Goal: Task Accomplishment & Management: Use online tool/utility

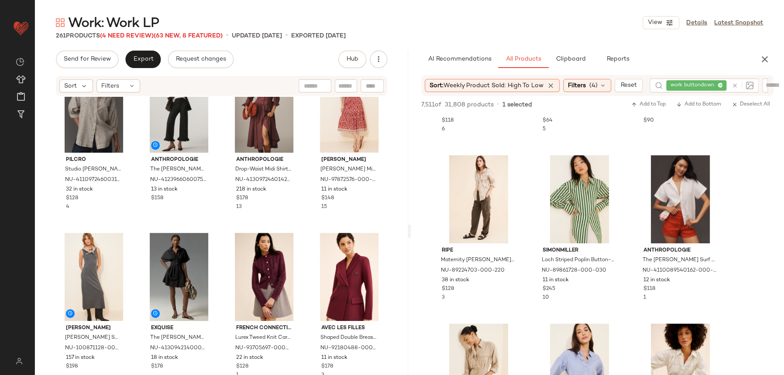
scroll to position [3826, 0]
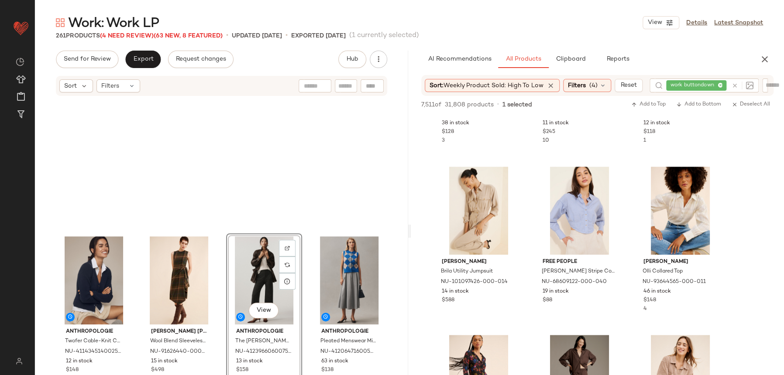
scroll to position [209, 0]
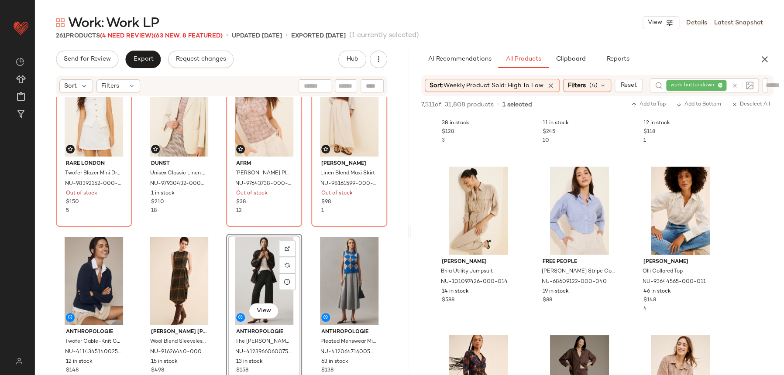
click at [216, 220] on div "Rare London Twofer Blazer Mini Dress NU-98392152-000-011 Out of stock $150 5 Du…" at bounding box center [221, 249] width 373 height 305
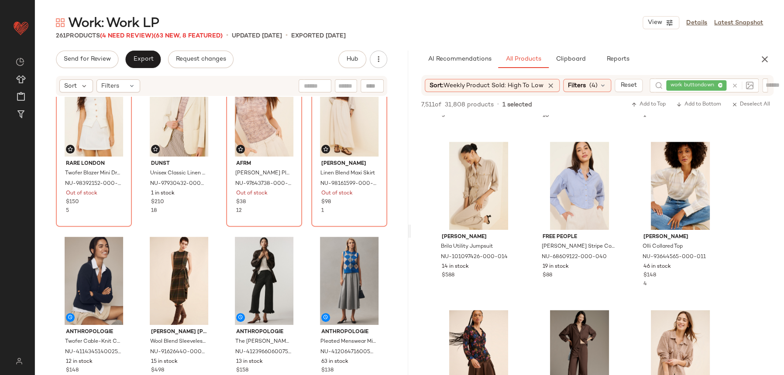
scroll to position [4186, 0]
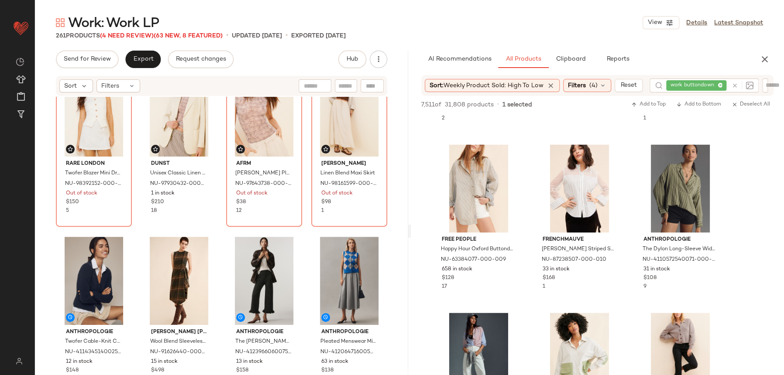
click at [735, 90] on div at bounding box center [740, 86] width 25 height 14
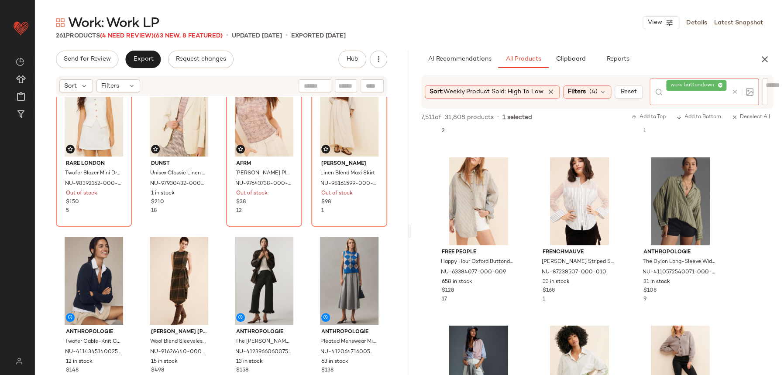
click at [736, 89] on icon at bounding box center [735, 92] width 7 height 7
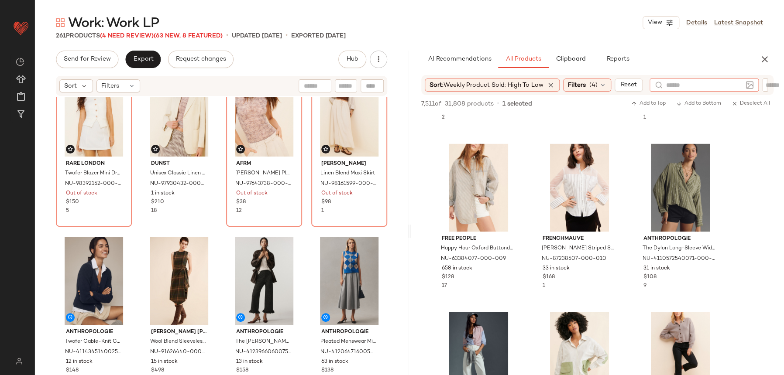
click at [768, 86] on div at bounding box center [709, 85] width 121 height 13
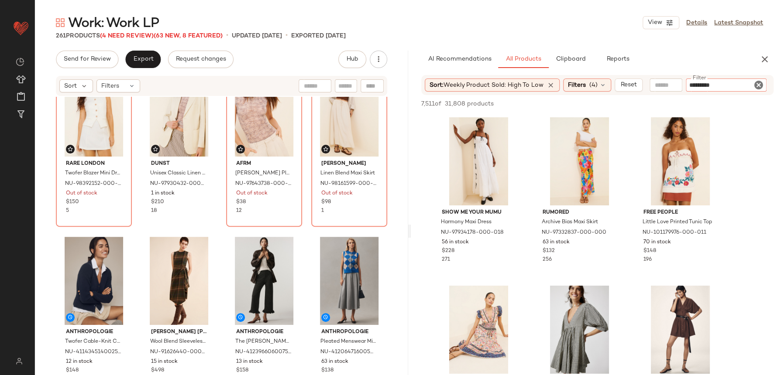
type input "**********"
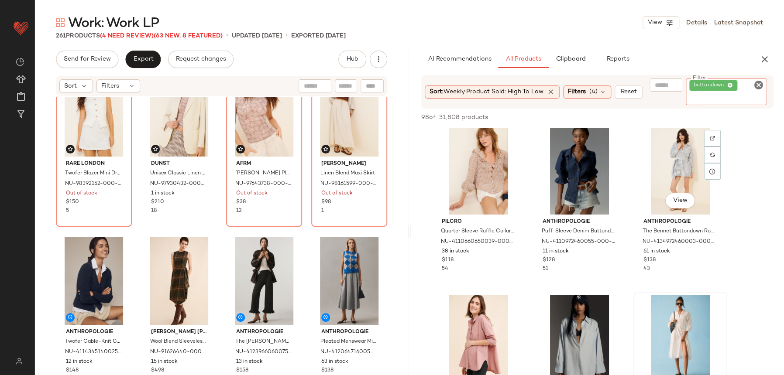
scroll to position [149, 0]
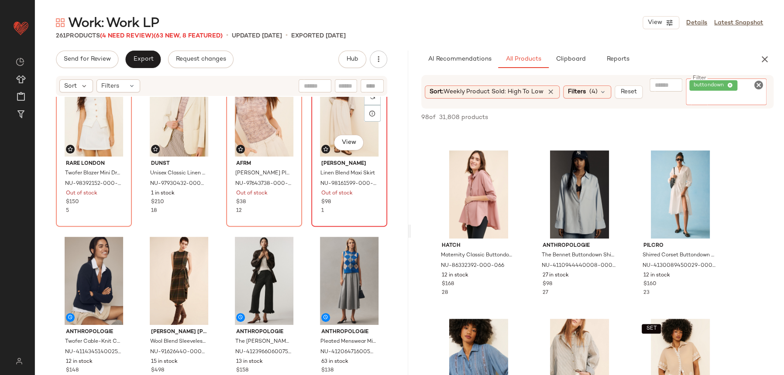
click at [311, 226] on div "View Dizzy Lizzy Linen Blend Maxi Skirt NU-98161599-000-023 Out of stock $98 1" at bounding box center [349, 145] width 76 height 161
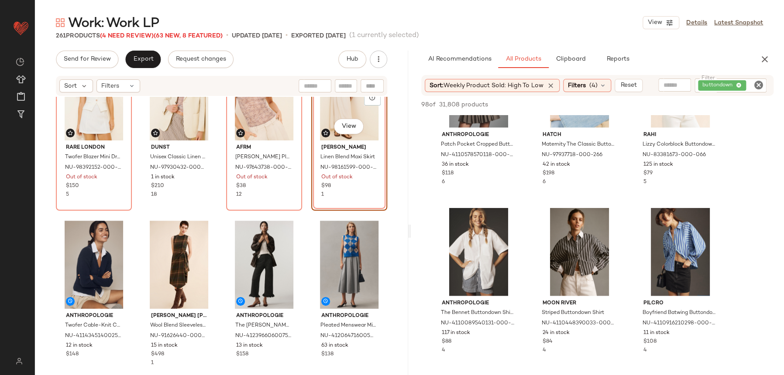
scroll to position [1114, 0]
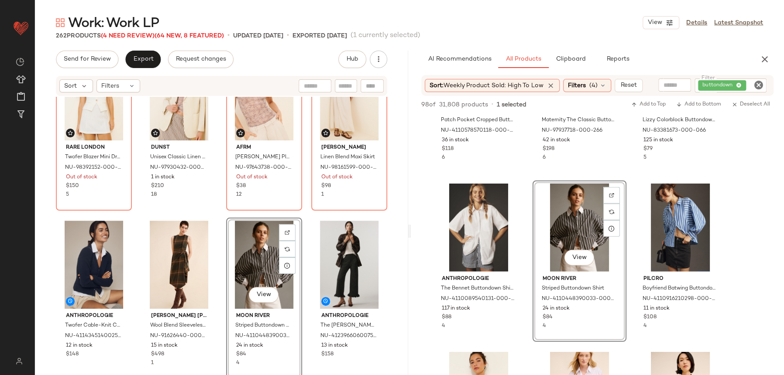
click at [206, 213] on div "Rare London Twofer Blazer Mini Dress NU-98392152-000-011 Out of stock $150 5 Du…" at bounding box center [221, 249] width 373 height 305
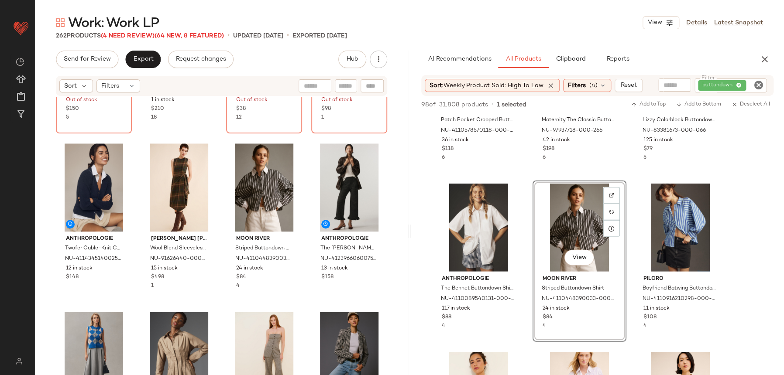
scroll to position [360, 0]
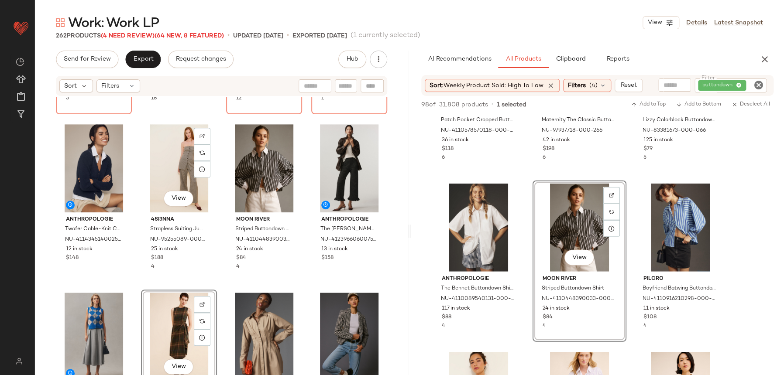
scroll to position [333, 0]
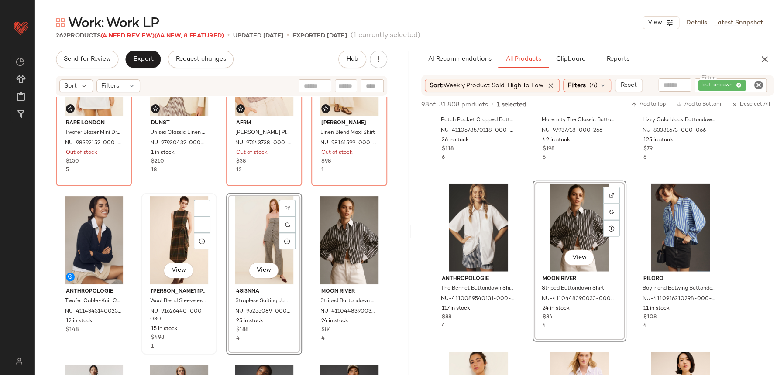
scroll to position [243, 0]
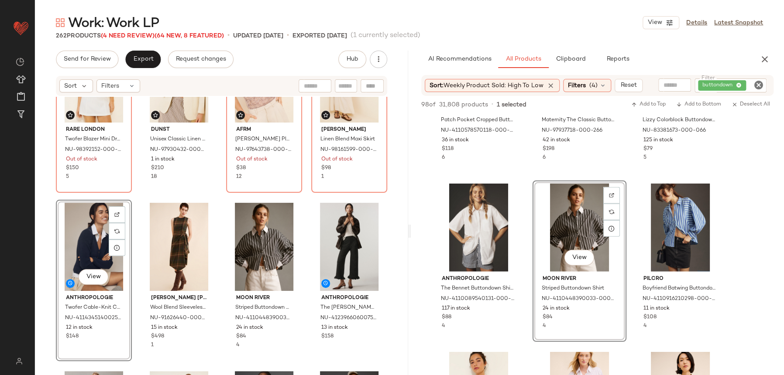
click at [225, 195] on div "Rare London Twofer Blazer Mini Dress NU-98392152-000-011 Out of stock $150 5 Du…" at bounding box center [221, 249] width 373 height 305
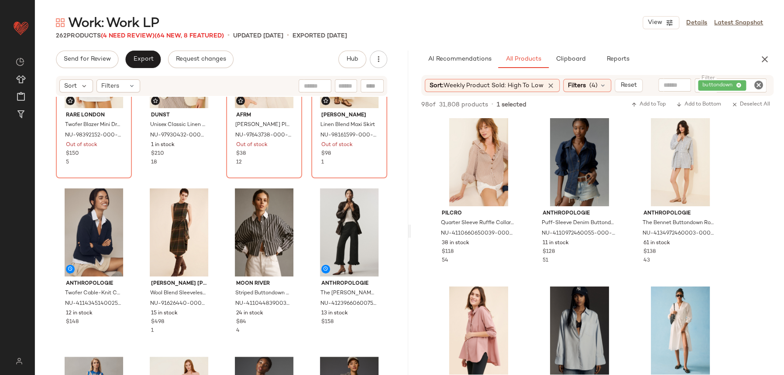
click at [307, 184] on div "Rare London Twofer Blazer Mini Dress NU-98392152-000-011 Out of stock $150 5 Du…" at bounding box center [221, 249] width 373 height 305
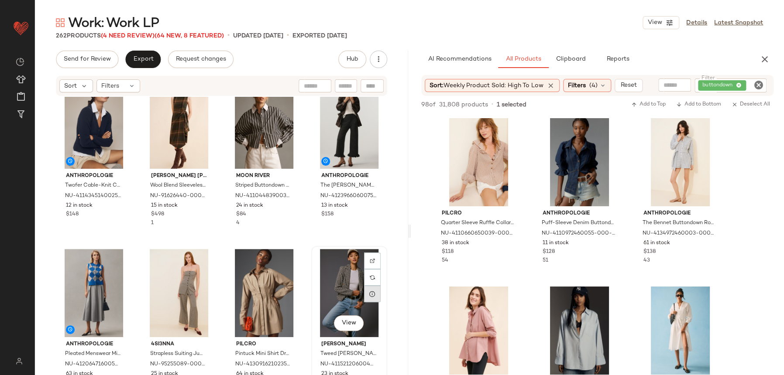
scroll to position [363, 0]
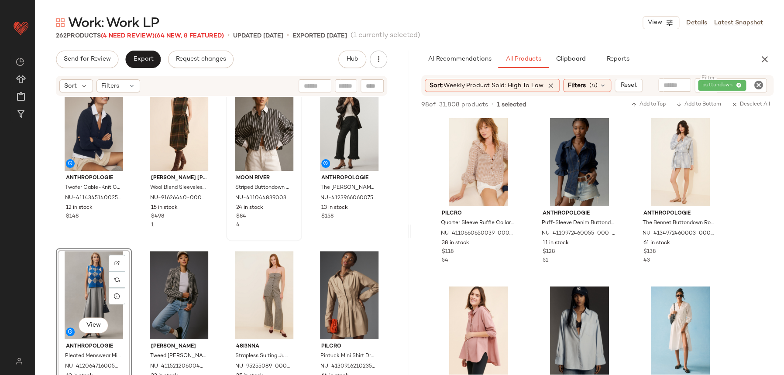
click at [232, 238] on div "Moon River Striped Buttondown Shirt NU-4110448390033-000-008 24 in stock $84 4" at bounding box center [264, 161] width 74 height 160
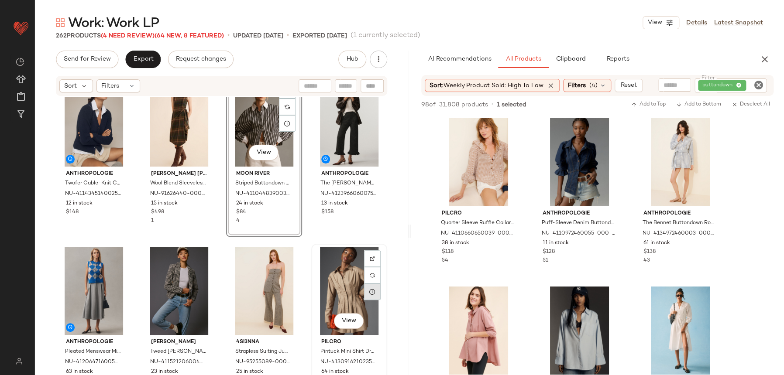
scroll to position [372, 0]
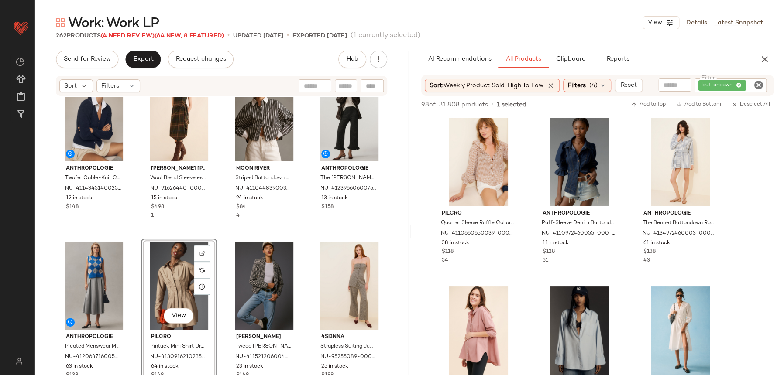
click at [213, 234] on div "Anthropologie Twofer Cable-Knit Cardigan Sweater NU-4114345140025-000-041 12 in…" at bounding box center [221, 249] width 373 height 305
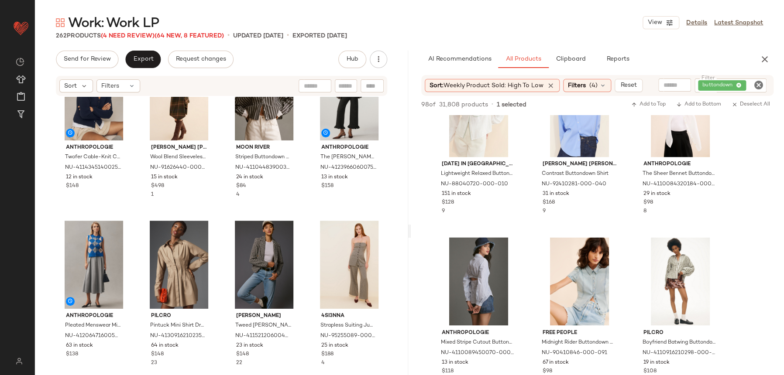
scroll to position [914, 0]
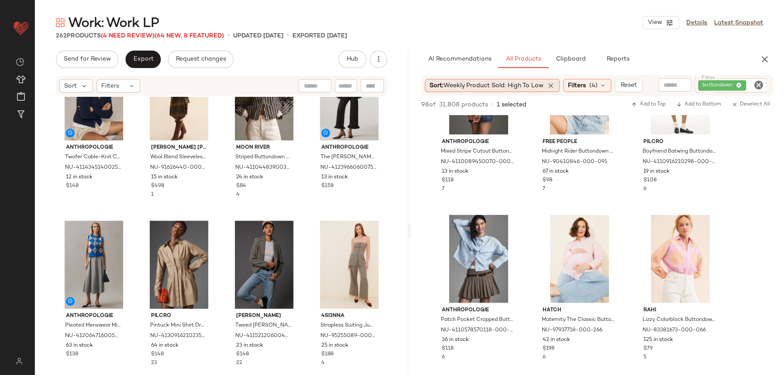
click at [518, 83] on span "Weekly Product Sold: High to Low" at bounding box center [493, 85] width 100 height 7
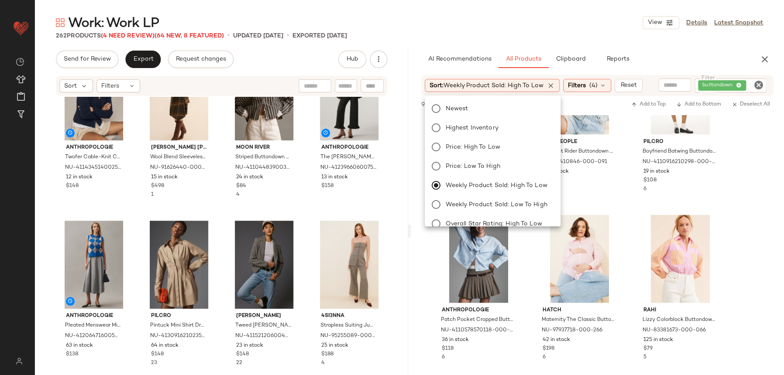
click at [506, 97] on body "Nuuly ** Dashboard All Products Global Clipboards (40) Curations (66) Alex Gabi…" at bounding box center [392, 187] width 784 height 375
click at [502, 106] on span "1 selected" at bounding box center [512, 104] width 30 height 9
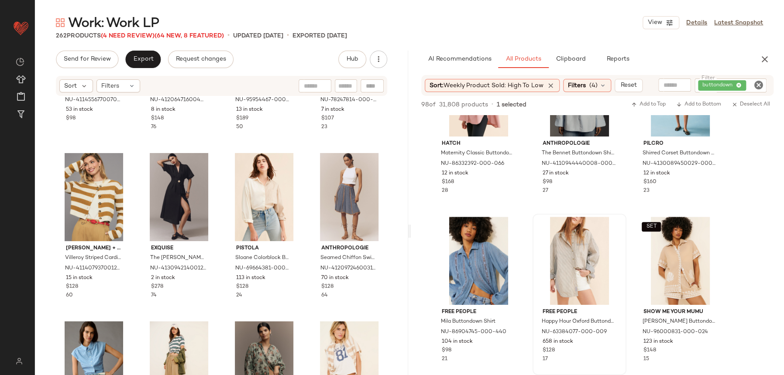
scroll to position [254, 0]
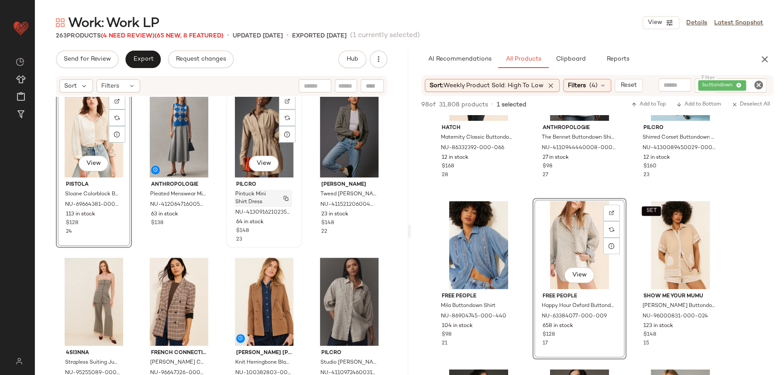
scroll to position [332, 0]
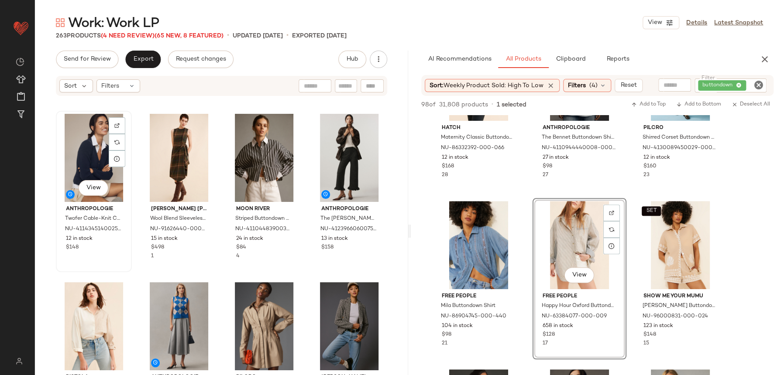
click at [117, 257] on div "View Anthropologie Twofer Cable-Knit Cardigan Sweater NU-4114345140025-000-041 …" at bounding box center [94, 192] width 74 height 160
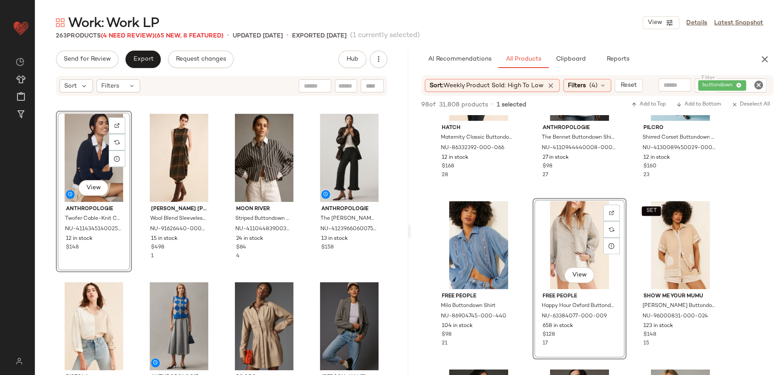
click at [216, 259] on div "View Anthropologie Twofer Cable-Knit Cardigan Sweater NU-4114345140025-000-041 …" at bounding box center [221, 249] width 373 height 305
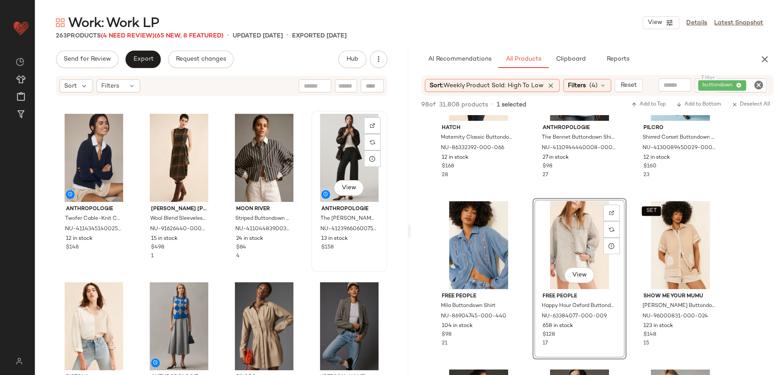
click at [312, 265] on div "View Anthropologie The Colette Ruffled Hem Tweed Pants NU-4123966060075-000-009…" at bounding box center [349, 192] width 74 height 160
click at [325, 268] on div "View Anthropologie The Colette Ruffled Hem Tweed Pants NU-4123966060075-000-009…" at bounding box center [349, 191] width 76 height 161
click at [316, 274] on div "Anthropologie Twofer Cable-Knit Cardigan Sweater NU-4114345140025-000-041 12 in…" at bounding box center [221, 249] width 373 height 305
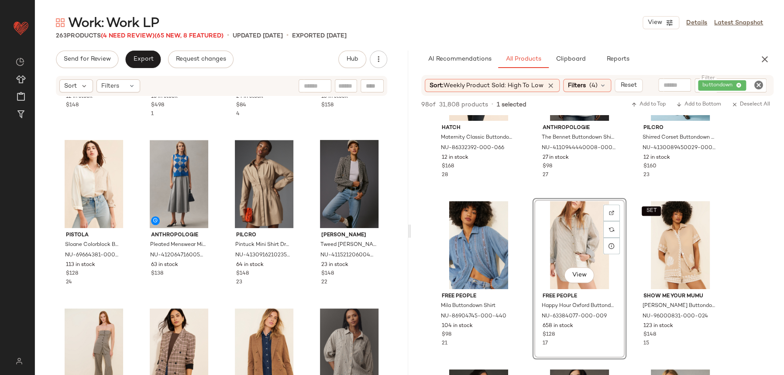
scroll to position [460, 0]
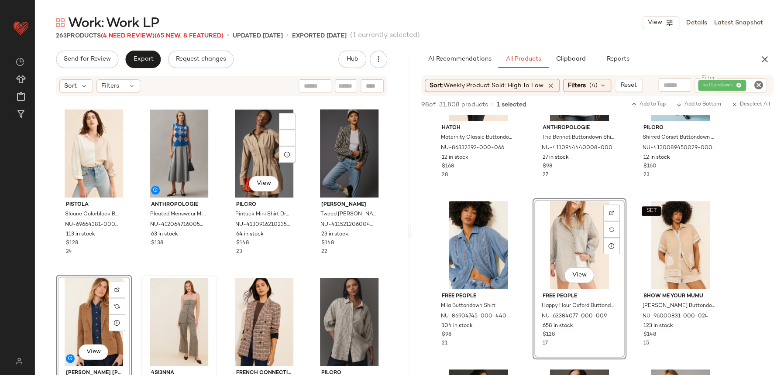
scroll to position [513, 0]
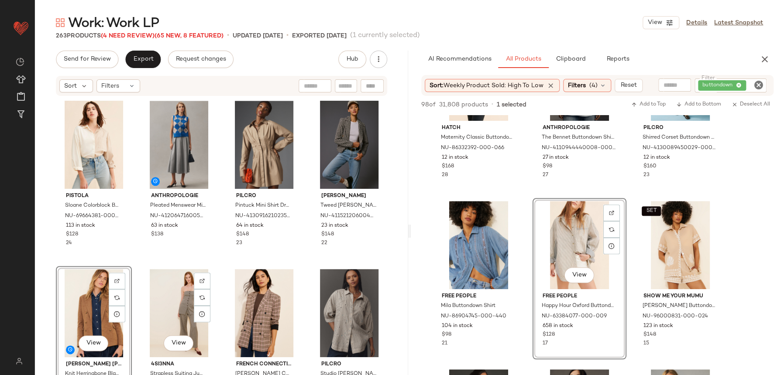
click at [209, 264] on div "Anthropologie Twofer Cable-Knit Cardigan Sweater NU-4114345140025-000-041 12 in…" at bounding box center [221, 249] width 373 height 305
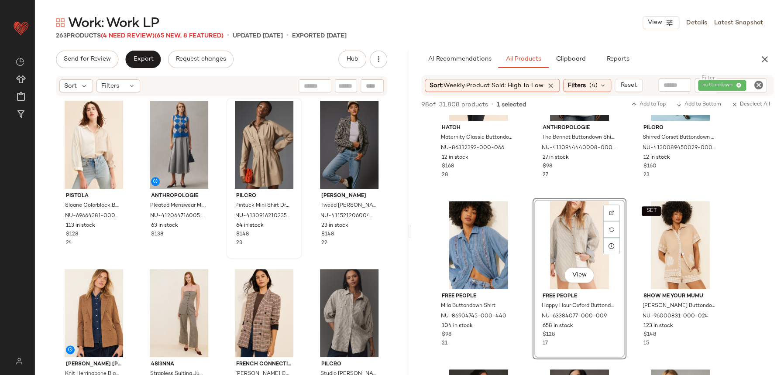
click at [226, 252] on div "Pilcro Pintuck Mini Shirt Dress NU-4130916210235-000-036 64 in stock $148 23" at bounding box center [264, 178] width 76 height 161
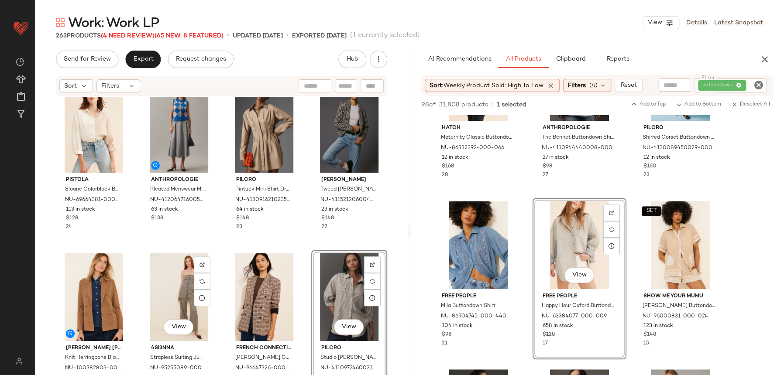
click at [212, 247] on div "Anthropologie Twofer Cable-Knit Cardigan Sweater NU-4114345140025-000-041 12 in…" at bounding box center [221, 249] width 373 height 305
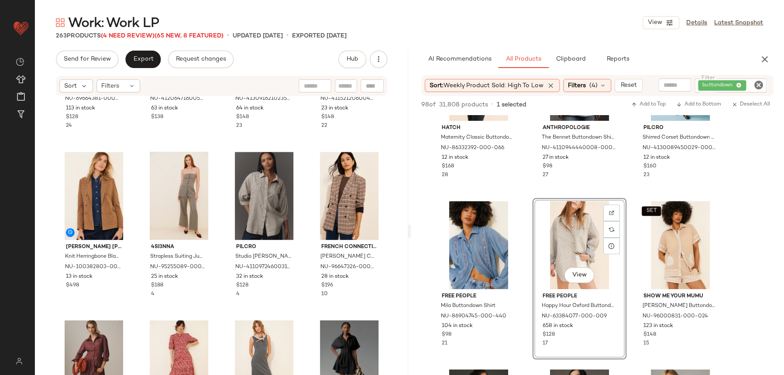
scroll to position [721, 0]
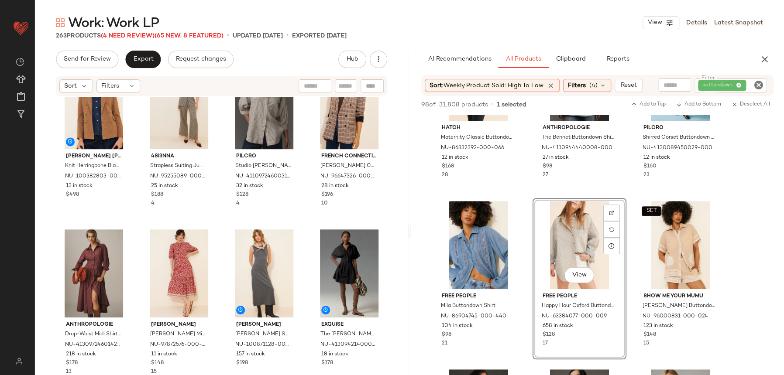
click at [759, 83] on icon "Clear Filter" at bounding box center [758, 85] width 10 height 10
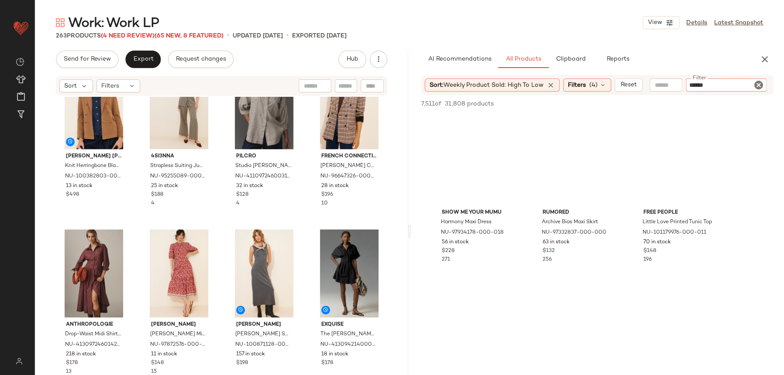
type input "*******"
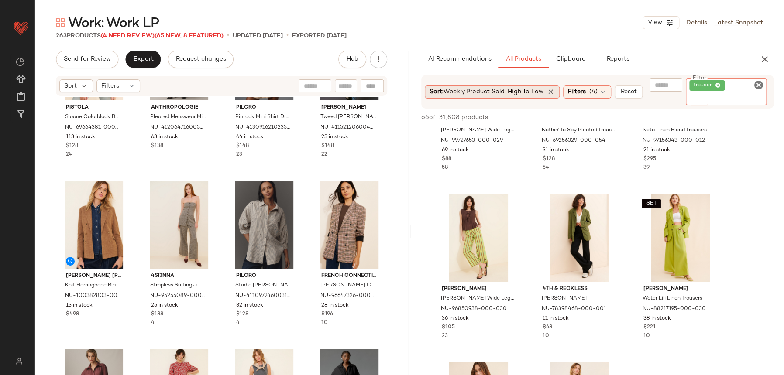
scroll to position [107, 0]
click at [460, 86] on div "Sort: Weekly Product Sold: High to Low" at bounding box center [492, 92] width 135 height 13
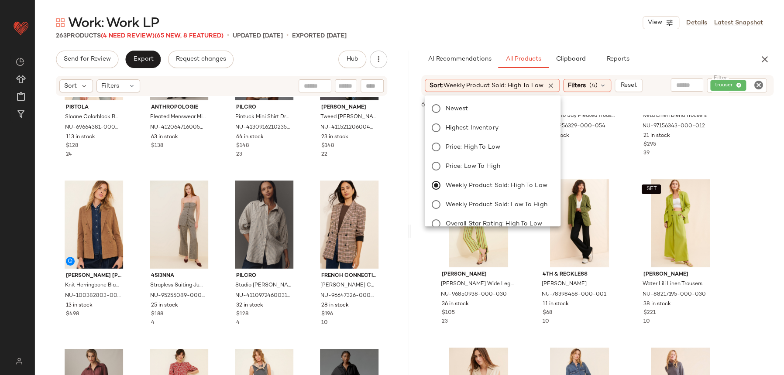
click at [467, 117] on div "Newest Highest Inventory Price: High to Low Price: Low to High Weekly Product S…" at bounding box center [491, 195] width 137 height 192
drag, startPoint x: 468, startPoint y: 113, endPoint x: 327, endPoint y: 143, distance: 144.2
click at [468, 113] on label "Newest" at bounding box center [497, 109] width 111 height 12
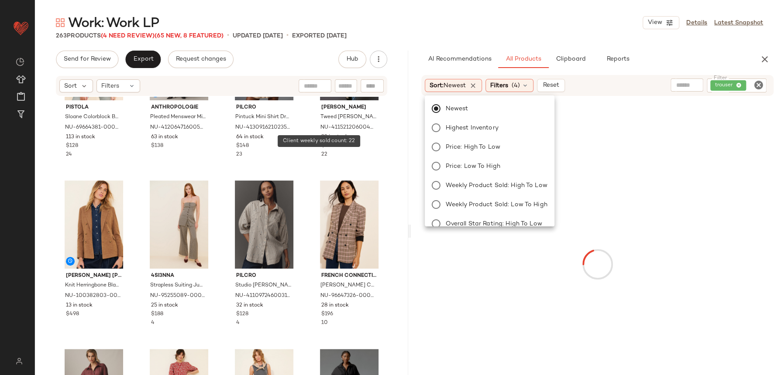
click at [311, 170] on div "View Dolan Tweed Coco Blazer NU-4115212060044-000-018 23 in stock $148 22" at bounding box center [349, 89] width 76 height 161
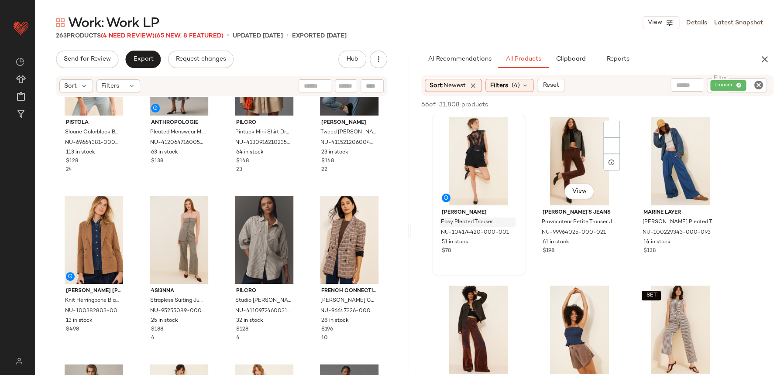
scroll to position [0, 0]
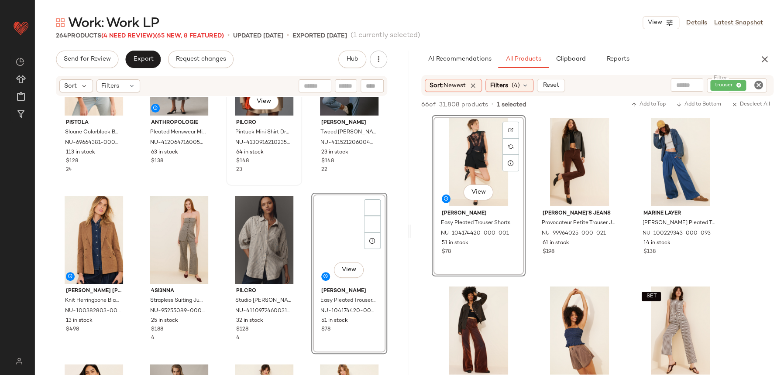
click at [295, 175] on div "View Pilcro Pintuck Mini Shirt Dress NU-4130916210235-000-036 64 in stock $148 …" at bounding box center [264, 105] width 74 height 160
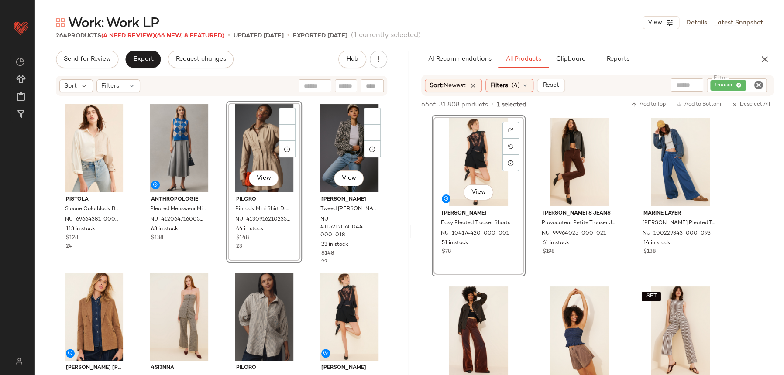
scroll to position [503, 0]
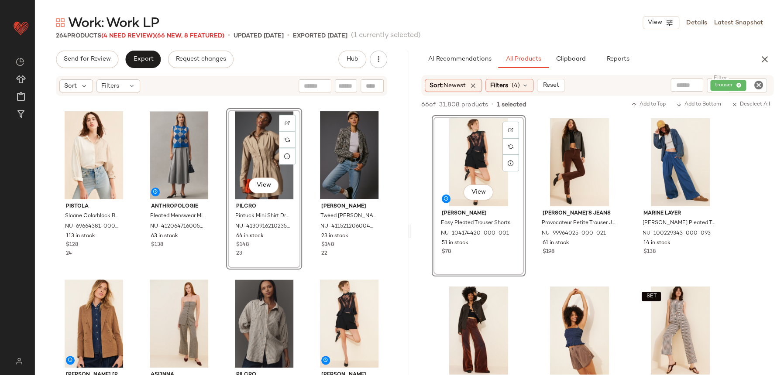
click at [266, 258] on div "View Pilcro Pintuck Mini Shirt Dress NU-4130916210235-000-036 64 in stock $148 …" at bounding box center [264, 188] width 76 height 161
click at [287, 258] on div "View Pilcro Pintuck Mini Shirt Dress NU-4130916210235-000-036 64 in stock $148 …" at bounding box center [264, 188] width 76 height 161
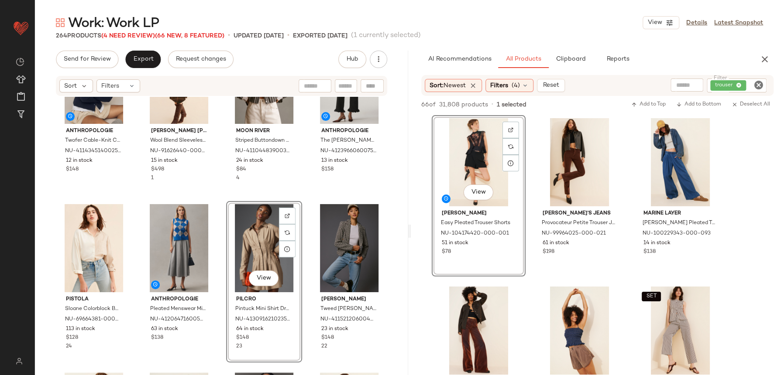
click at [299, 198] on div "Anthropologie Twofer Cable-Knit Cardigan Sweater NU-4114345140025-000-041 12 in…" at bounding box center [221, 249] width 373 height 305
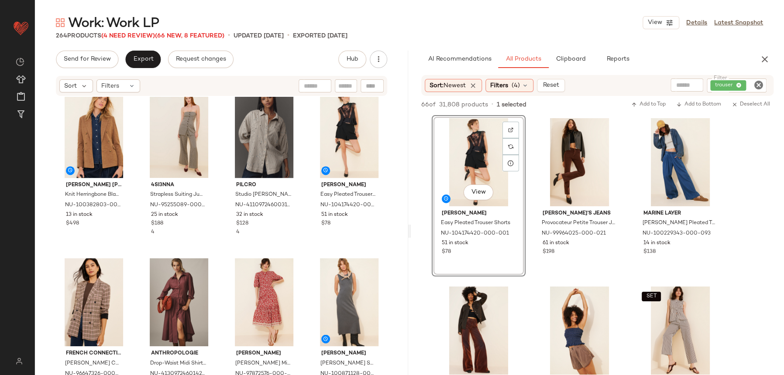
scroll to position [708, 0]
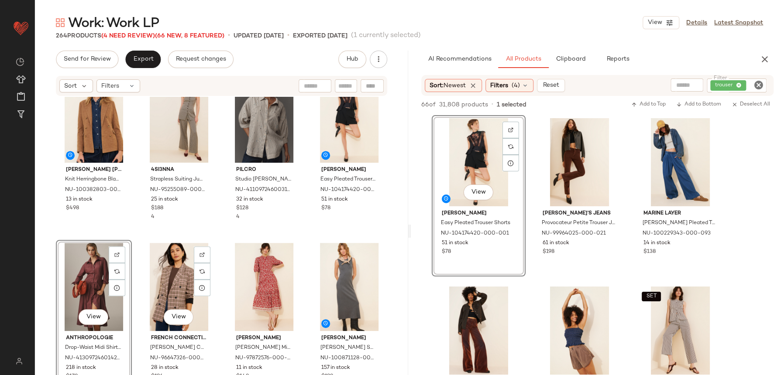
click at [217, 229] on div "Pistola Sloane Colorblock Buttondown Shirt NU-69664381-000-015 113 in stock $12…" at bounding box center [221, 249] width 373 height 305
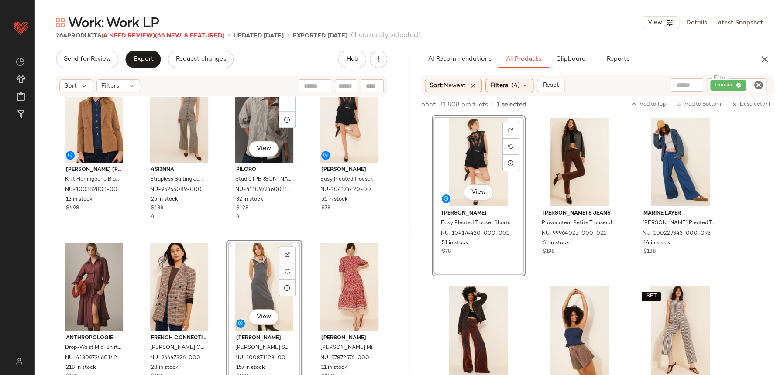
click at [303, 227] on div "Pistola Sloane Colorblock Buttondown Shirt NU-69664381-000-015 113 in stock $12…" at bounding box center [221, 249] width 373 height 305
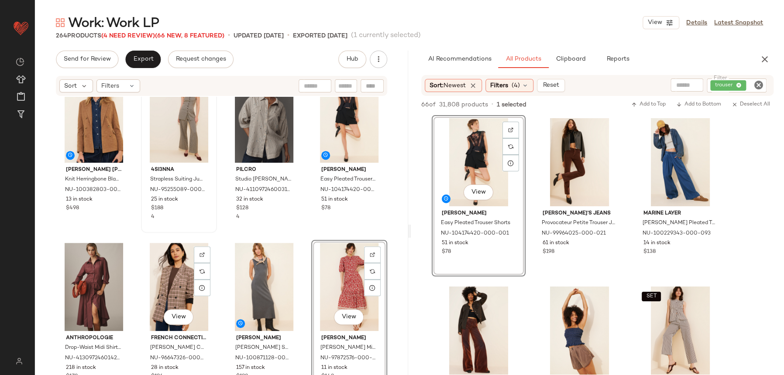
click at [204, 229] on div "4SI3NNA Strapless Suiting Jumpsuit NU-95255089-000-018 25 in stock $188 4" at bounding box center [179, 152] width 74 height 160
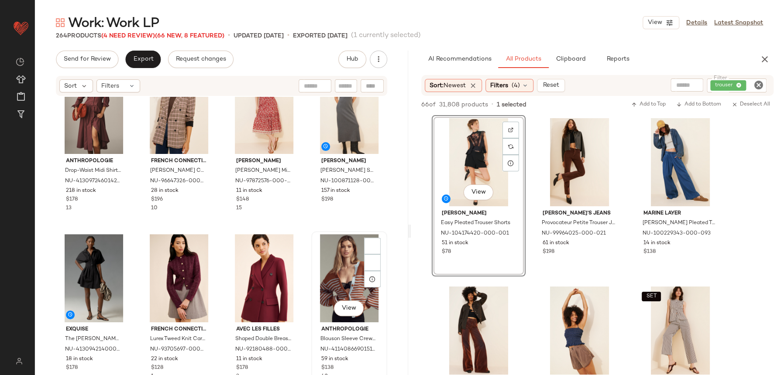
scroll to position [888, 0]
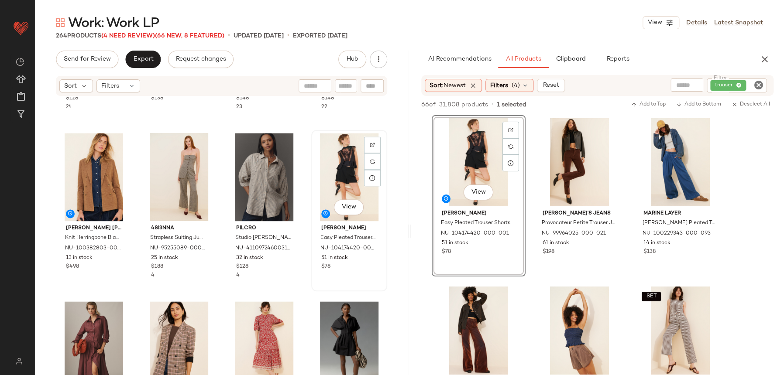
click at [314, 255] on div "Madewell Easy Pleated Trouser Shorts NU-104174420-000-001 51 in stock $78" at bounding box center [349, 246] width 70 height 51
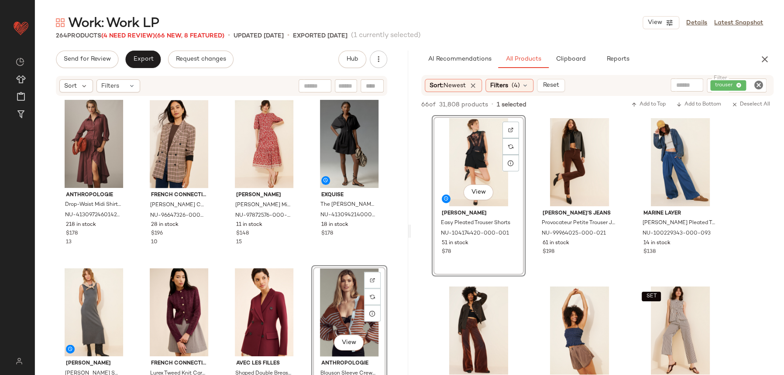
scroll to position [852, 0]
click at [259, 303] on div "View" at bounding box center [264, 312] width 70 height 88
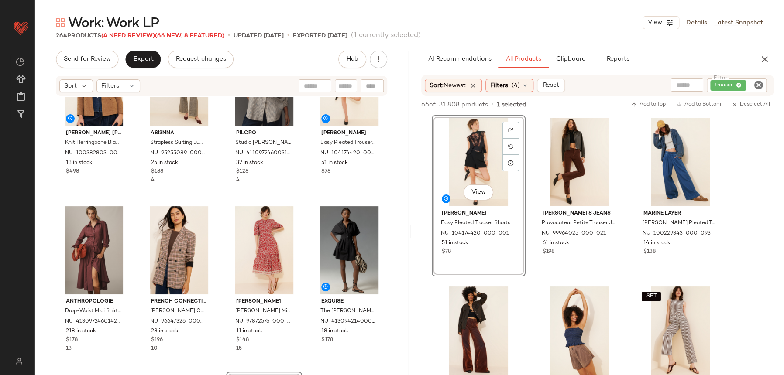
scroll to position [828, 0]
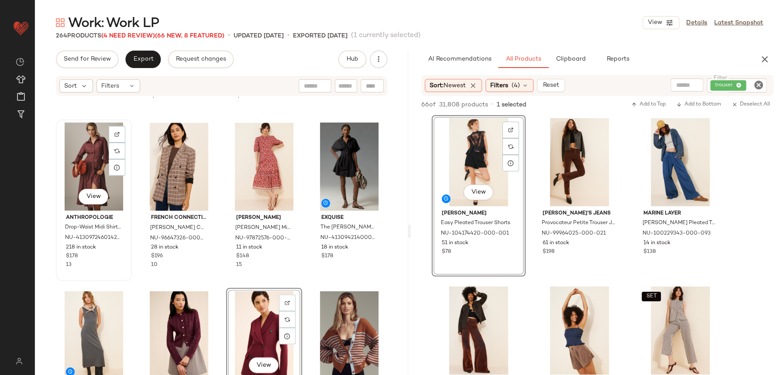
click at [93, 158] on div "View" at bounding box center [94, 167] width 70 height 88
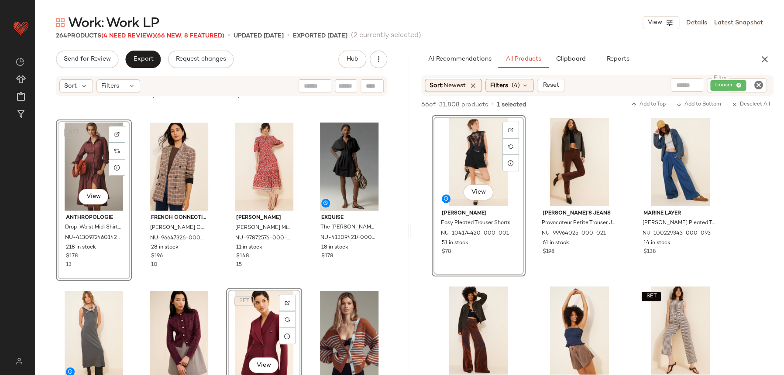
click at [271, 319] on div "SET View" at bounding box center [264, 335] width 70 height 88
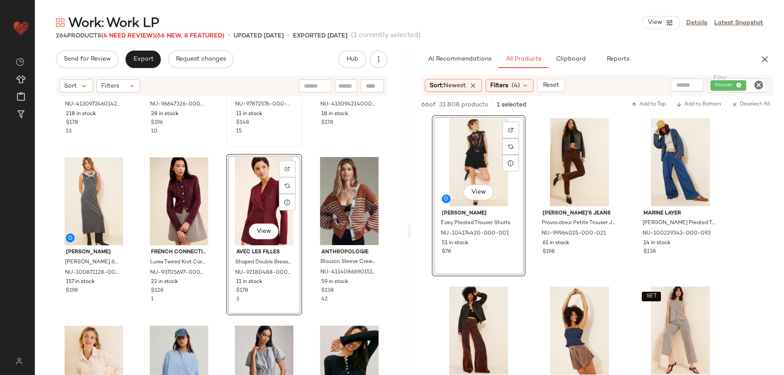
scroll to position [807, 0]
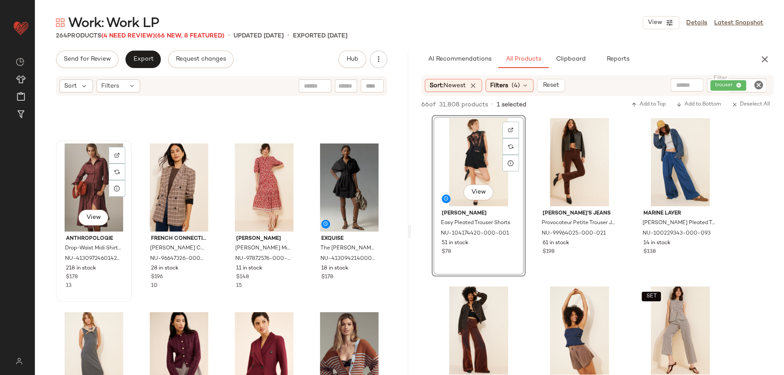
click at [89, 187] on div "View" at bounding box center [94, 188] width 70 height 88
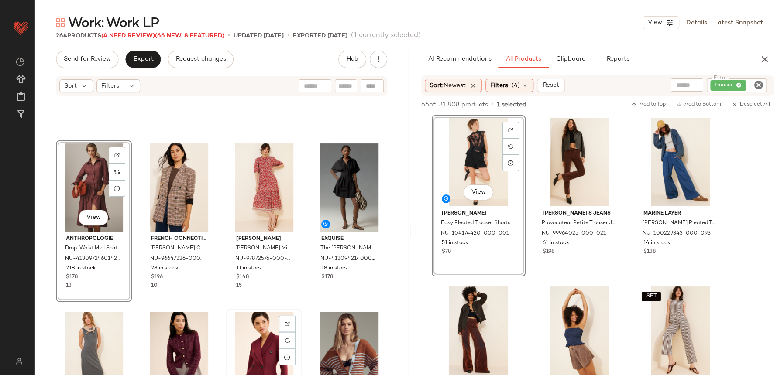
click at [261, 339] on div "View" at bounding box center [264, 356] width 70 height 88
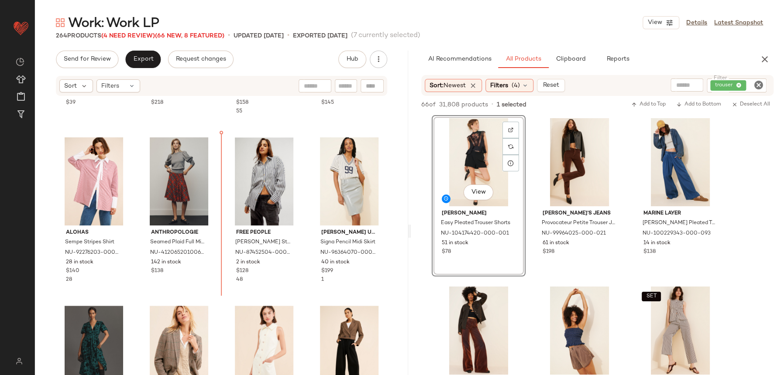
scroll to position [2162, 0]
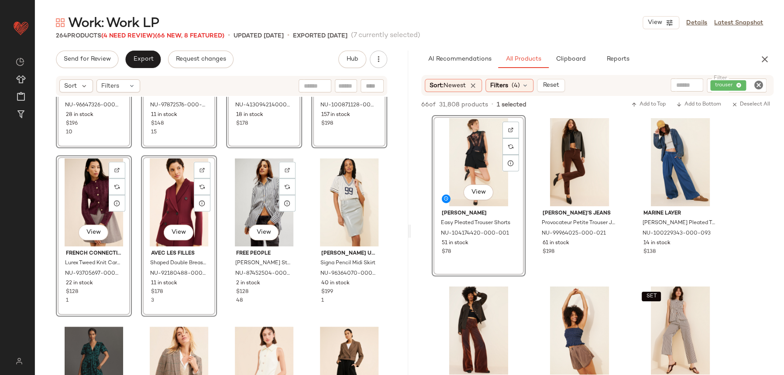
scroll to position [2015, 0]
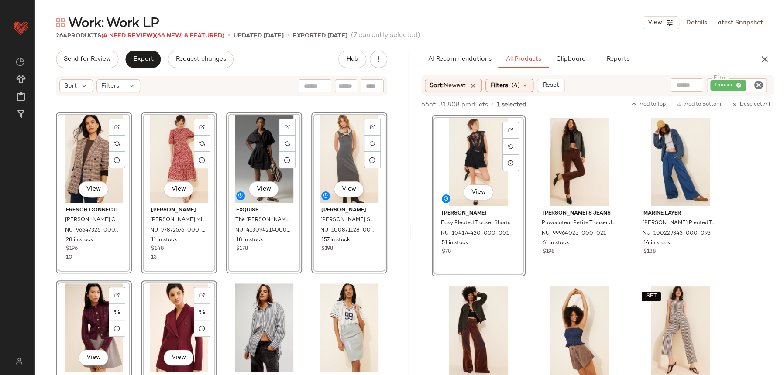
drag, startPoint x: 220, startPoint y: 269, endPoint x: 276, endPoint y: 273, distance: 56.9
click at [220, 269] on div "View French Connection Gina Check Blazer NU-96647326-000-066 28 in stock $196 1…" at bounding box center [221, 249] width 373 height 305
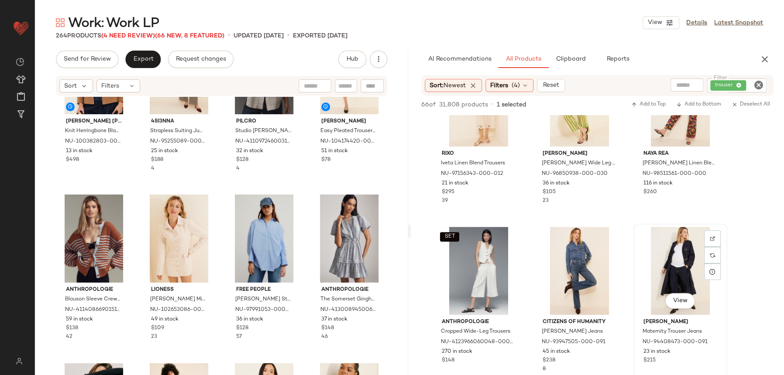
scroll to position [729, 0]
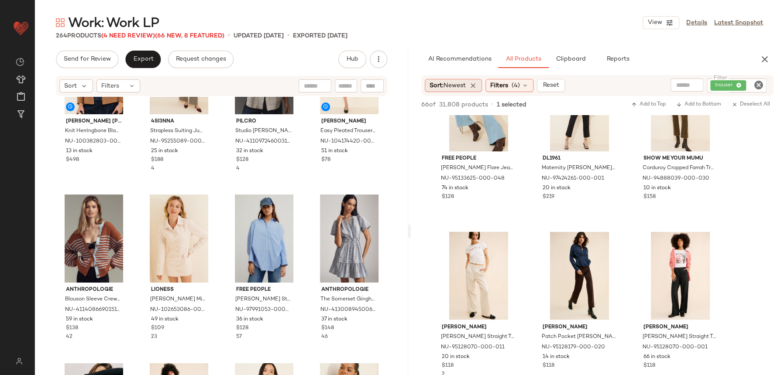
click at [461, 84] on span "Newest" at bounding box center [454, 85] width 22 height 7
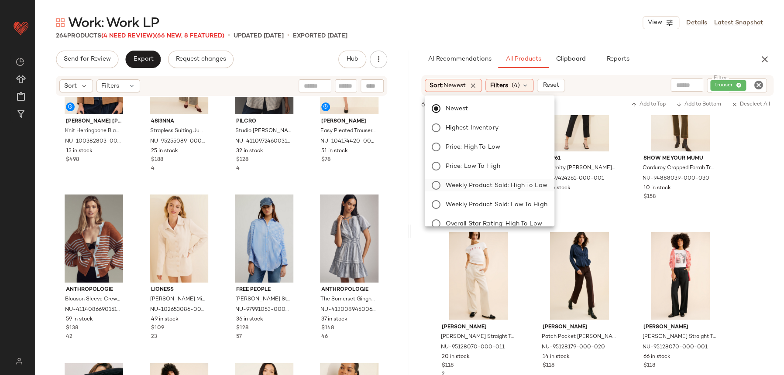
click at [521, 185] on span "Weekly Product Sold: High to Low" at bounding box center [497, 185] width 102 height 9
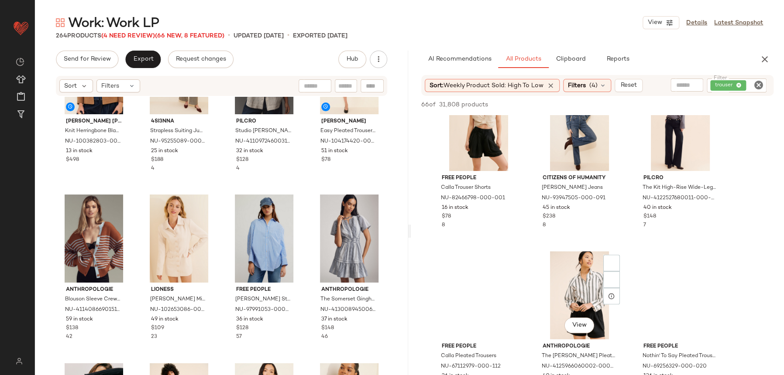
scroll to position [468, 0]
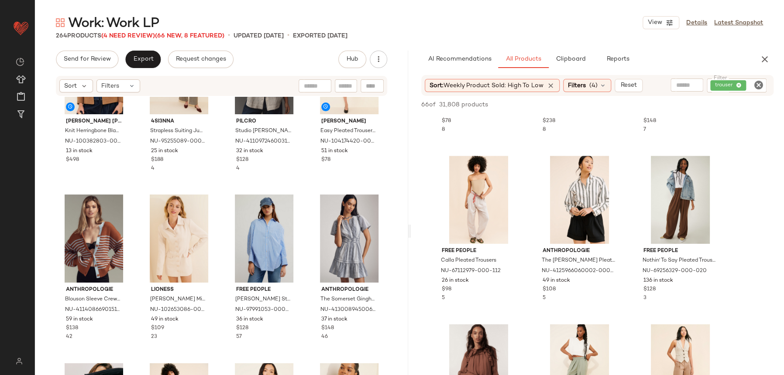
click at [761, 86] on icon "Clear Filter" at bounding box center [758, 85] width 10 height 10
click at [482, 82] on span "Weekly Product Sold: High to Low" at bounding box center [493, 85] width 100 height 7
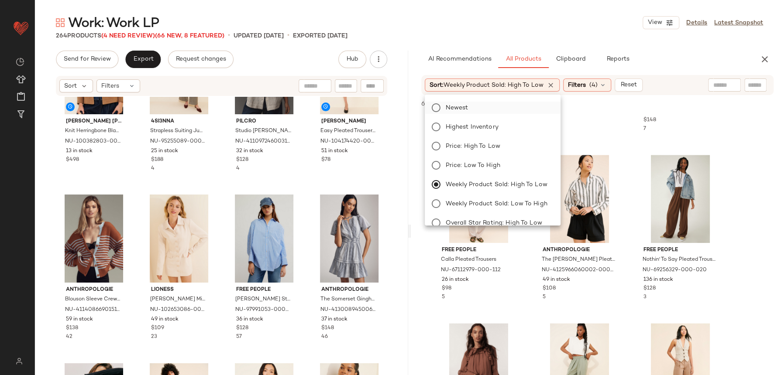
click at [478, 104] on label "Newest" at bounding box center [497, 108] width 111 height 12
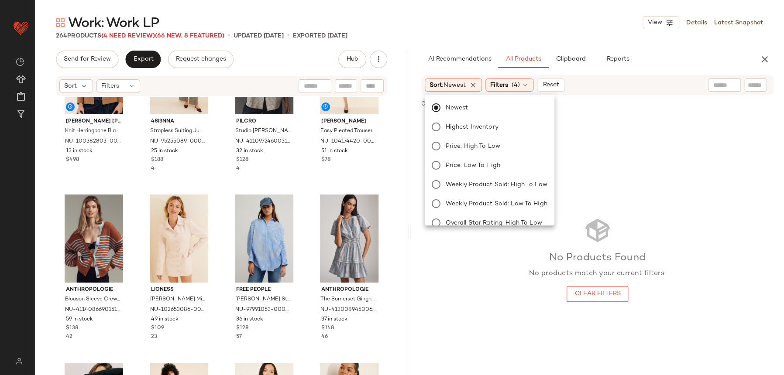
click at [686, 134] on div "No Products Found No products match your current filters. Clear Filters" at bounding box center [597, 259] width 373 height 290
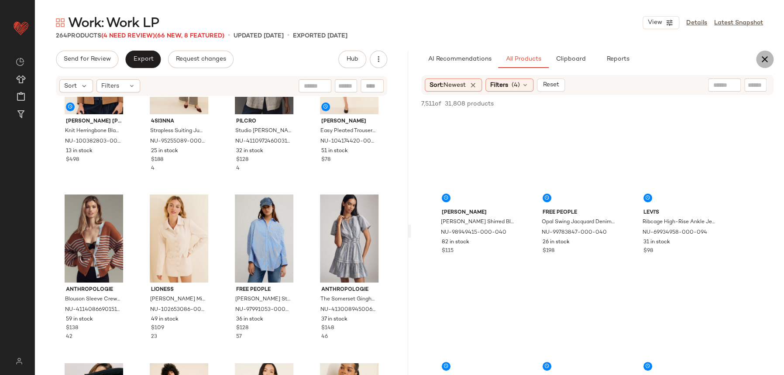
click at [763, 60] on icon "button" at bounding box center [764, 59] width 10 height 10
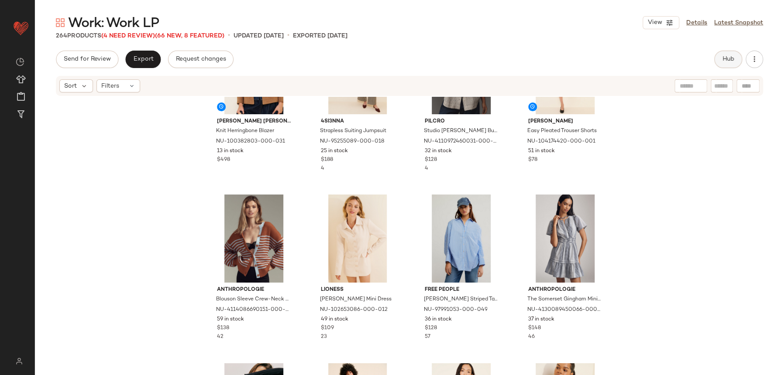
click at [734, 63] on button "Hub" at bounding box center [728, 59] width 28 height 17
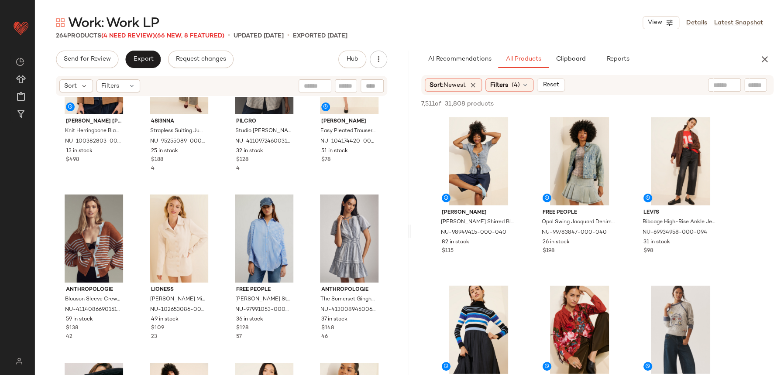
drag, startPoint x: 327, startPoint y: 190, endPoint x: 783, endPoint y: 253, distance: 459.9
click at [328, 191] on div "Polo Ralph Lauren Knit Herringbone Blazer NU-100382803-000-031 13 in stock $498…" at bounding box center [221, 249] width 373 height 305
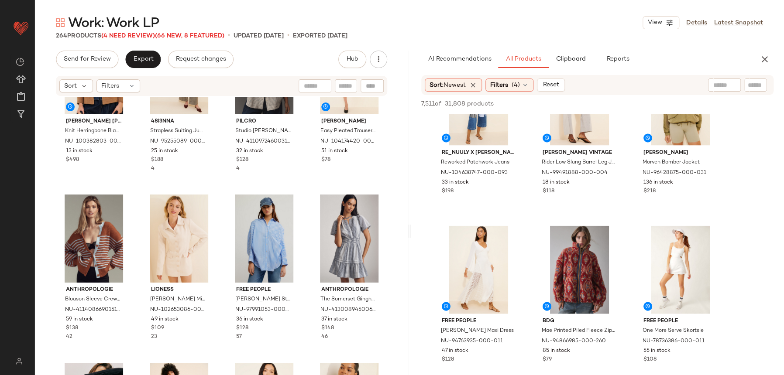
scroll to position [5132, 0]
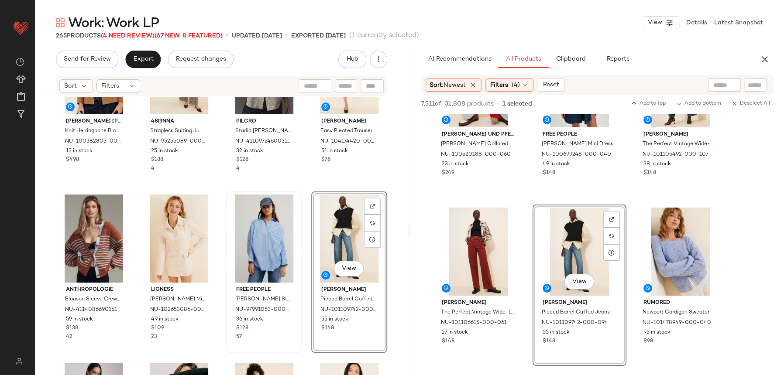
click at [293, 193] on div "Free People Sabine Striped Tailored Shirt NU-97991053-000-049 36 in stock $128 …" at bounding box center [264, 272] width 74 height 160
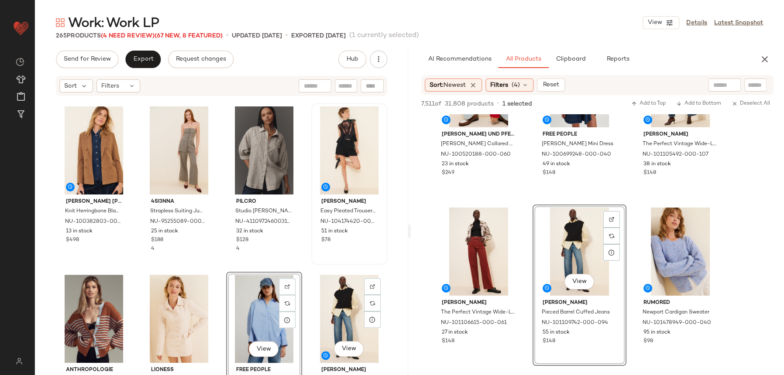
scroll to position [668, 0]
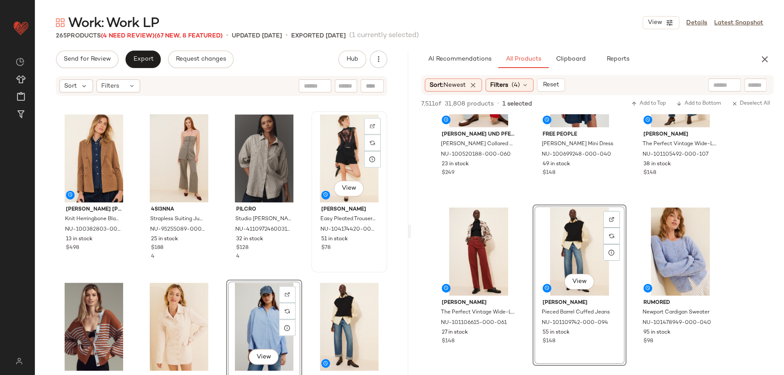
click at [321, 249] on span "$78" at bounding box center [325, 248] width 9 height 8
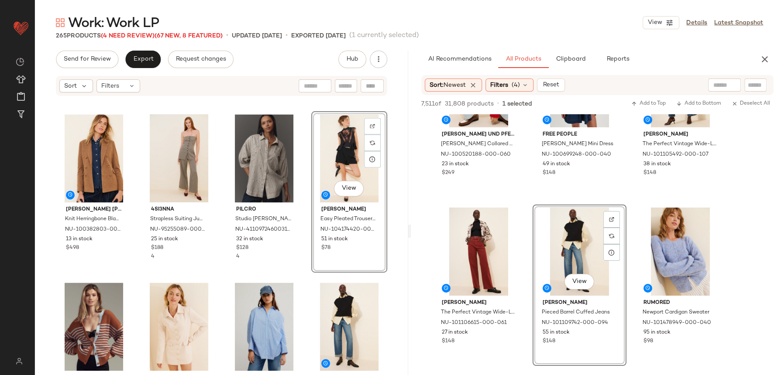
drag, startPoint x: 300, startPoint y: 255, endPoint x: 314, endPoint y: 258, distance: 13.9
click at [302, 255] on div "Pistola Sloane Colorblock Buttondown Shirt NU-69664381-000-015 113 in stock $12…" at bounding box center [221, 249] width 373 height 305
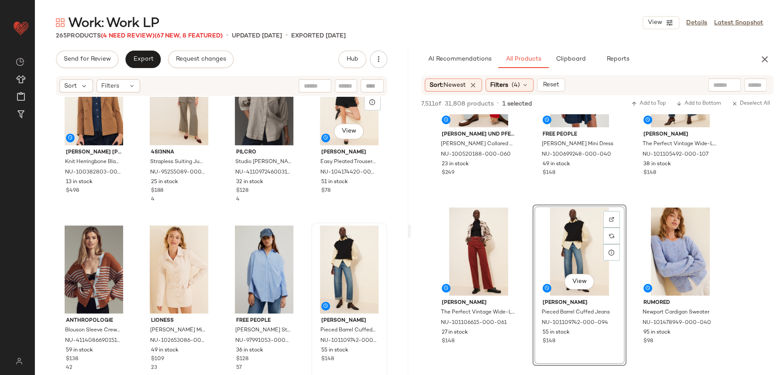
scroll to position [911, 0]
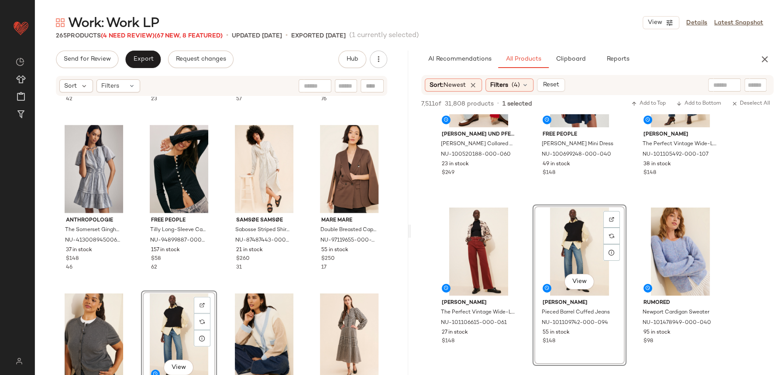
click at [219, 286] on div "Anthropologie Blouson Sleeve Crew-Neck Cardigan Sweater NU-4114086690151-000-02…" at bounding box center [221, 249] width 373 height 305
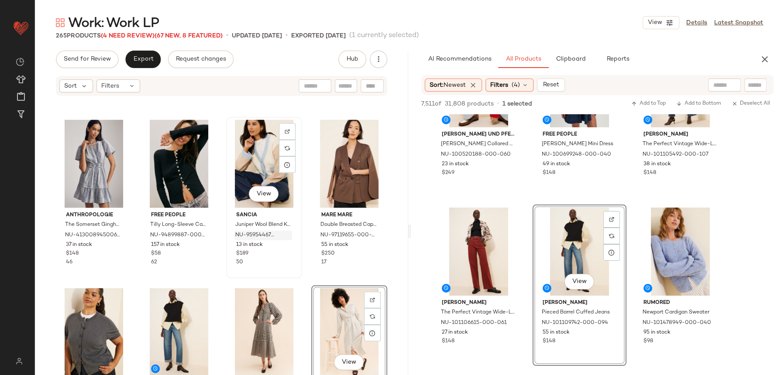
scroll to position [999, 0]
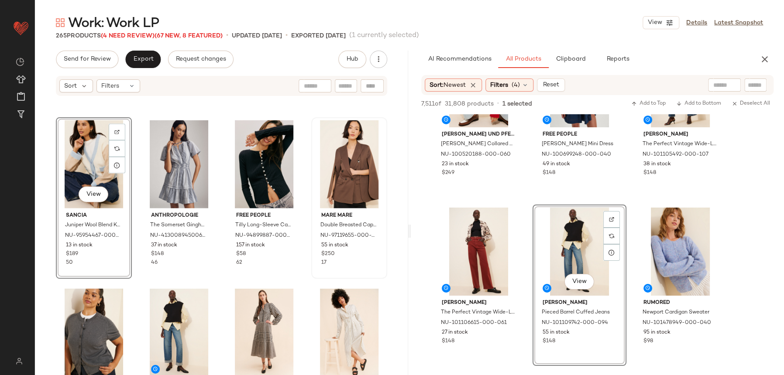
drag, startPoint x: 308, startPoint y: 273, endPoint x: 316, endPoint y: 270, distance: 8.7
click at [312, 272] on div "Mare Mare Double Breasted Cape Blazer NU-97119655-000-220 55 in stock $250 17" at bounding box center [349, 198] width 74 height 160
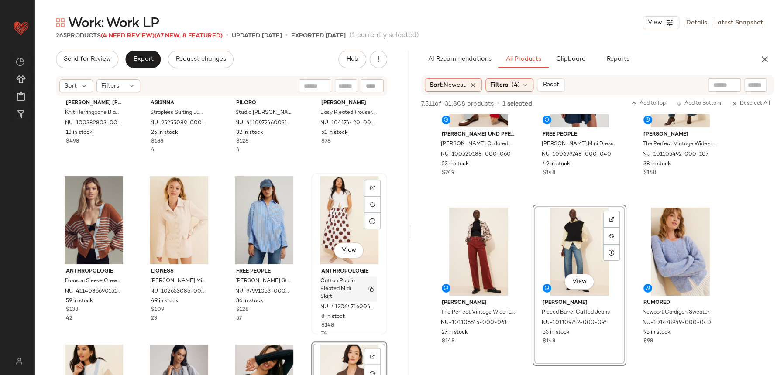
click at [333, 295] on span "Cotton Poplin Pleated Midi Skirt" at bounding box center [339, 290] width 39 height 24
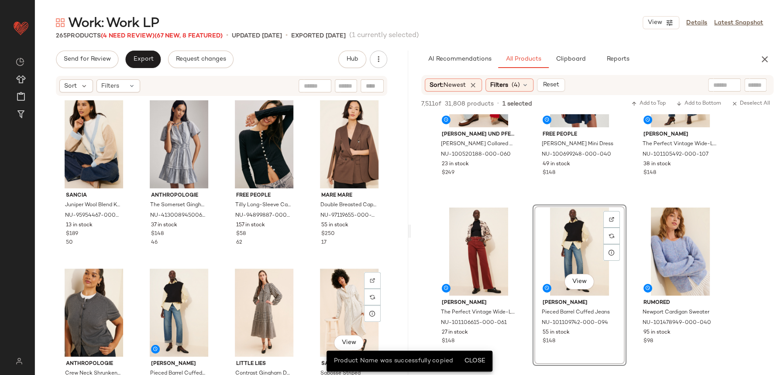
scroll to position [1105, 0]
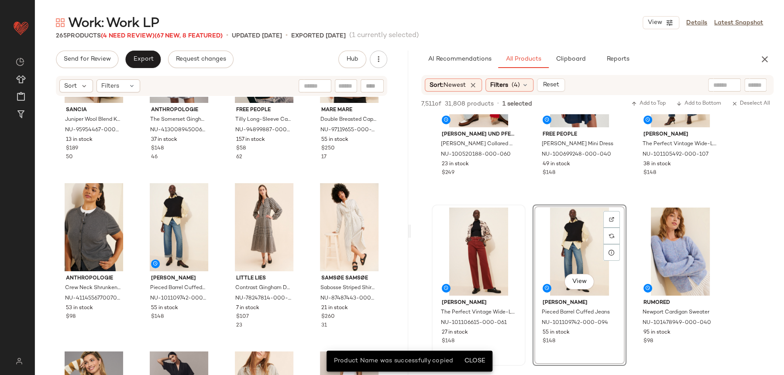
drag, startPoint x: 475, startPoint y: 353, endPoint x: 440, endPoint y: 342, distance: 36.9
click at [476, 353] on div "Product Name was successfully copied Close" at bounding box center [408, 361] width 165 height 21
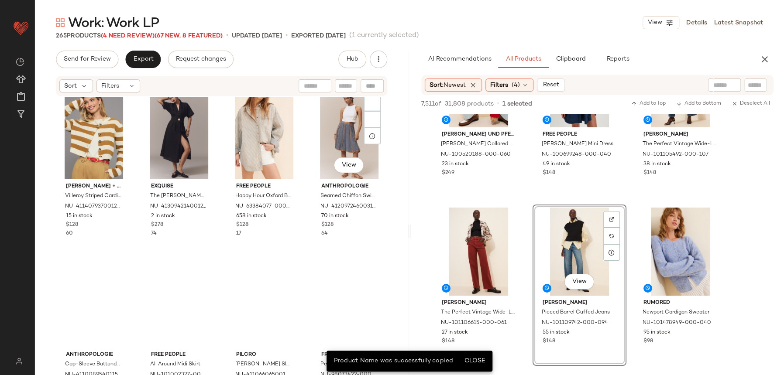
scroll to position [1366, 0]
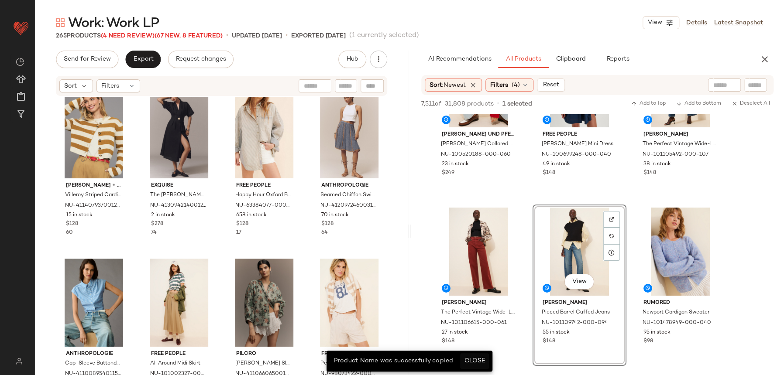
click at [468, 356] on button "Close" at bounding box center [474, 362] width 28 height 16
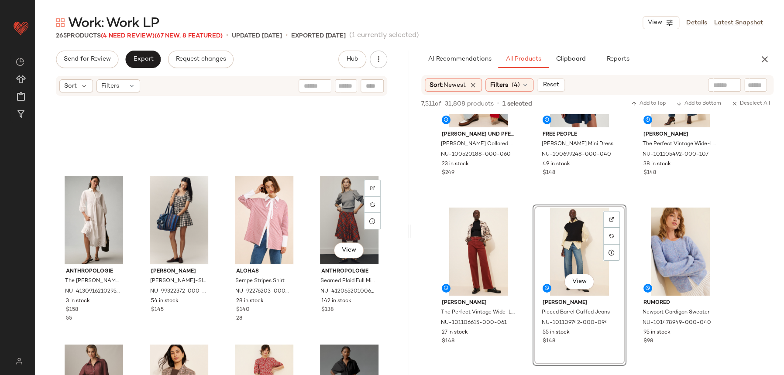
scroll to position [1900, 0]
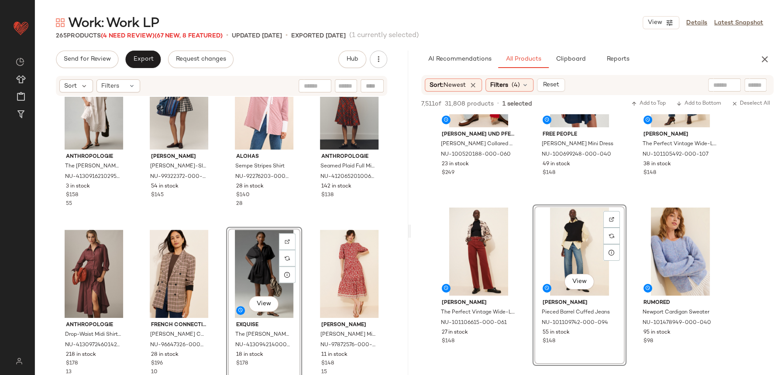
click at [217, 210] on div "Anthropologie The Bettina Tiered Shirt Dress: Eyelet Edition NU-4130916210295-0…" at bounding box center [221, 249] width 373 height 305
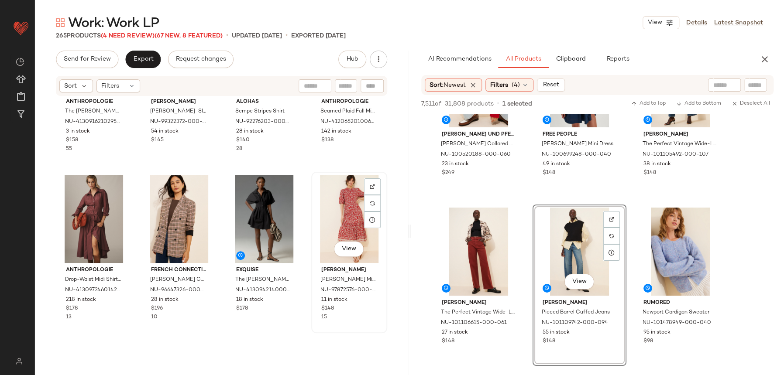
scroll to position [2039, 0]
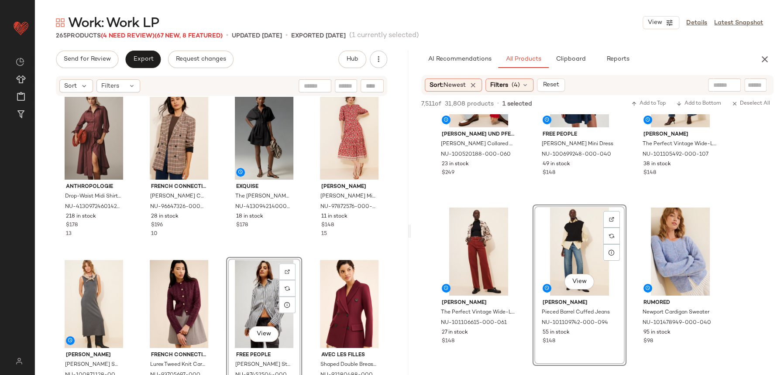
click at [226, 255] on div "Anthropologie The Bettina Tiered Shirt Dress: Eyelet Edition NU-4130916210295-0…" at bounding box center [221, 249] width 373 height 305
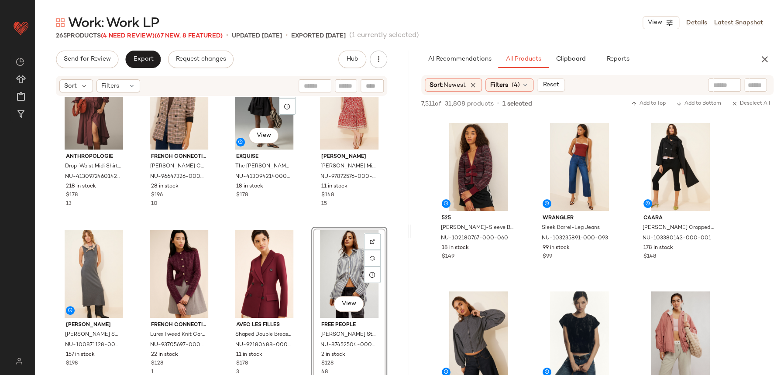
scroll to position [2058, 0]
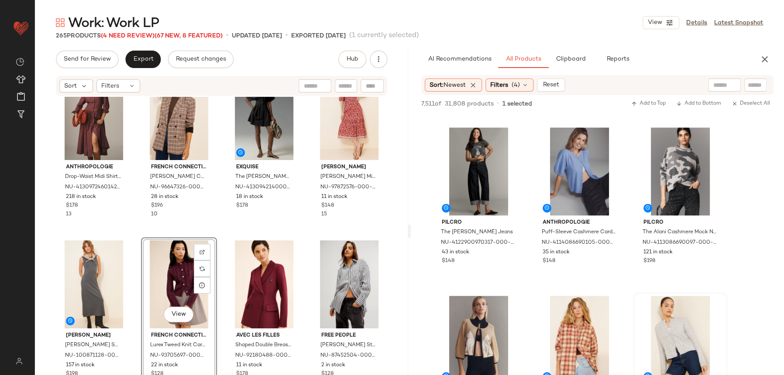
scroll to position [2421, 0]
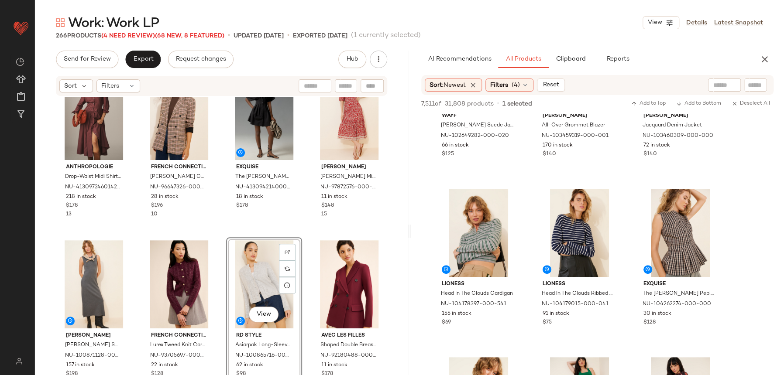
scroll to position [1915, 0]
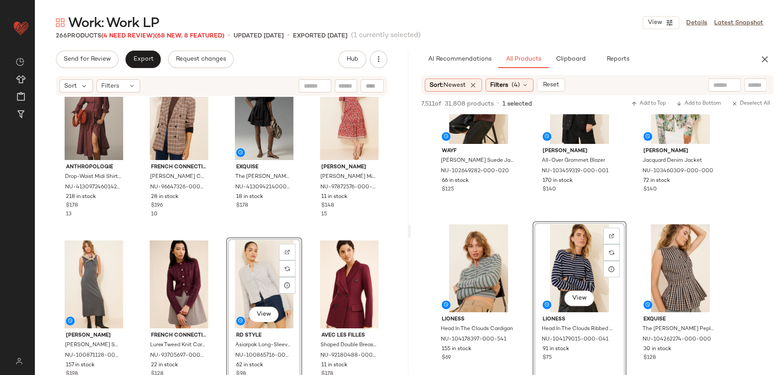
click at [306, 244] on div "Anthropologie Drop-Waist Midi Shirt Dress NU-4130972460142-000-061 218 in stock…" at bounding box center [221, 249] width 373 height 305
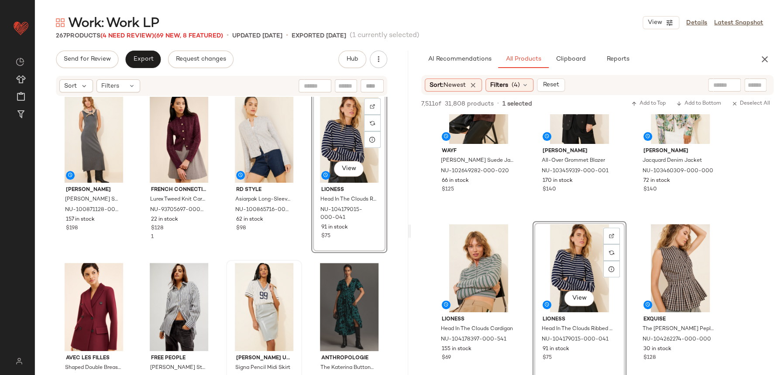
scroll to position [2246, 0]
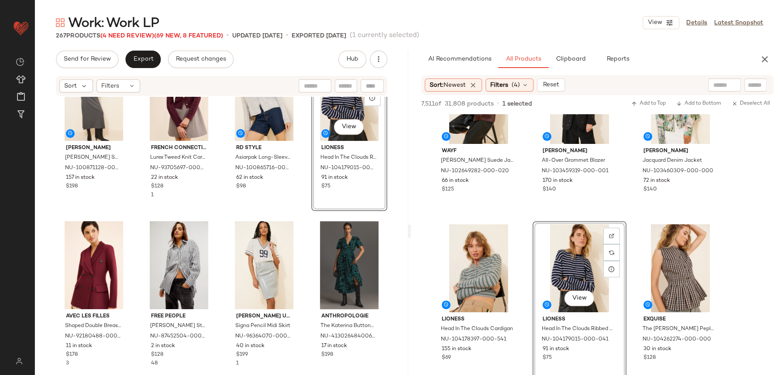
click at [134, 217] on div "Anthropologie Drop-Waist Midi Shirt Dress NU-4130972460142-000-061 218 in stock…" at bounding box center [221, 249] width 373 height 305
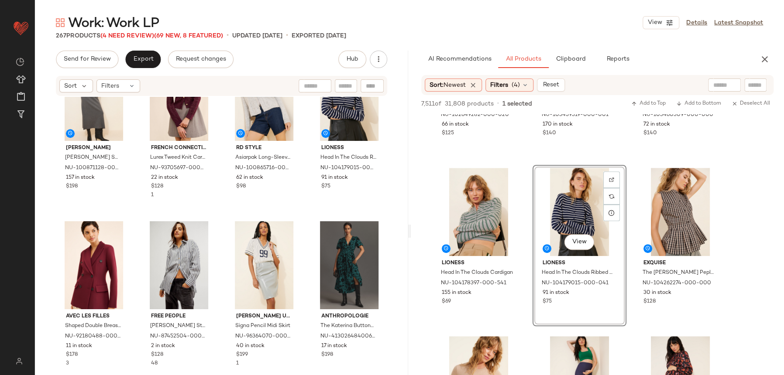
scroll to position [1989, 0]
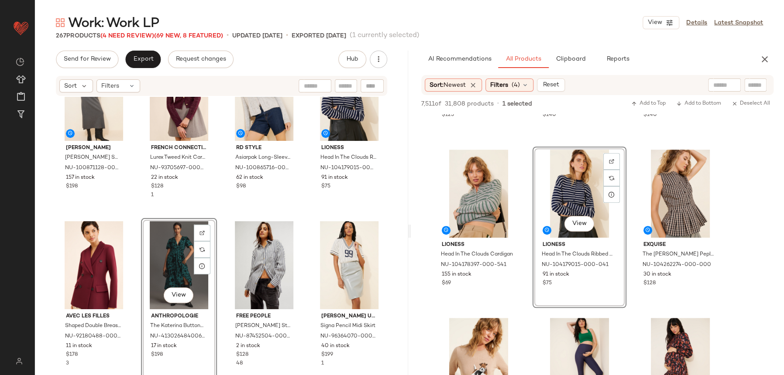
click at [213, 215] on div "Anthropologie Drop-Waist Midi Shirt Dress NU-4130972460142-000-061 218 in stock…" at bounding box center [221, 249] width 373 height 305
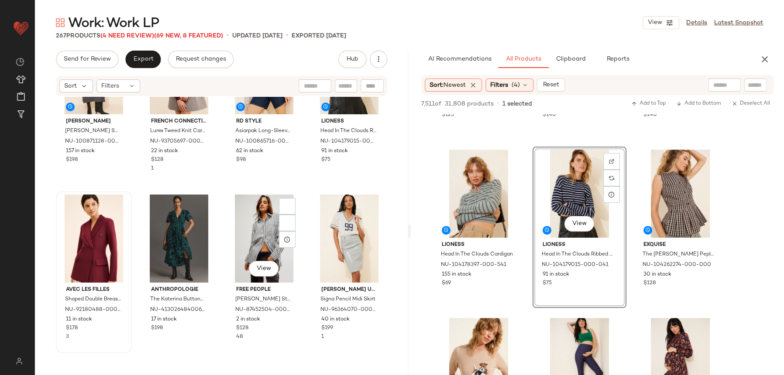
scroll to position [2332, 0]
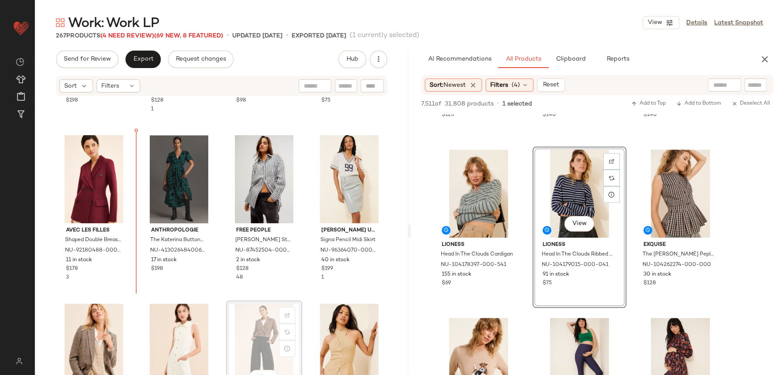
scroll to position [2335, 0]
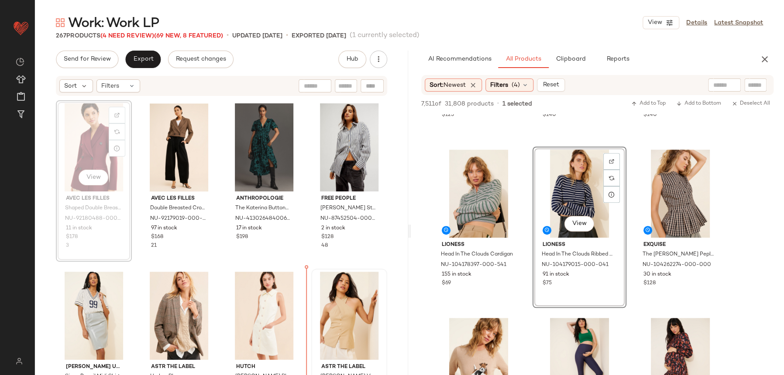
scroll to position [2367, 0]
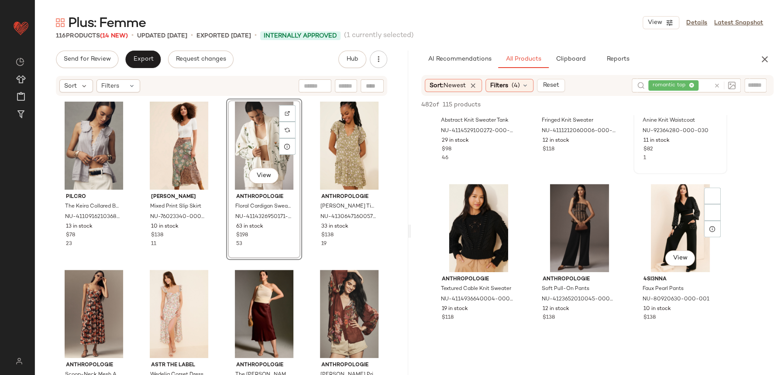
scroll to position [5499, 0]
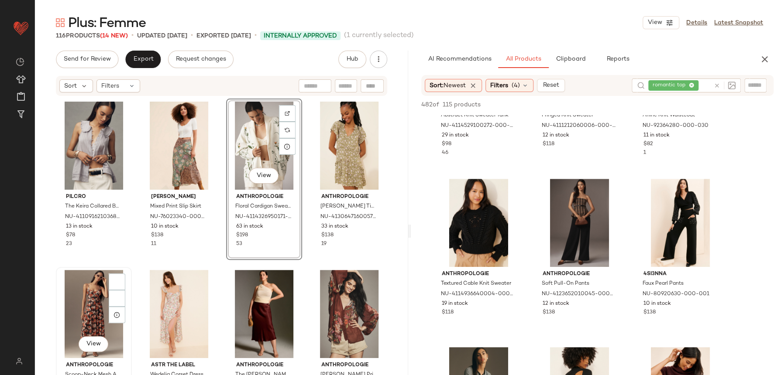
drag, startPoint x: 221, startPoint y: 321, endPoint x: 82, endPoint y: 302, distance: 140.4
click at [79, 300] on div "Pilcro The Keira Collared Button-Front Blouse: Tank Edition NU-4110916210368-00…" at bounding box center [221, 250] width 331 height 303
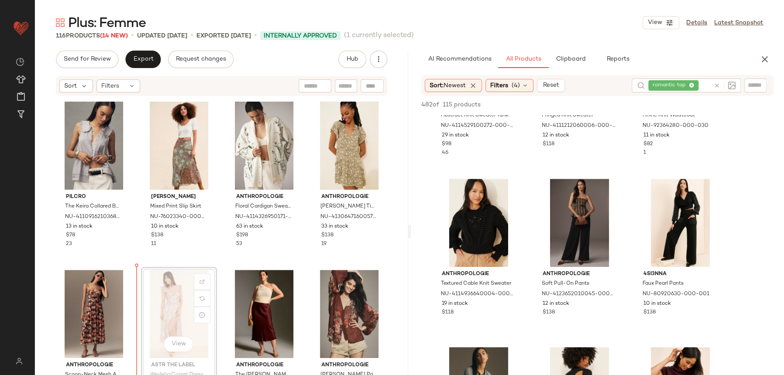
scroll to position [1, 0]
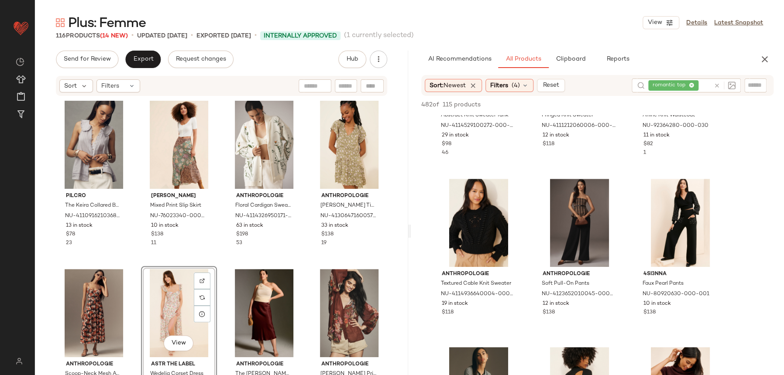
click at [226, 259] on div "Pilcro The Keira Collared Button-Front Blouse: Tank Edition NU-4110916210368-00…" at bounding box center [221, 249] width 331 height 303
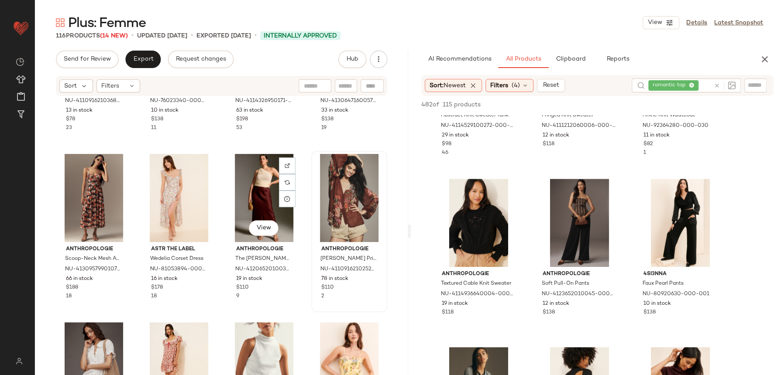
scroll to position [126, 0]
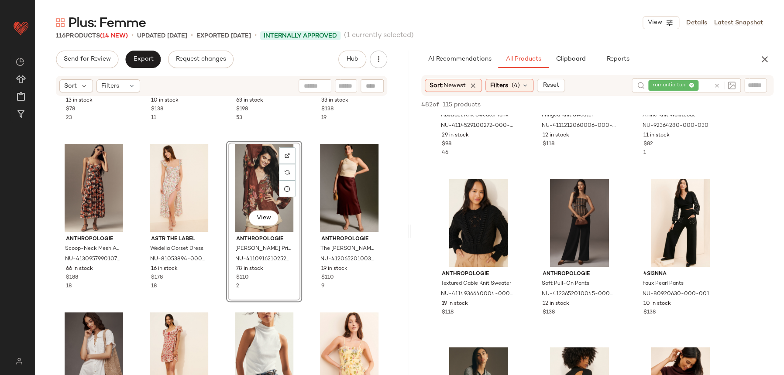
click at [302, 293] on div "Pilcro The Keira Collared Button-Front Blouse: Tank Edition NU-4110916210368-00…" at bounding box center [221, 249] width 373 height 305
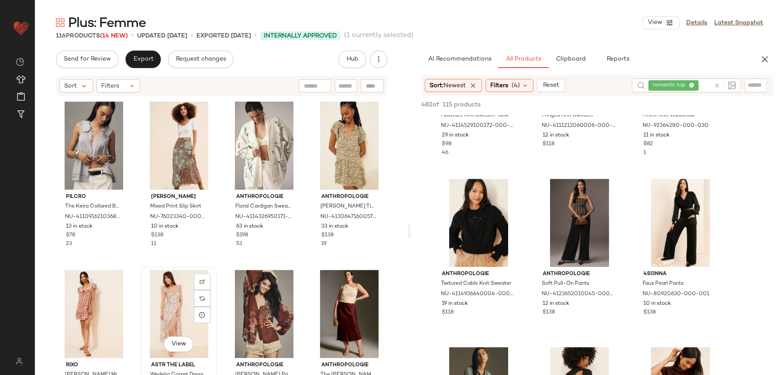
scroll to position [0, 0]
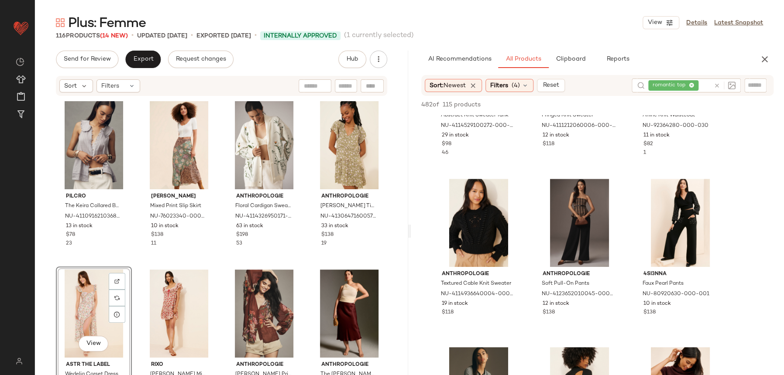
click at [219, 257] on div "Pilcro The Keira Collared Button-Front Blouse: Tank Edition NU-4110916210368-00…" at bounding box center [221, 249] width 331 height 303
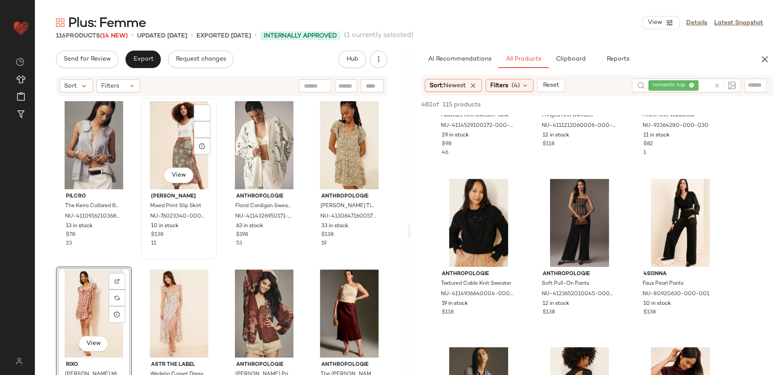
click at [213, 255] on div "View Kachel Mixed Print Slip Skirt NU-76023340-000-000 10 in stock $138 11" at bounding box center [179, 179] width 74 height 160
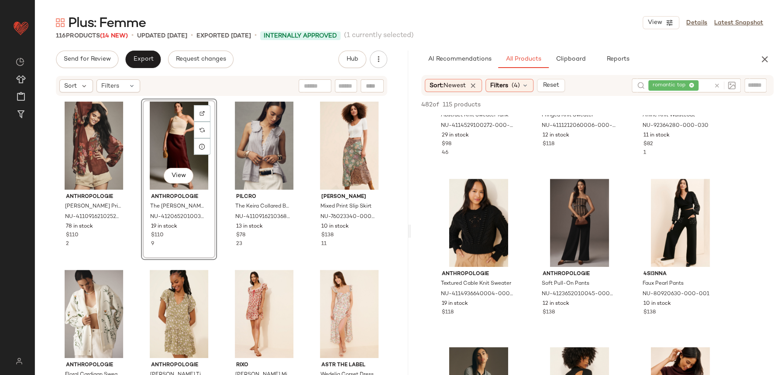
click at [241, 264] on div "Anthropologie Estela Sheer Printed Buttoned Blouse NU-4110916210252-000-020 78 …" at bounding box center [221, 250] width 331 height 303
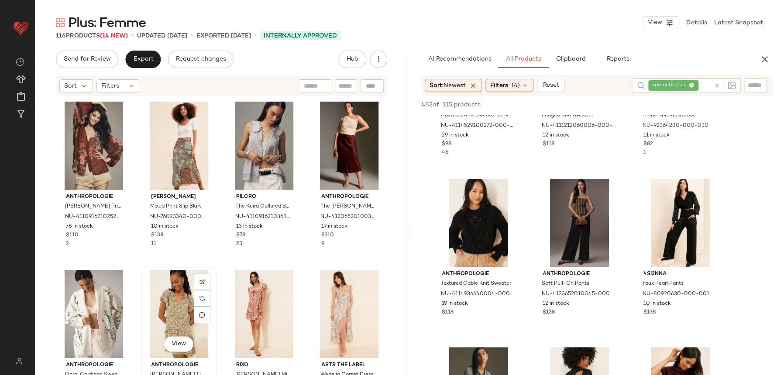
click at [208, 270] on div "View" at bounding box center [179, 314] width 70 height 88
click at [213, 262] on div "Anthropologie Estela Sheer Printed Buttoned Blouse NU-4110916210252-000-020 78 …" at bounding box center [221, 250] width 331 height 303
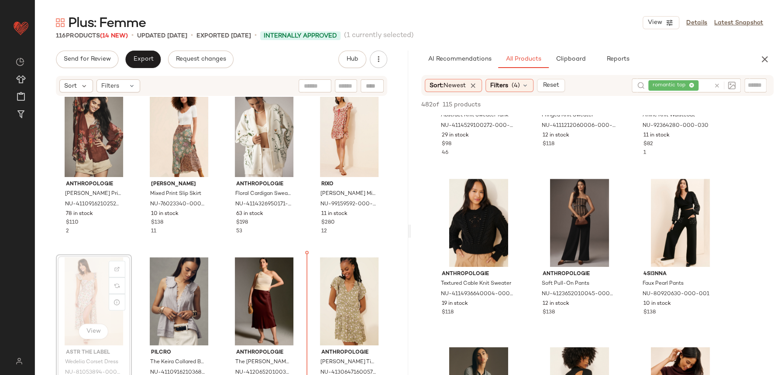
scroll to position [13, 0]
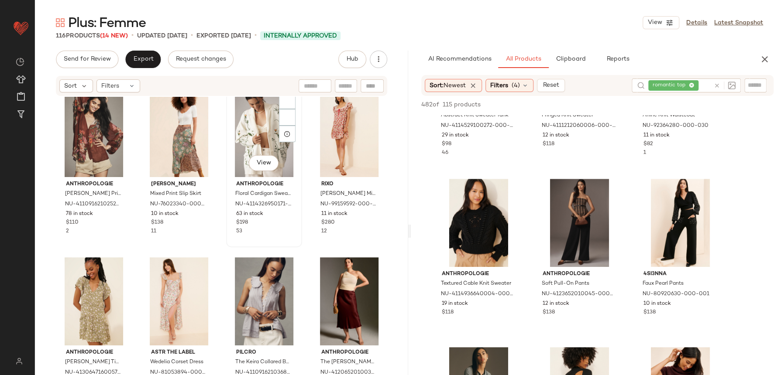
click at [227, 247] on div "View Anthropologie Floral Cardigan Sweater NU-4114326950171-000-015 63 in stock…" at bounding box center [264, 166] width 76 height 161
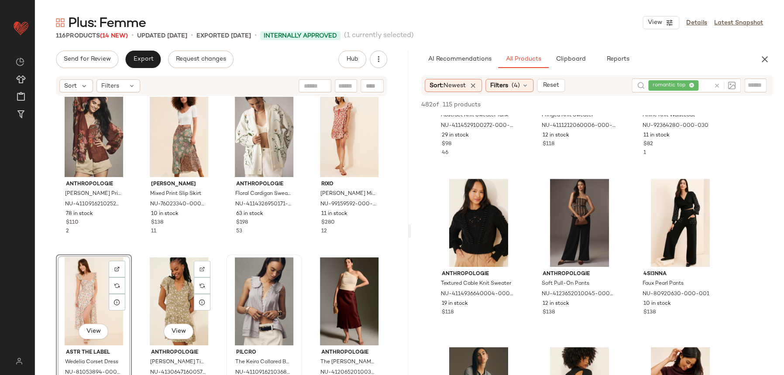
click at [226, 256] on div "Pilcro The Keira Collared Button-Front Blouse: Tank Edition NU-4110916210368-00…" at bounding box center [264, 334] width 76 height 161
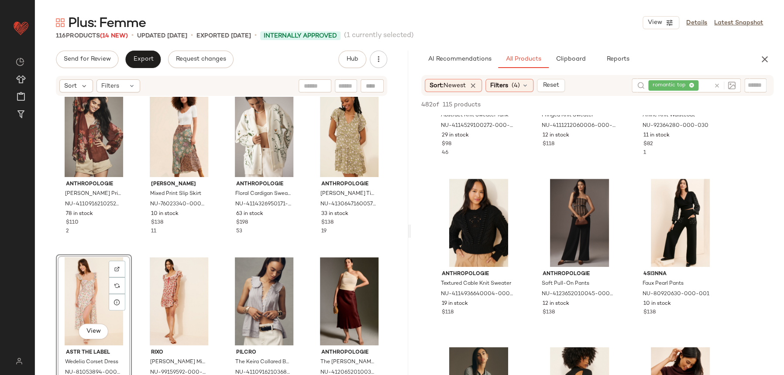
click at [217, 248] on div "Anthropologie Estela Sheer Printed Buttoned Blouse NU-4110916210252-000-020 78 …" at bounding box center [221, 237] width 331 height 303
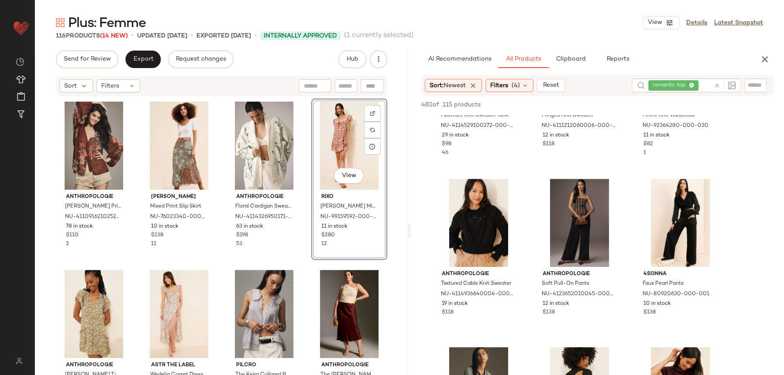
click at [305, 246] on div "Anthropologie Estela Sheer Printed Buttoned Blouse NU-4110916210252-000-020 78 …" at bounding box center [221, 250] width 331 height 303
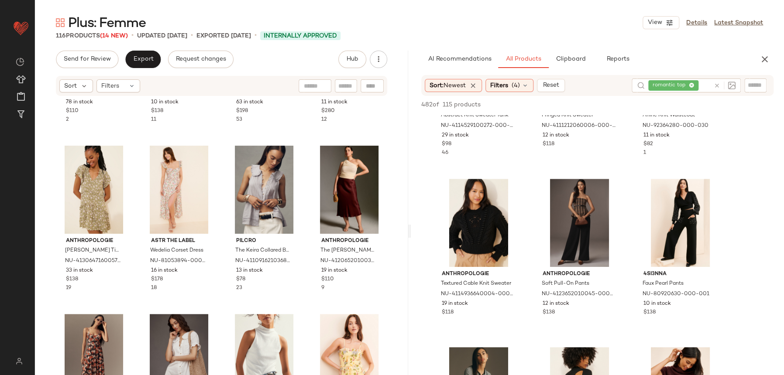
scroll to position [189, 0]
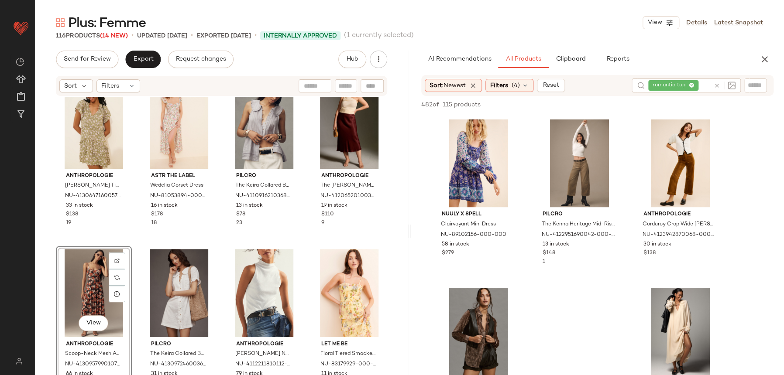
scroll to position [6246, 0]
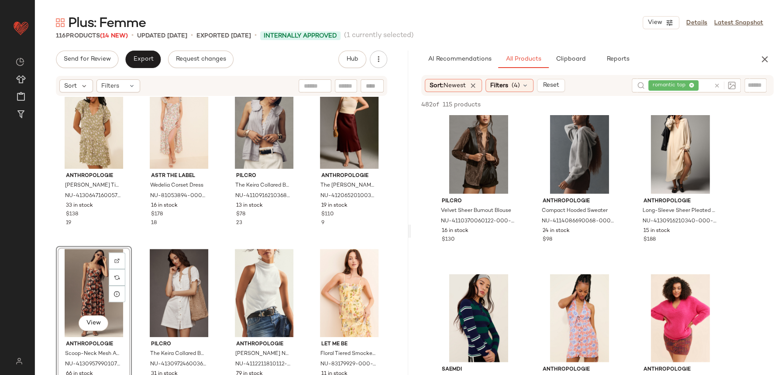
click at [718, 83] on icon at bounding box center [717, 85] width 7 height 7
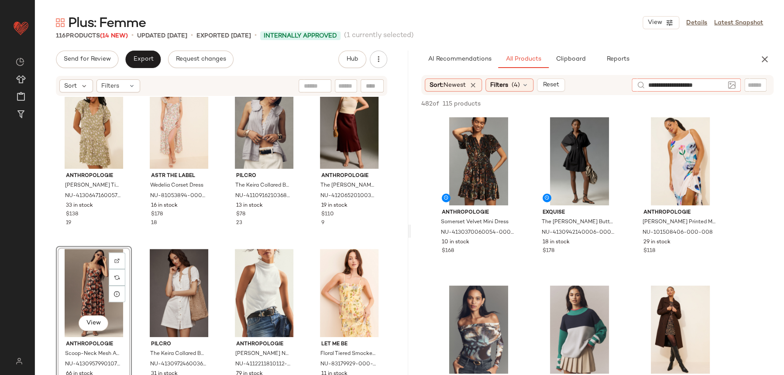
type input "**********"
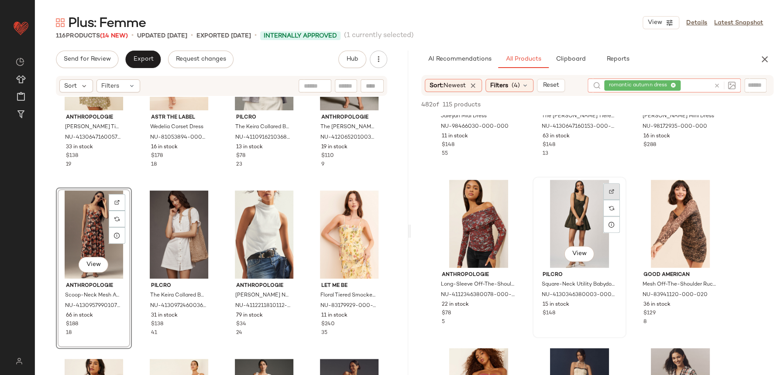
scroll to position [2315, 0]
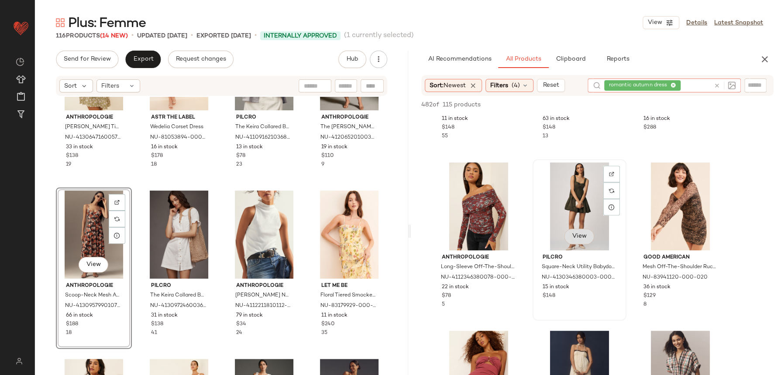
click at [582, 236] on span "View" at bounding box center [579, 236] width 15 height 7
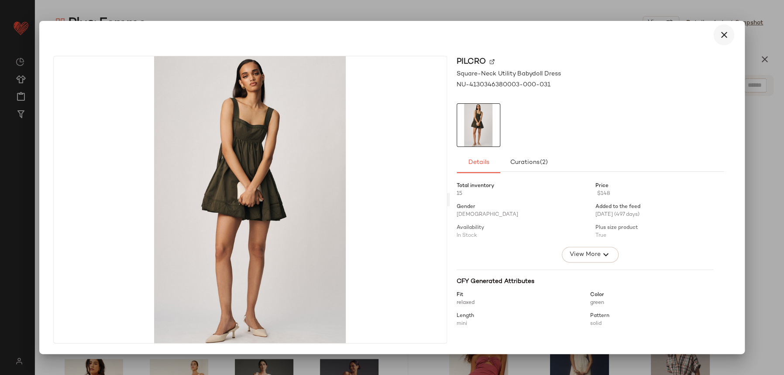
click at [721, 32] on icon "button" at bounding box center [723, 35] width 10 height 10
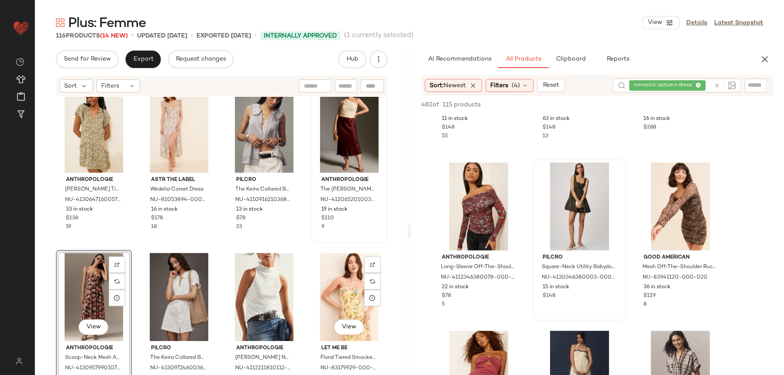
scroll to position [192, 0]
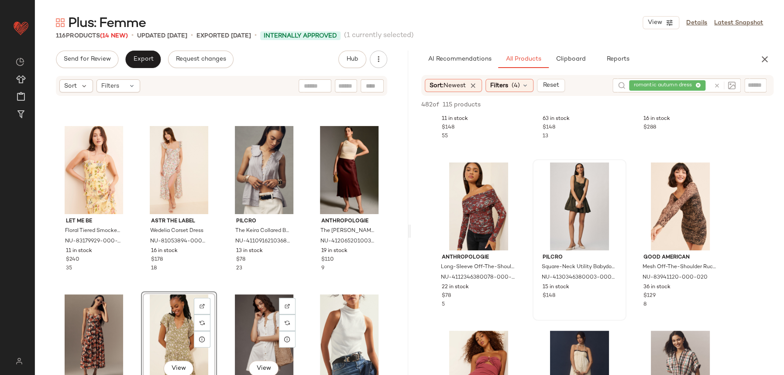
scroll to position [54, 0]
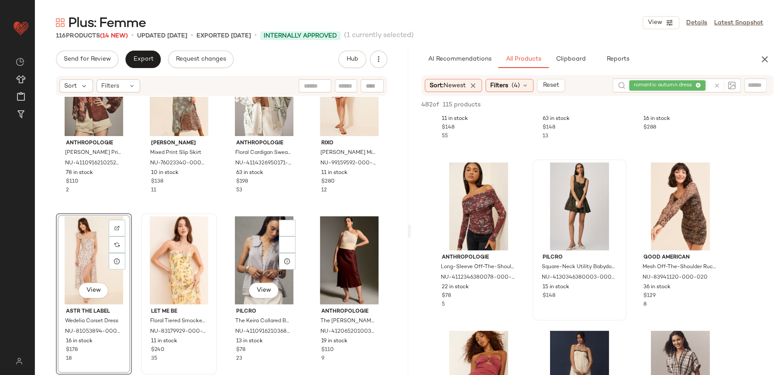
click at [228, 211] on div "Anthropologie Estela Sheer Printed Buttoned Blouse NU-4110916210252-000-020 78 …" at bounding box center [221, 196] width 331 height 303
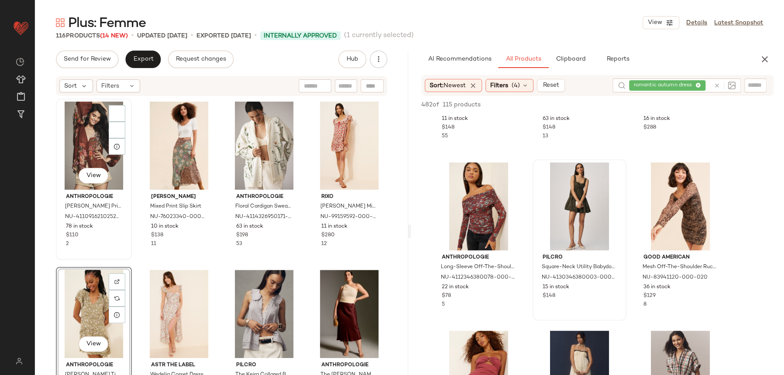
click at [129, 232] on div "View Anthropologie Estela Sheer Printed Buttoned Blouse NU-4110916210252-000-02…" at bounding box center [94, 180] width 74 height 160
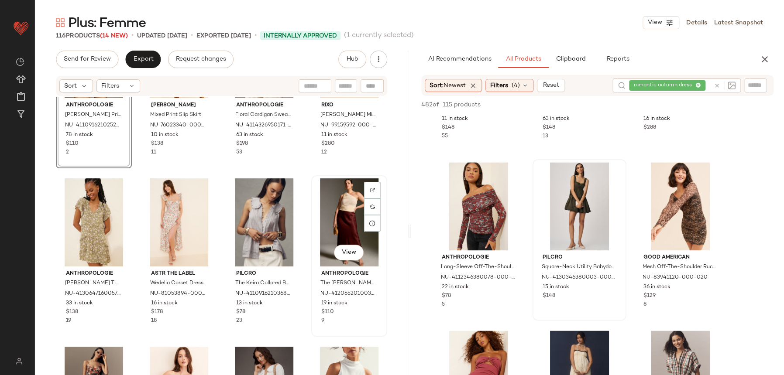
scroll to position [94, 0]
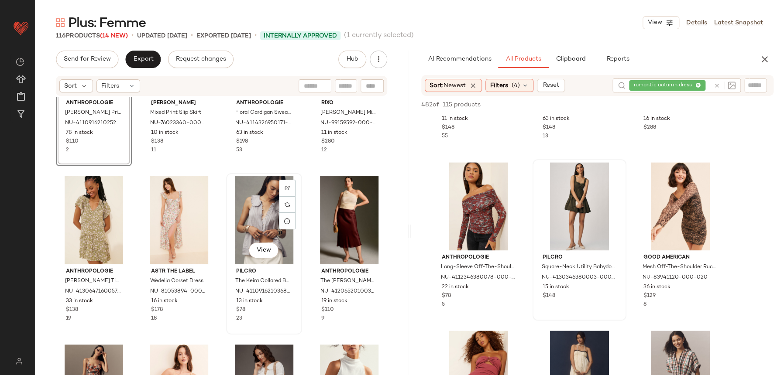
click at [229, 311] on div "Pilcro The Keira Collared Button-Front Blouse: Tank Edition NU-4110916210368-00…" at bounding box center [264, 293] width 70 height 58
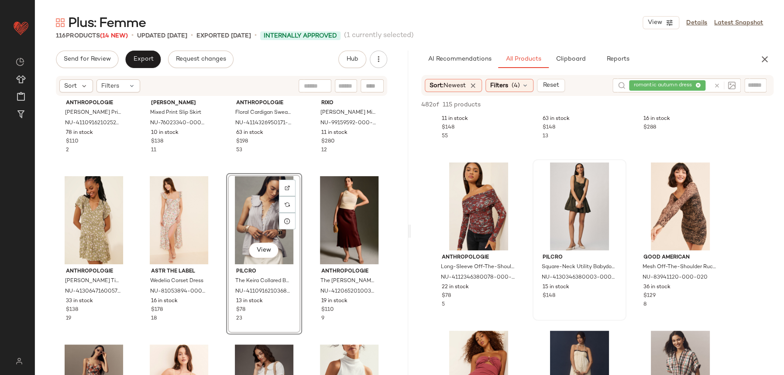
click at [222, 325] on div "Anthropologie Estela Sheer Printed Buttoned Blouse NU-4110916210252-000-020 78 …" at bounding box center [221, 249] width 373 height 305
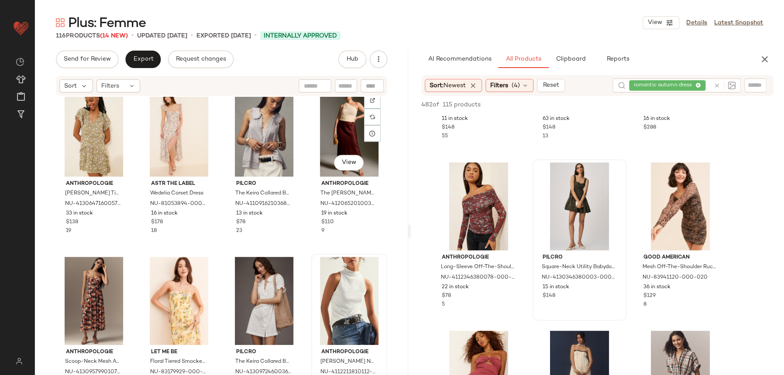
scroll to position [211, 0]
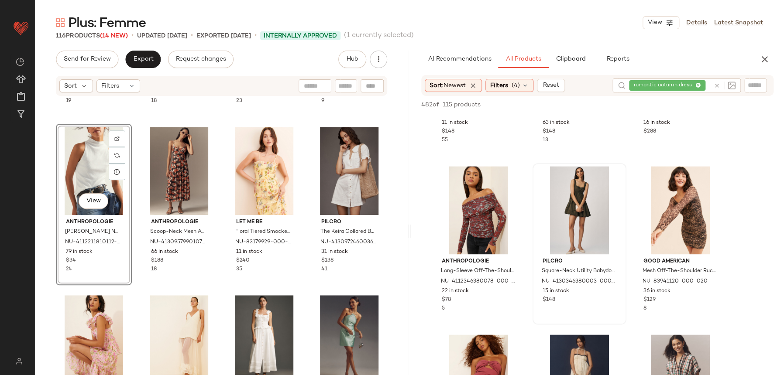
scroll to position [2310, 0]
click at [716, 89] on div at bounding box center [725, 86] width 22 height 8
click at [720, 79] on div at bounding box center [722, 86] width 25 height 14
click at [717, 86] on icon at bounding box center [717, 85] width 7 height 7
click at [504, 83] on span "Filters" at bounding box center [499, 85] width 18 height 9
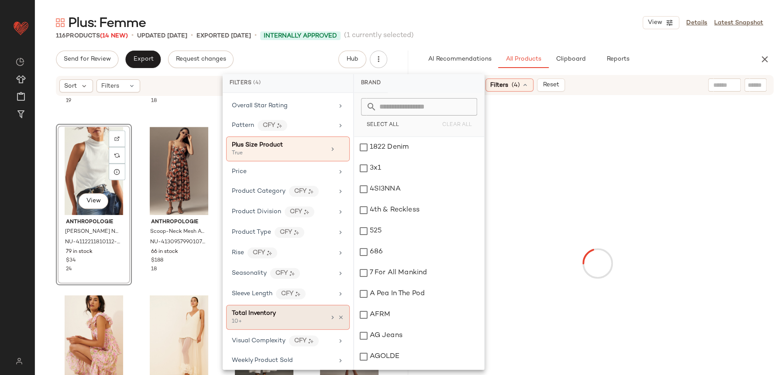
scroll to position [540, 0]
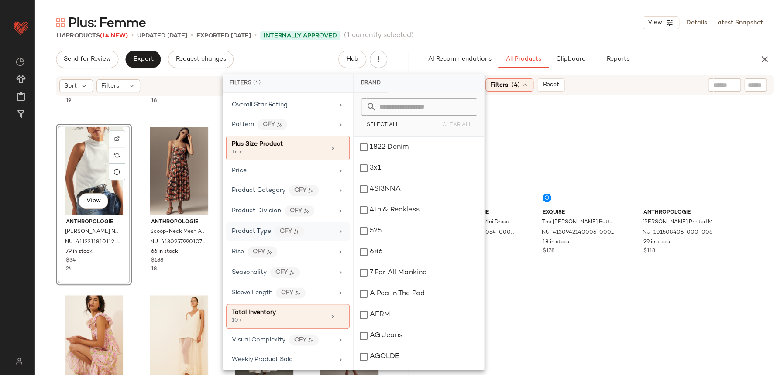
drag, startPoint x: 263, startPoint y: 311, endPoint x: 334, endPoint y: 230, distance: 108.3
click at [264, 311] on span "Total Inventory" at bounding box center [254, 312] width 44 height 7
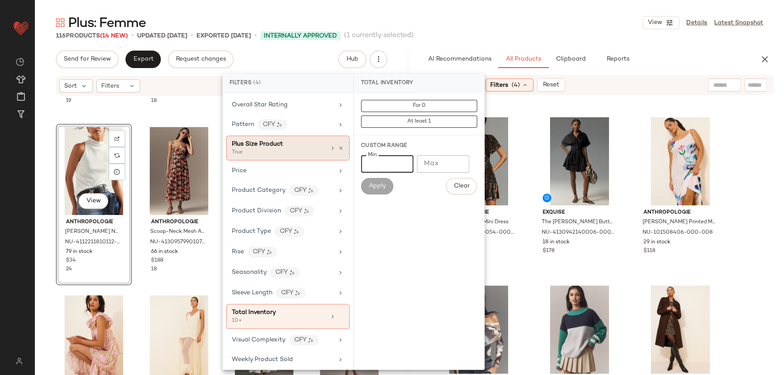
drag, startPoint x: 384, startPoint y: 160, endPoint x: 329, endPoint y: 155, distance: 55.2
click at [329, 155] on div "Filters (4) Brand Category In Curation? No Actual Price AI Embeddings Availabil…" at bounding box center [354, 222] width 262 height 296
type input "*"
click at [362, 179] on div "Apply" at bounding box center [377, 186] width 32 height 17
click at [367, 185] on button "Apply" at bounding box center [377, 186] width 32 height 17
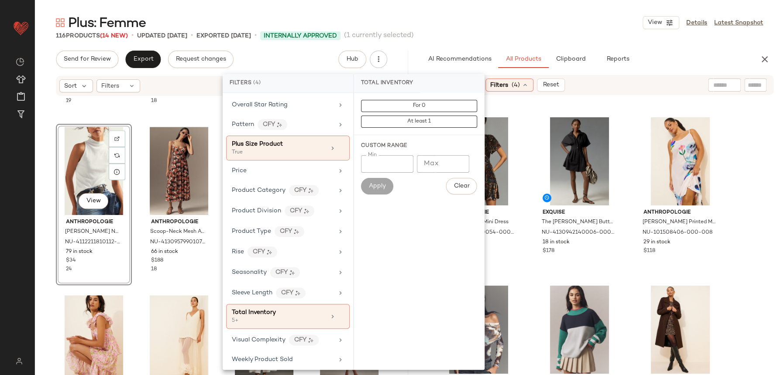
click at [718, 86] on input "text" at bounding box center [724, 85] width 22 height 9
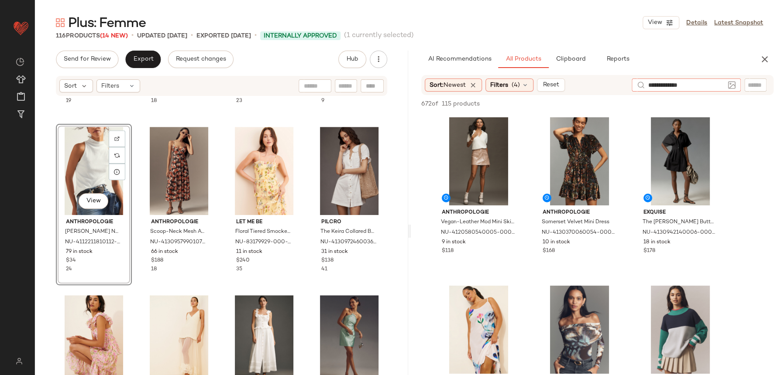
type input "**********"
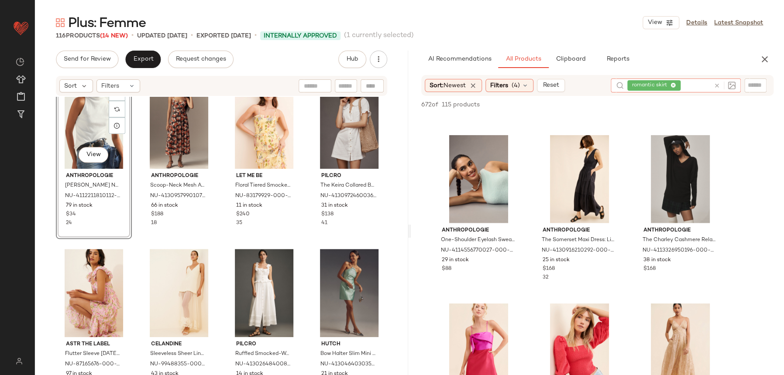
scroll to position [11933, 0]
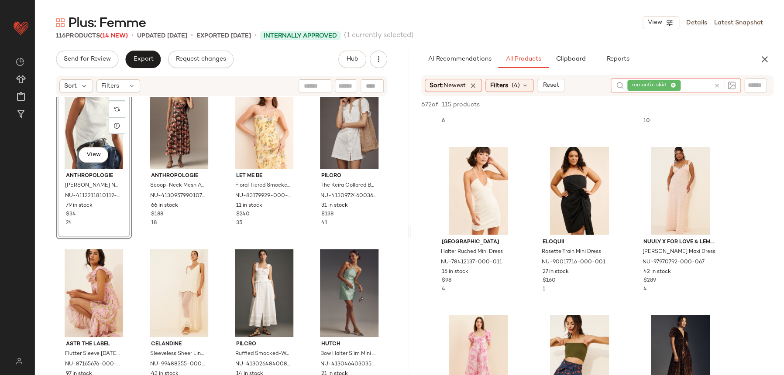
click at [718, 84] on icon at bounding box center [717, 85] width 7 height 7
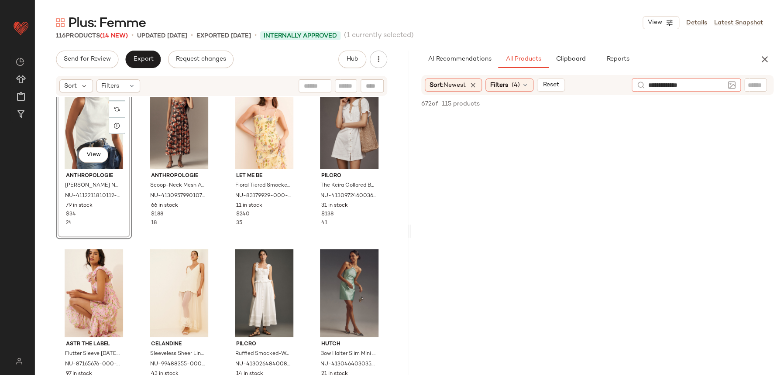
type input "**********"
click at [762, 57] on div "AI Recommendations All Products Clipboard Reports" at bounding box center [597, 59] width 373 height 17
click at [769, 57] on icon "button" at bounding box center [764, 59] width 10 height 10
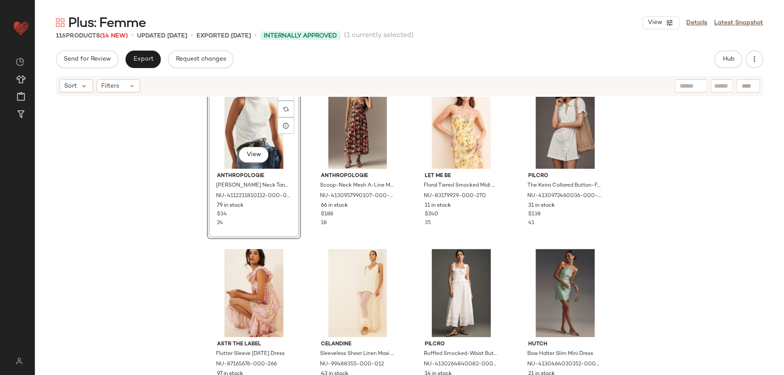
click at [710, 58] on div "Send for Review Export Request changes Hub" at bounding box center [409, 59] width 707 height 17
click at [714, 60] on button "Hub" at bounding box center [728, 59] width 28 height 17
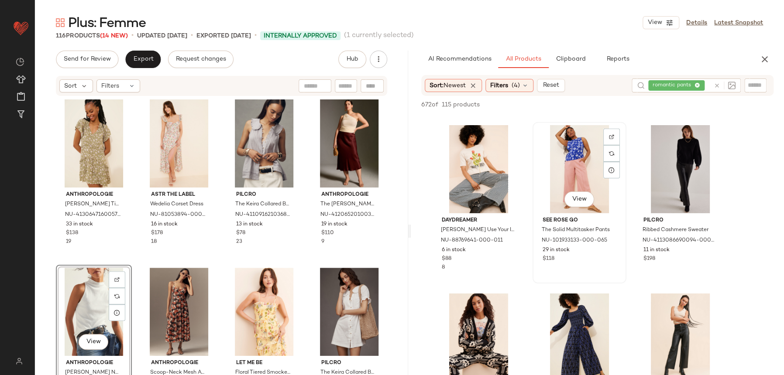
scroll to position [1508, 0]
click at [579, 205] on button "View" at bounding box center [579, 200] width 30 height 16
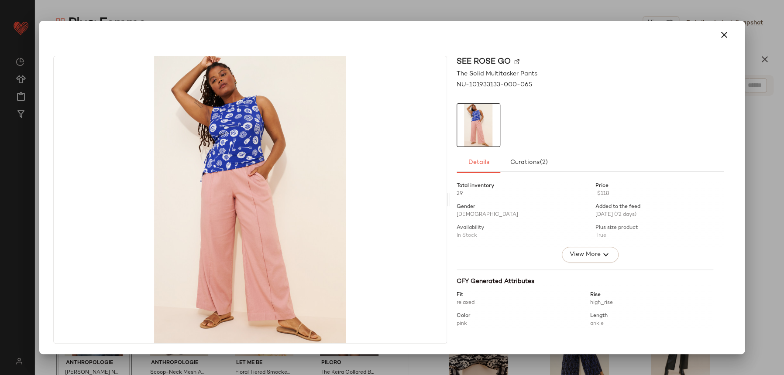
click at [704, 46] on div at bounding box center [392, 35] width 698 height 28
click at [716, 36] on button "button" at bounding box center [723, 34] width 21 height 21
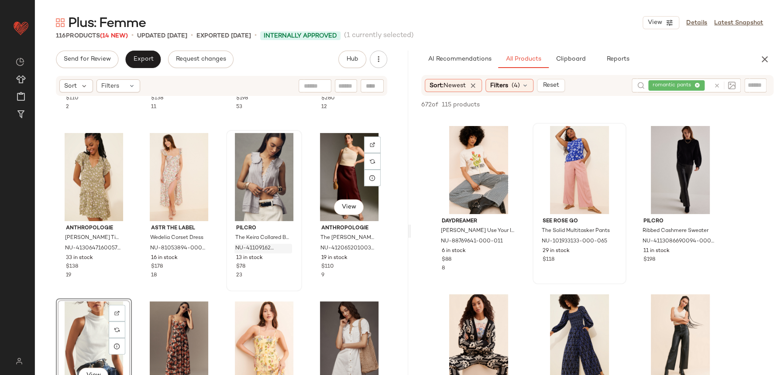
scroll to position [138, 0]
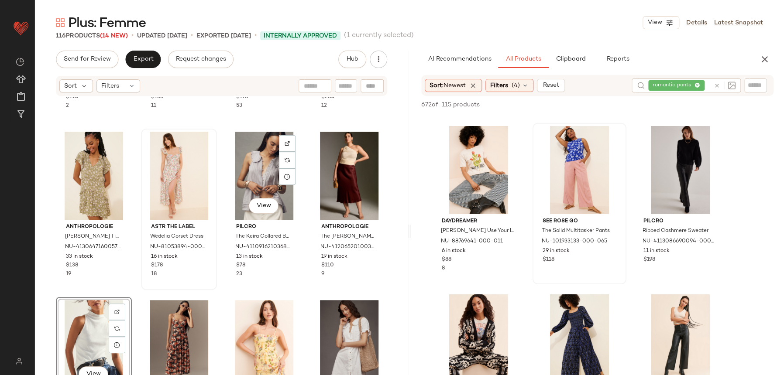
click at [215, 285] on div "ASTR The Label Wedelia Corset Dress NU-81053894-000-000 16 in stock $178 18" at bounding box center [179, 209] width 76 height 161
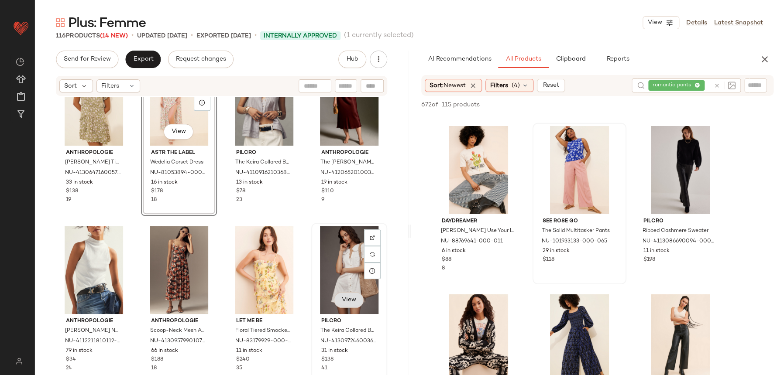
scroll to position [223, 0]
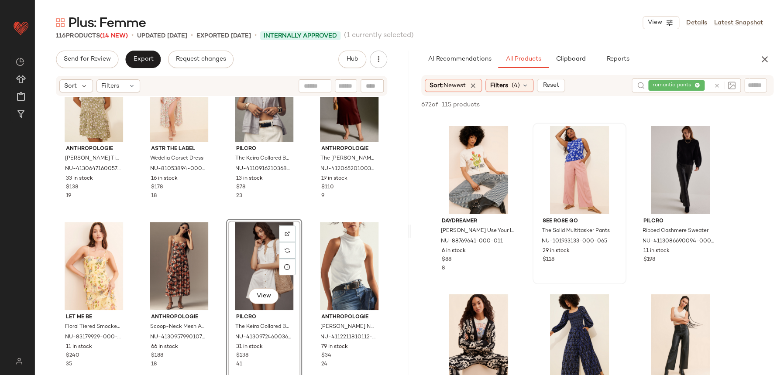
click at [214, 211] on div "ASTR The Label Wedelia Corset Dress NU-81053894-000-000 16 in stock $178 18" at bounding box center [179, 131] width 76 height 161
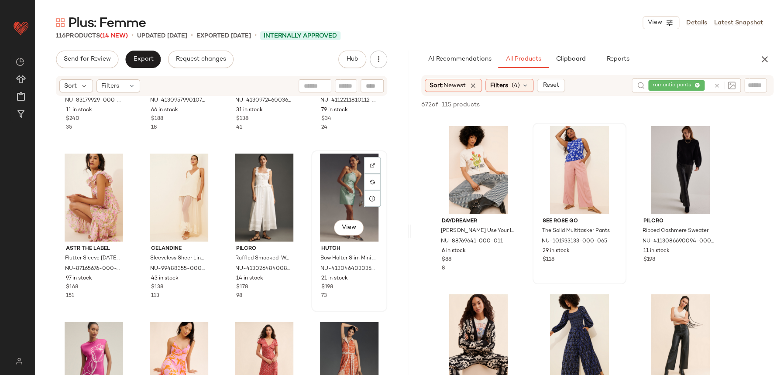
scroll to position [483, 0]
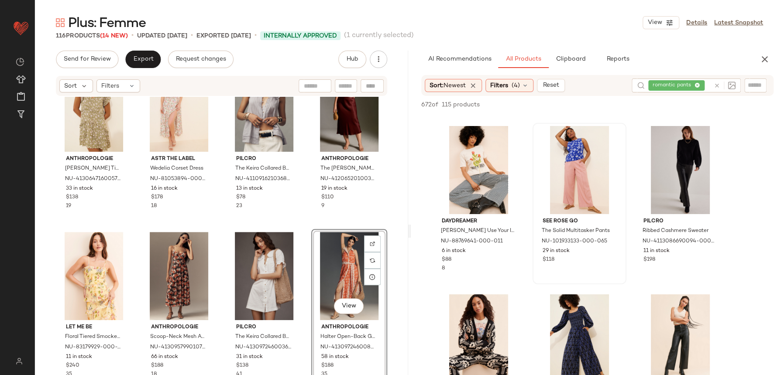
click at [300, 216] on div "Anthropologie Robin Tiered Mini Dress NU-4130647160057-000-031 33 in stock $138…" at bounding box center [221, 249] width 373 height 305
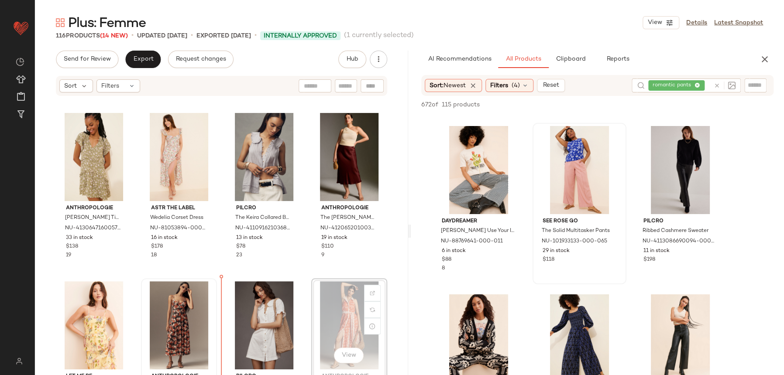
scroll to position [157, 0]
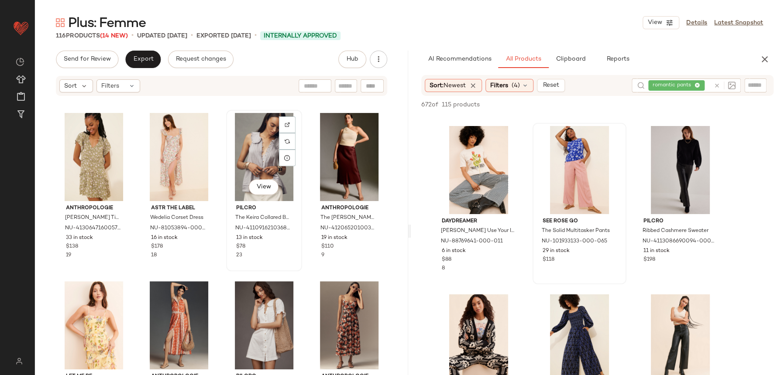
click at [288, 269] on div "View Pilcro The Keira Collared Button-Front Blouse: Tank Edition NU-41109162103…" at bounding box center [264, 191] width 74 height 160
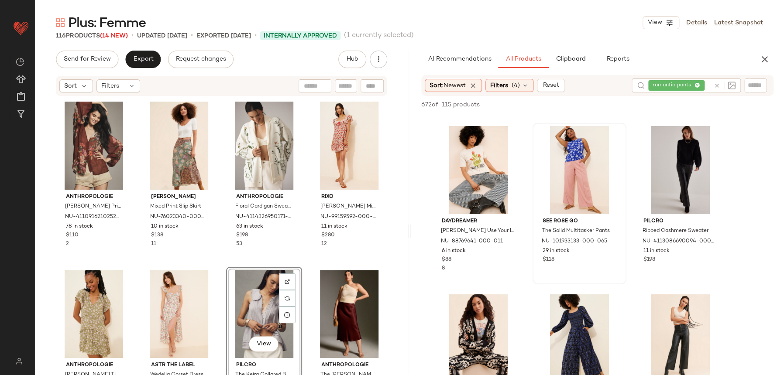
click at [304, 254] on div "Anthropologie Estela Sheer Printed Buttoned Blouse NU-4110916210252-000-020 78 …" at bounding box center [221, 250] width 331 height 303
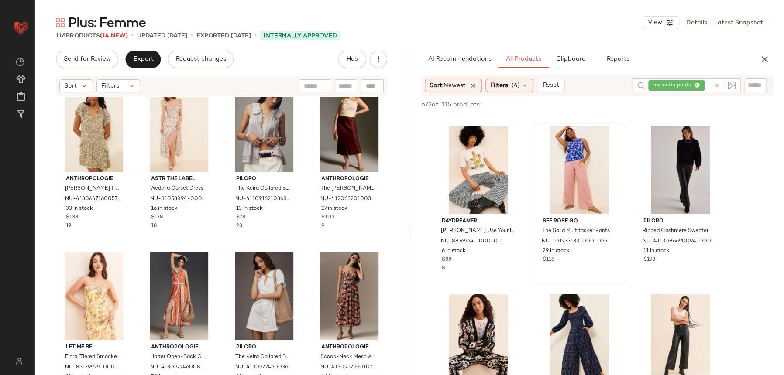
scroll to position [196, 0]
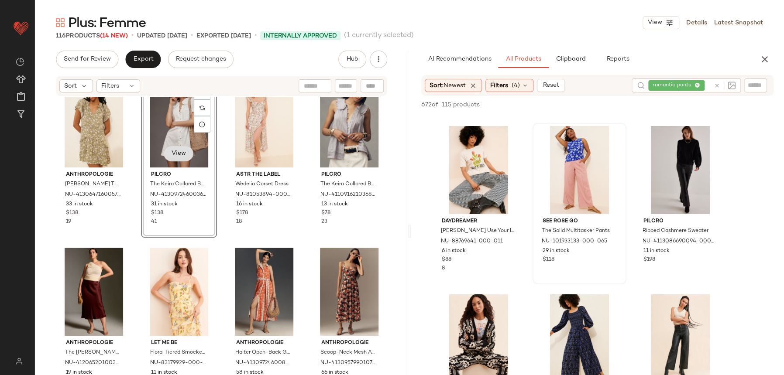
scroll to position [190, 0]
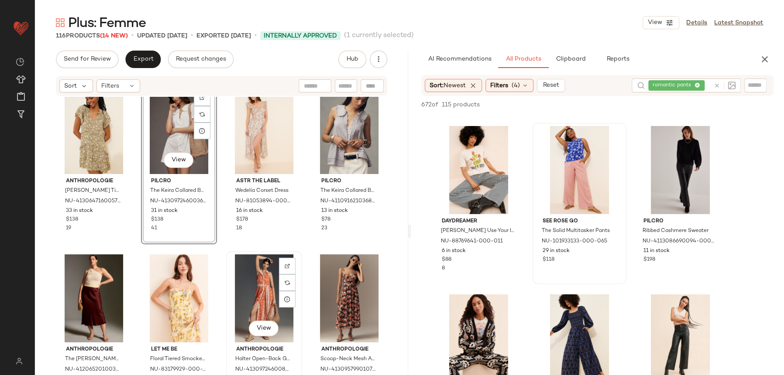
drag, startPoint x: 218, startPoint y: 125, endPoint x: 292, endPoint y: 314, distance: 202.9
click at [292, 217] on div "Anthropologie Estela Sheer Printed Buttoned Blouse NU-4110916210252-000-020 78 …" at bounding box center [221, 65] width 331 height 303
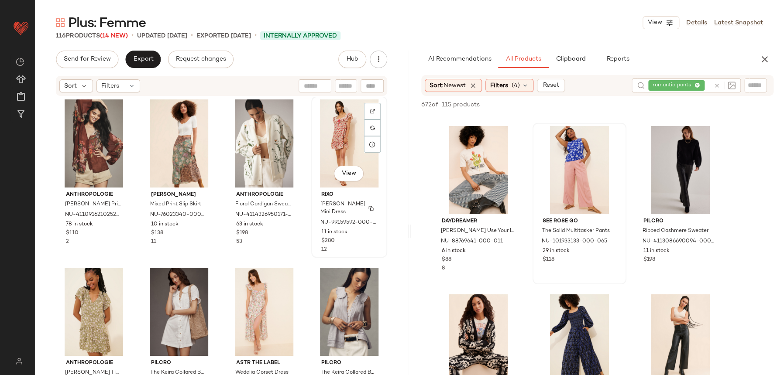
scroll to position [0, 0]
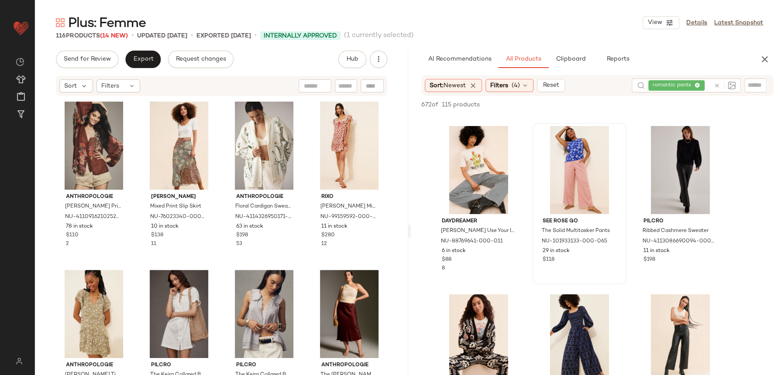
click at [197, 264] on div "Anthropologie Estela Sheer Printed Buttoned Blouse NU-4110916210252-000-020 78 …" at bounding box center [221, 250] width 331 height 303
click at [203, 267] on div "Anthropologie Estela Sheer Printed Buttoned Blouse NU-4110916210252-000-020 78 …" at bounding box center [221, 250] width 331 height 303
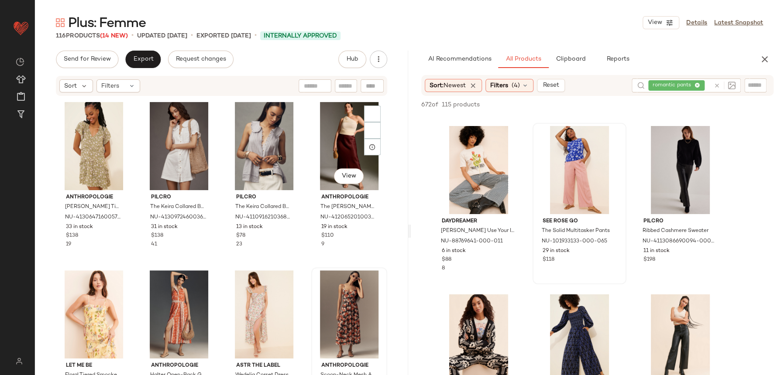
scroll to position [170, 0]
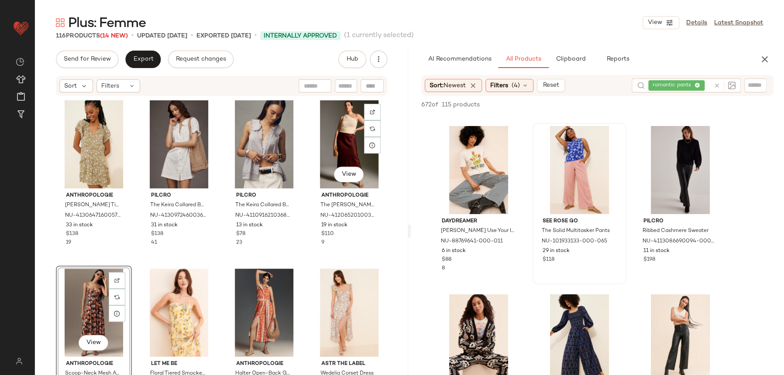
click at [311, 257] on div "View Anthropologie The Elyse Midi Slip Skirt NU-4120652010036-000-022 19 in sto…" at bounding box center [349, 177] width 76 height 161
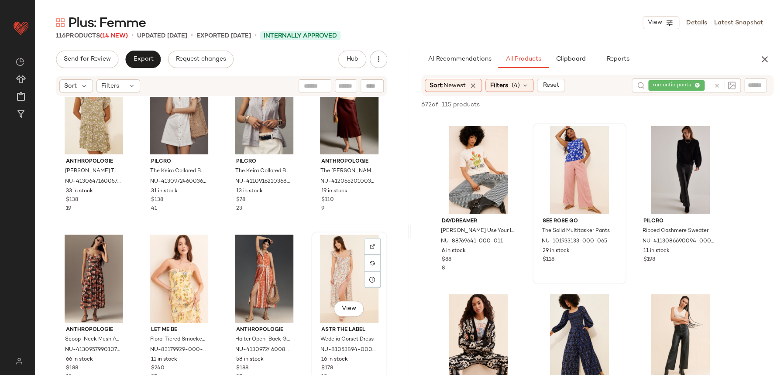
scroll to position [206, 0]
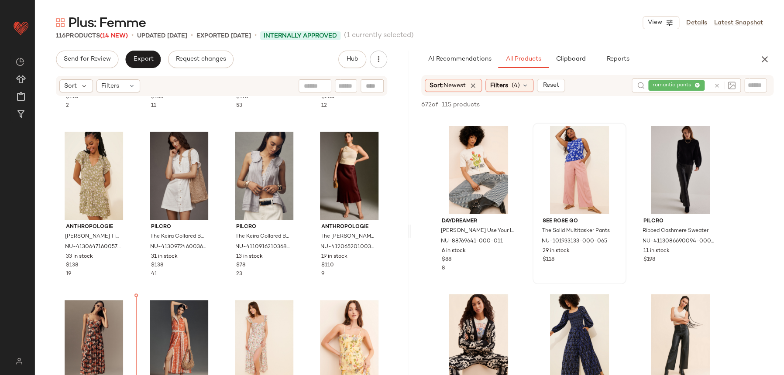
scroll to position [141, 0]
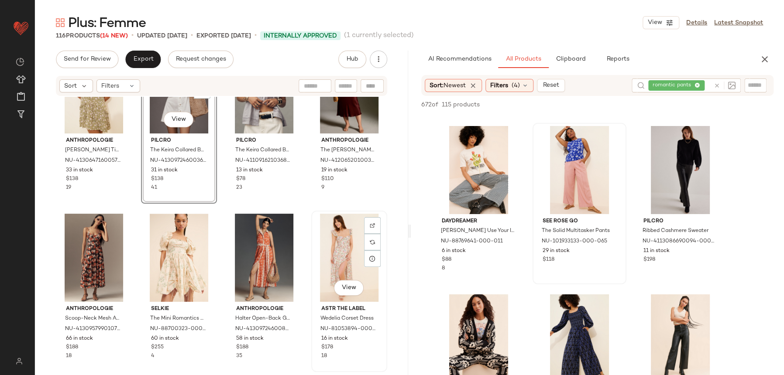
scroll to position [235, 0]
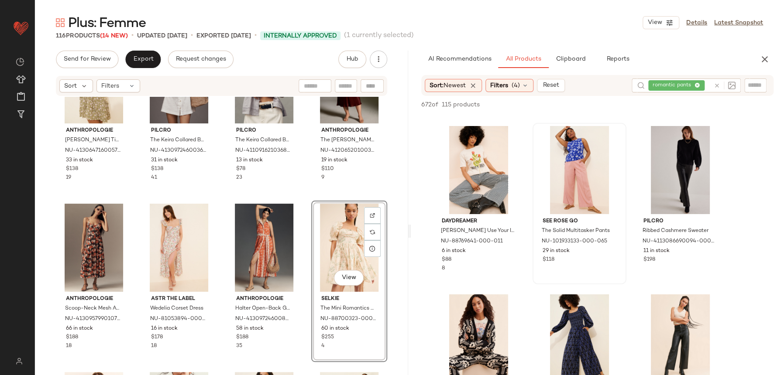
click at [292, 193] on div "Anthropologie Estela Sheer Printed Buttoned Blouse NU-4110916210252-000-020 78 …" at bounding box center [221, 249] width 373 height 305
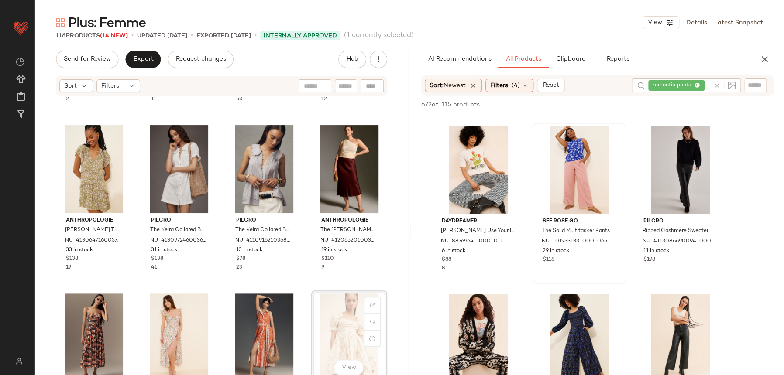
scroll to position [146, 0]
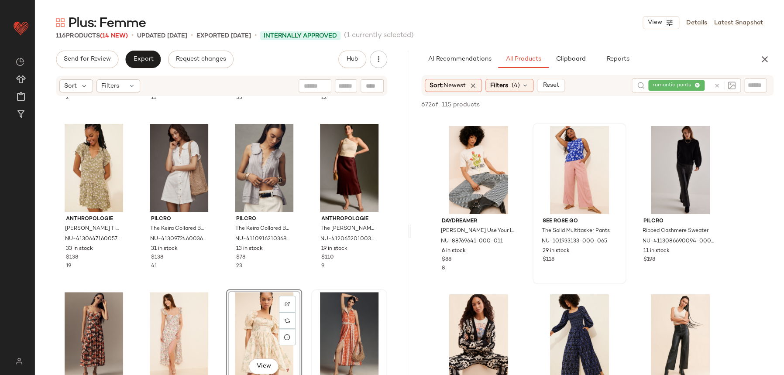
click at [229, 292] on div "View" at bounding box center [264, 336] width 70 height 88
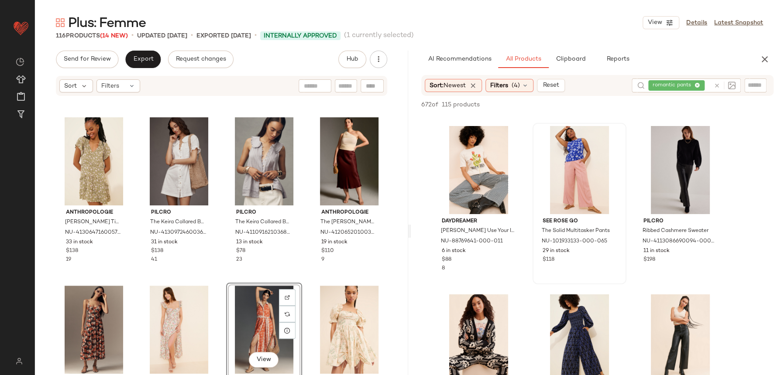
click at [311, 281] on div "Anthropologie Estela Sheer Printed Buttoned Blouse NU-4110916210252-000-020 78 …" at bounding box center [221, 249] width 373 height 305
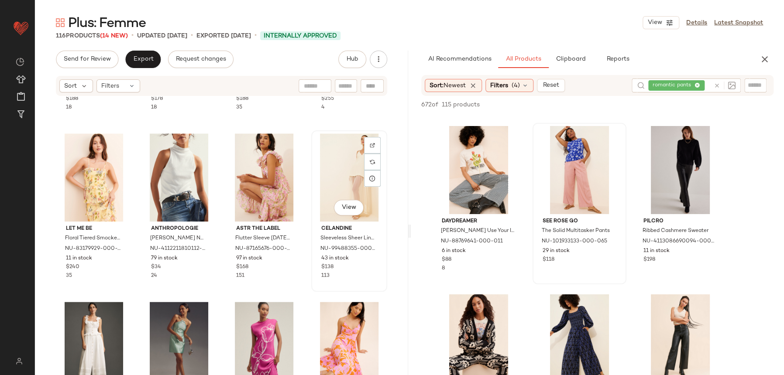
scroll to position [504, 0]
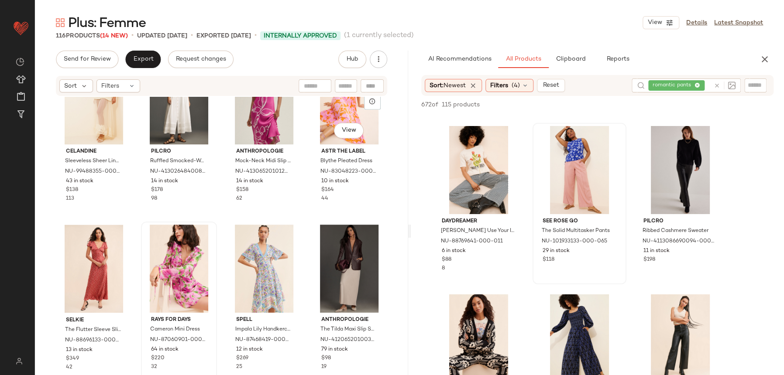
scroll to position [737, 0]
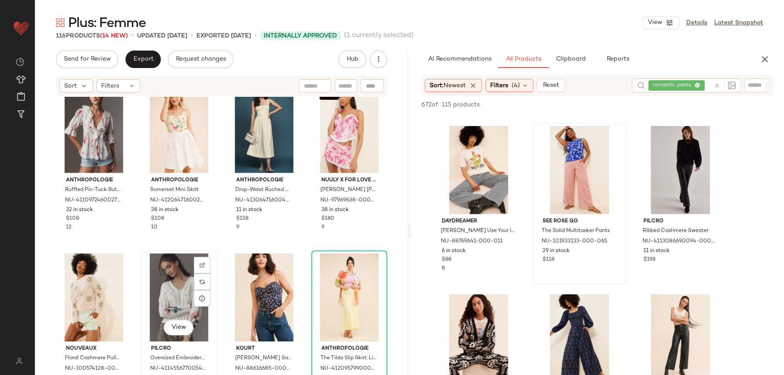
scroll to position [1230, 0]
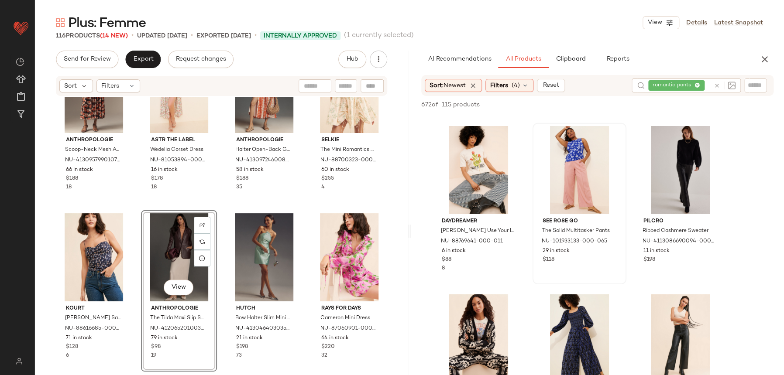
click at [228, 210] on div "Anthropologie Scoop-Neck Mesh A-Line Midi Dress NU-4130957990107-000-009 66 in …" at bounding box center [221, 249] width 373 height 305
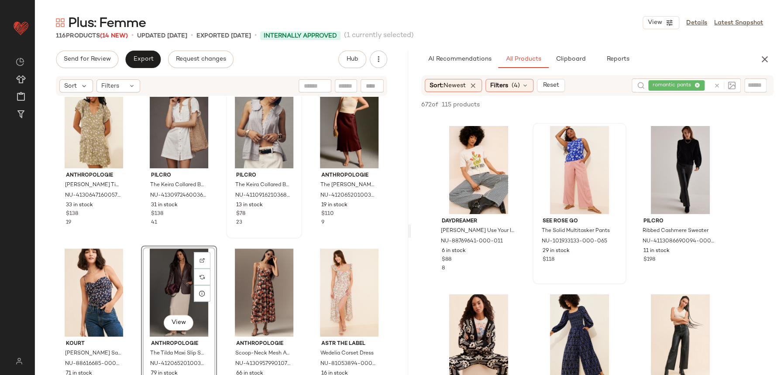
click at [227, 231] on div "Pilcro The Keira Collared Button-Front Blouse: Tank Edition NU-4110916210368-00…" at bounding box center [264, 158] width 74 height 160
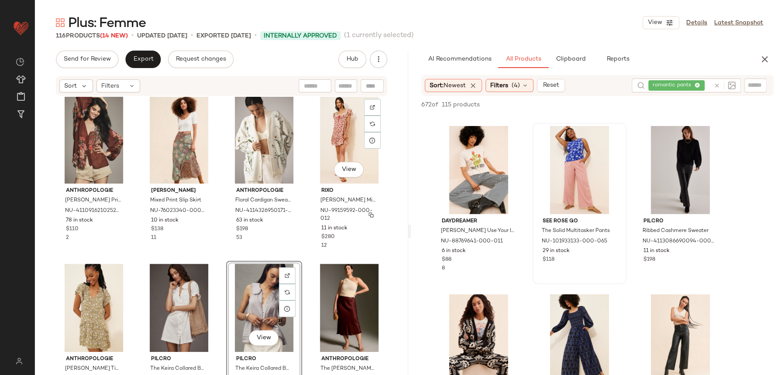
scroll to position [122, 0]
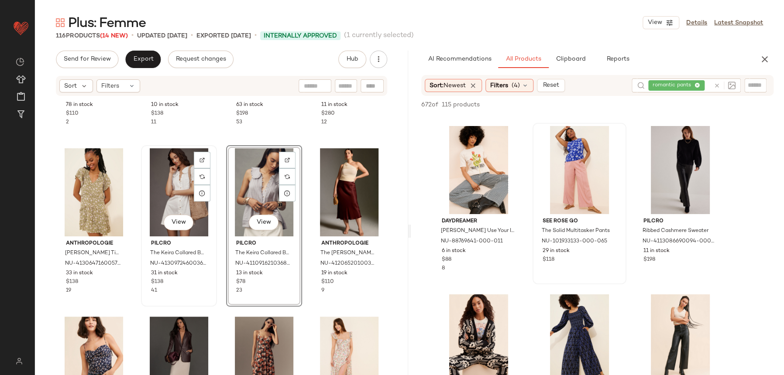
click at [208, 299] on div "View Pilcro The Keira Collared Button-Front Mini Dress NU-4130972460036-000-010…" at bounding box center [179, 226] width 74 height 160
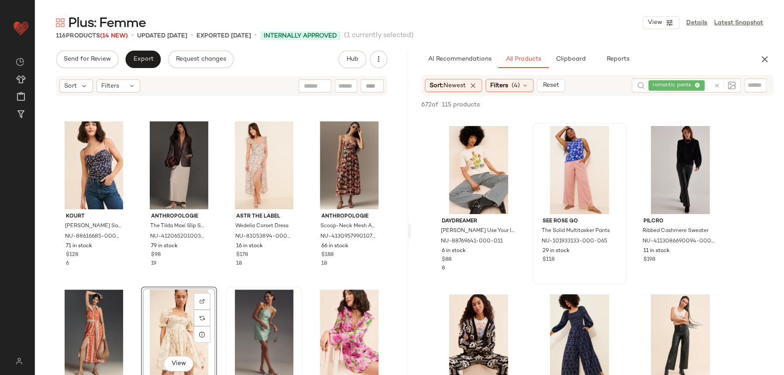
scroll to position [326, 0]
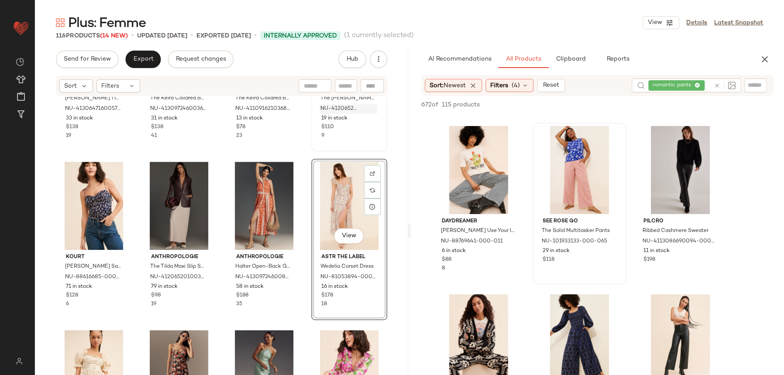
scroll to position [156, 0]
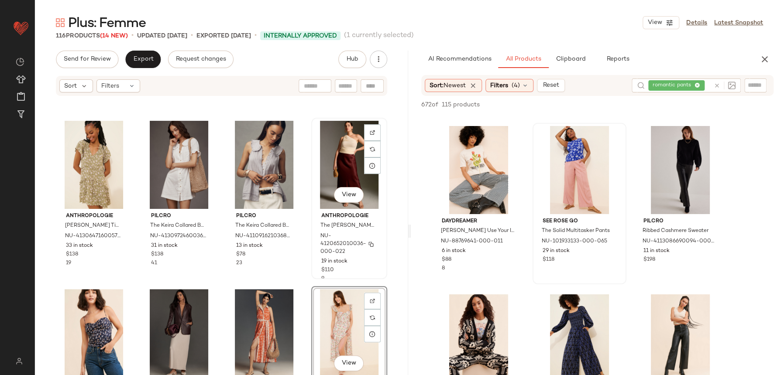
click at [311, 269] on div "View Anthropologie The Elyse Midi Slip Skirt NU-4120652010036-000-022 19 in sto…" at bounding box center [349, 198] width 76 height 161
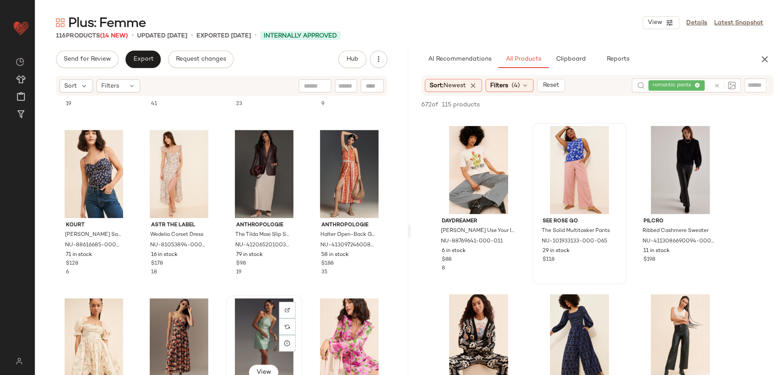
scroll to position [316, 0]
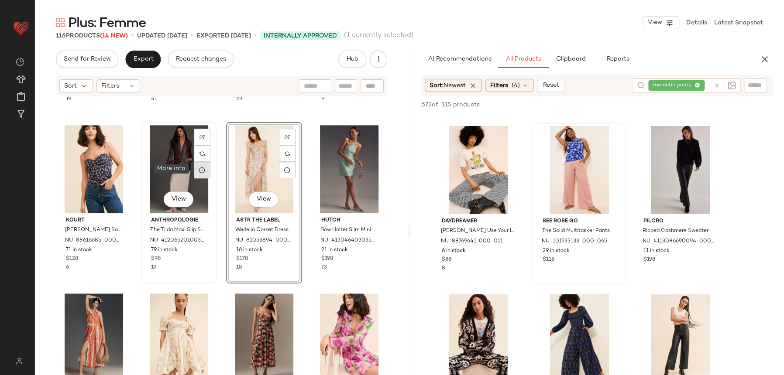
scroll to position [321, 0]
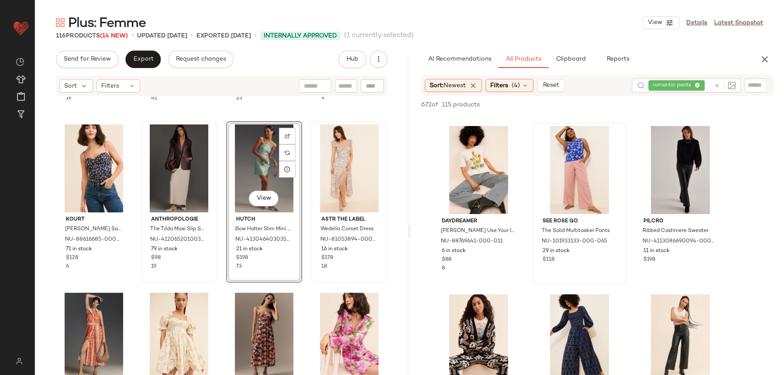
click at [296, 275] on div "View Hutch Bow Halter Slim Mini Dress NU-4130464030352-000-102 21 in stock $198…" at bounding box center [264, 201] width 76 height 161
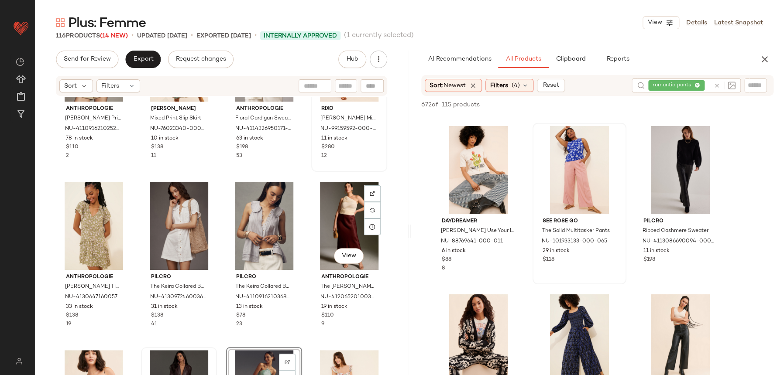
scroll to position [32, 0]
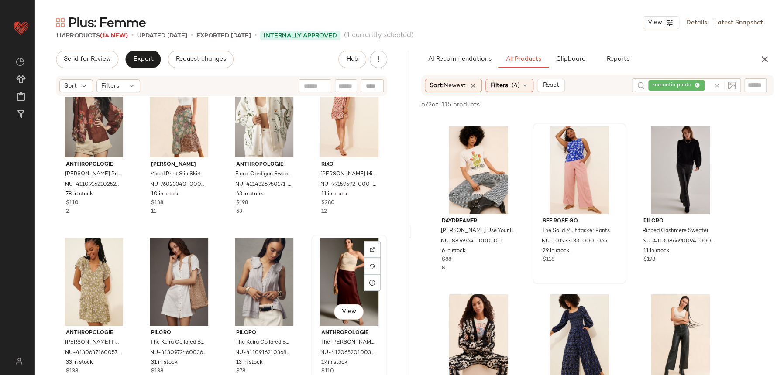
click at [312, 236] on div "View Anthropologie The Elyse Midi Slip Skirt NU-4120652010036-000-022 19 in sto…" at bounding box center [349, 316] width 74 height 160
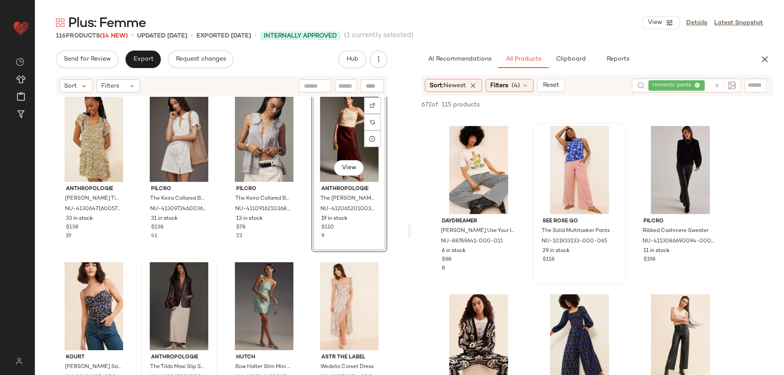
click at [302, 258] on div "Anthropologie Estela Sheer Printed Buttoned Blouse NU-4110916210252-000-020 78 …" at bounding box center [221, 249] width 373 height 305
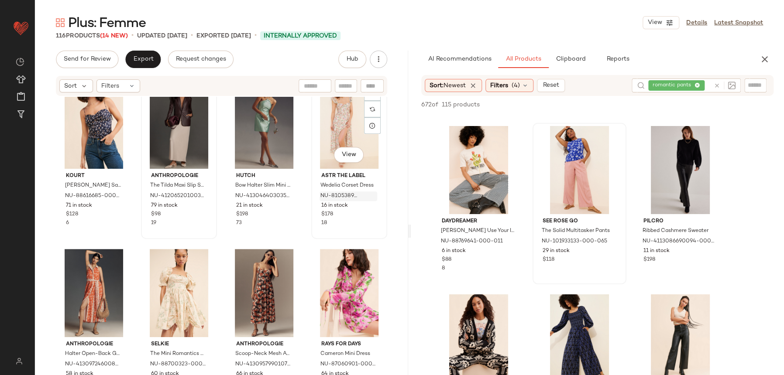
scroll to position [403, 0]
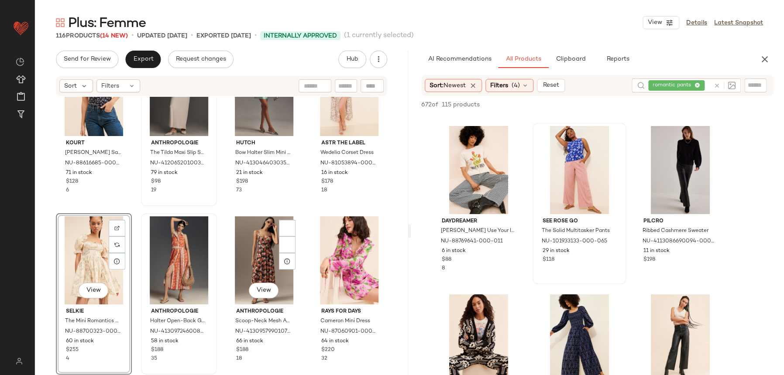
scroll to position [393, 0]
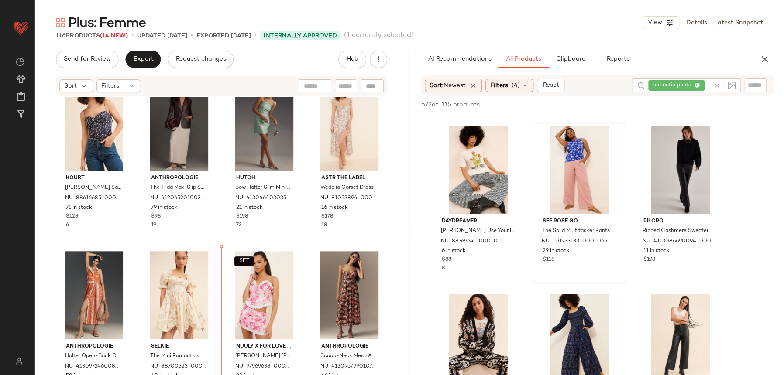
scroll to position [376, 0]
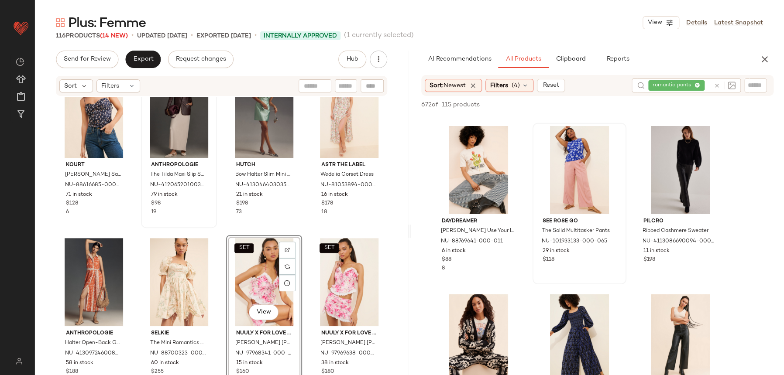
click at [213, 227] on div "Anthropologie The Tilda Maxi Slip Skirt NU-4120652010039-000-014 79 in stock $9…" at bounding box center [179, 147] width 76 height 161
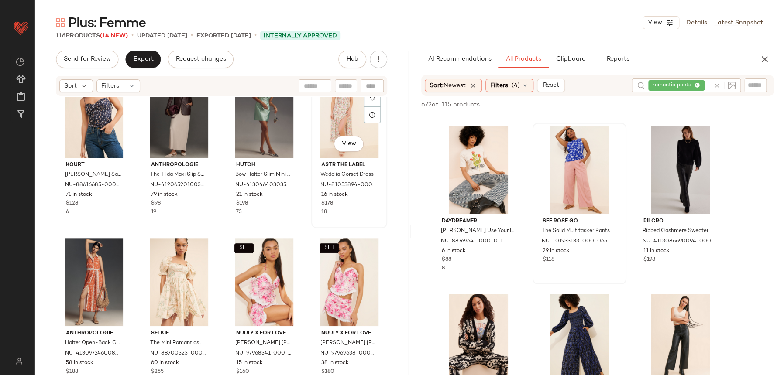
click at [323, 225] on div "View ASTR The Label Wedelia Corset Dress NU-81053894-000-000 16 in stock $178 18" at bounding box center [349, 148] width 74 height 160
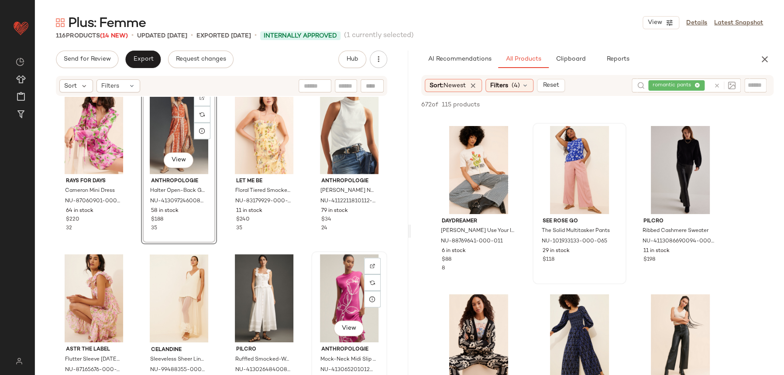
scroll to position [700, 0]
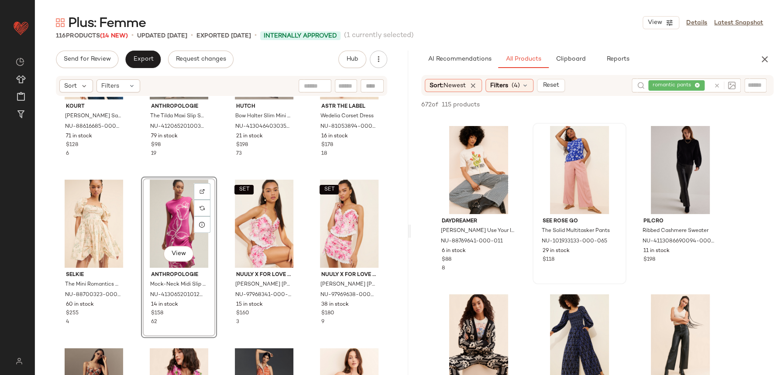
click at [214, 177] on div "View Anthropologie Mock-Neck Midi Slip Dress NU-4130652010120-000-266 14 in sto…" at bounding box center [179, 257] width 76 height 161
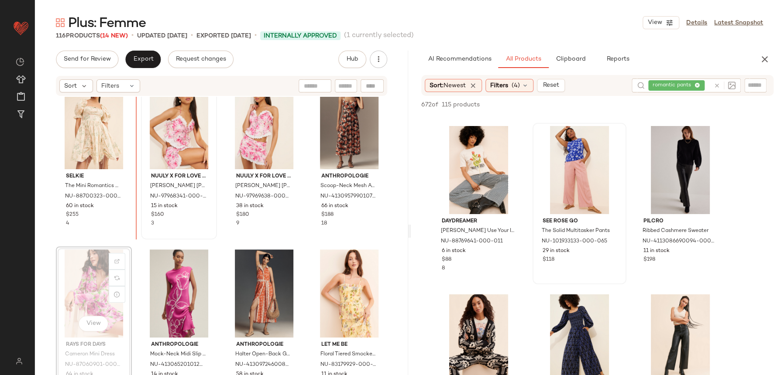
scroll to position [532, 0]
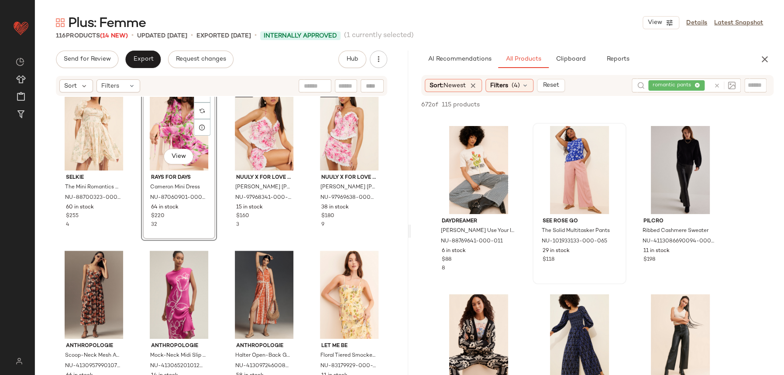
click at [306, 240] on div "Selkie The Mini Romantics Dress NU-88700323-000-012 60 in stock $255 4 View Ray…" at bounding box center [221, 249] width 373 height 305
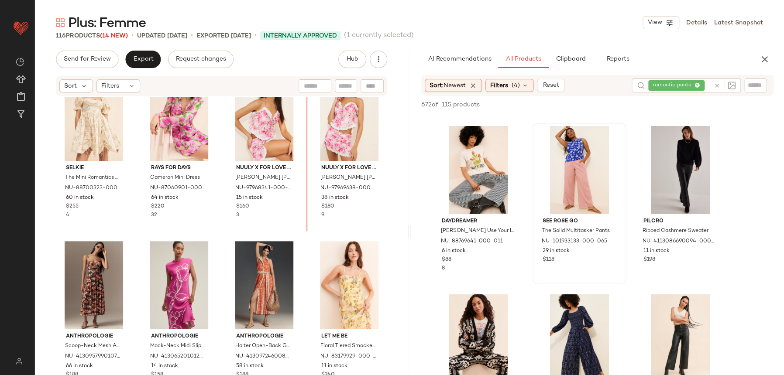
scroll to position [472, 0]
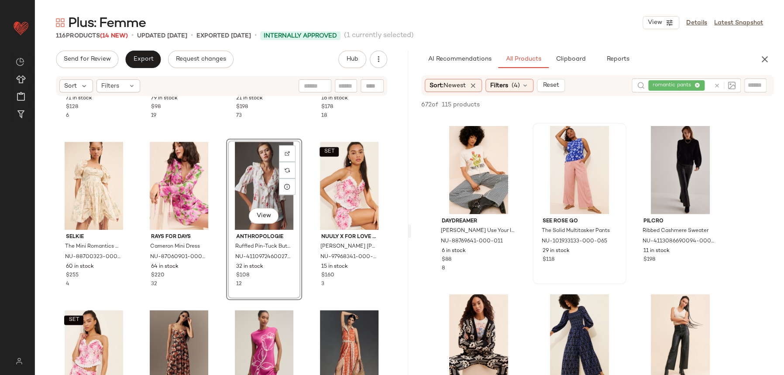
click at [229, 147] on div "View" at bounding box center [264, 186] width 70 height 88
click at [216, 135] on div "Kourt Genevieve Satin Corset Top NU-88616685-000-040 71 in stock $128 6 Anthrop…" at bounding box center [221, 249] width 373 height 305
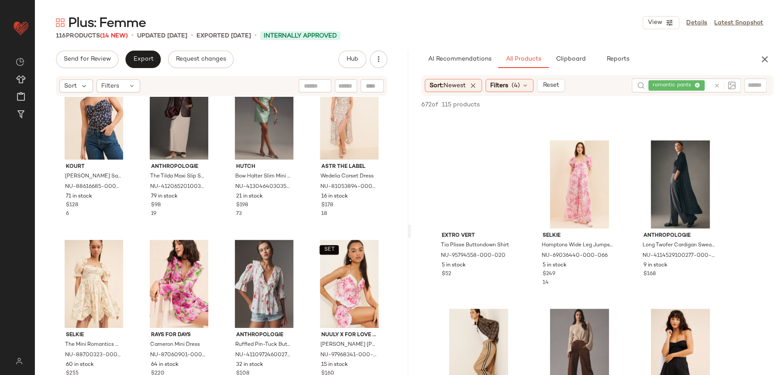
scroll to position [1941, 0]
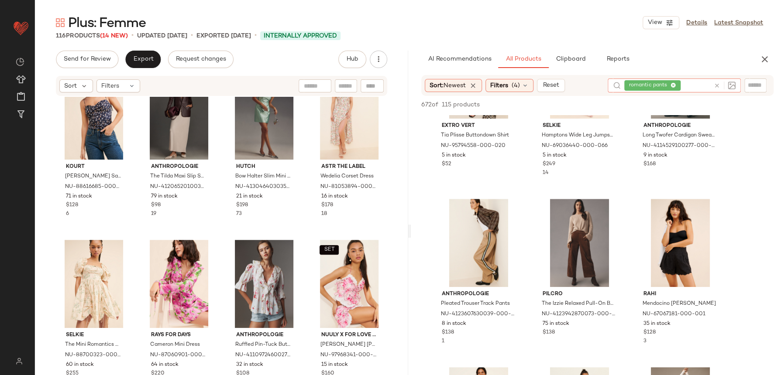
click at [715, 86] on icon at bounding box center [717, 85] width 7 height 7
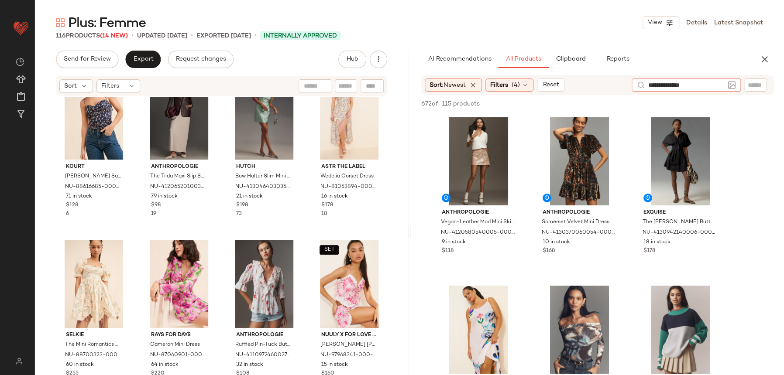
type input "**********"
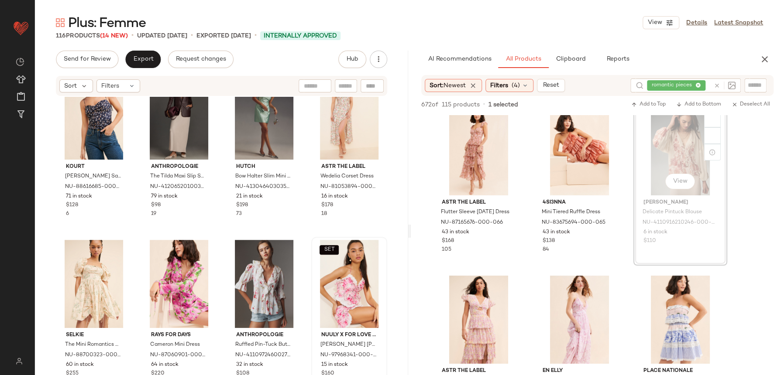
scroll to position [0, 0]
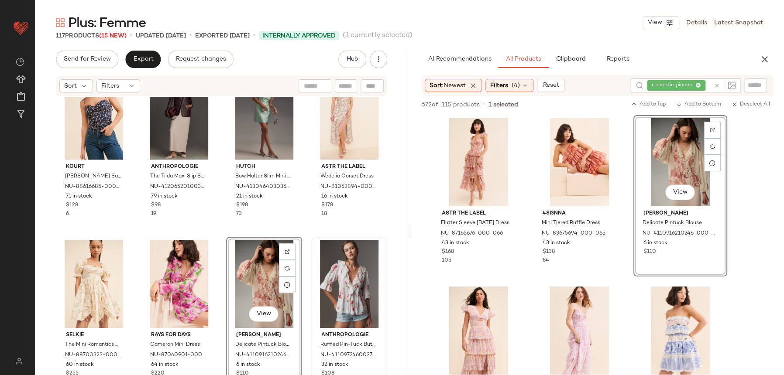
drag, startPoint x: 369, startPoint y: 257, endPoint x: 224, endPoint y: 238, distance: 146.1
click at [226, 237] on div "View Florence Balducci Delicate Pintuck Blouse NU-4110916210246-000-015 6 in st…" at bounding box center [264, 317] width 76 height 161
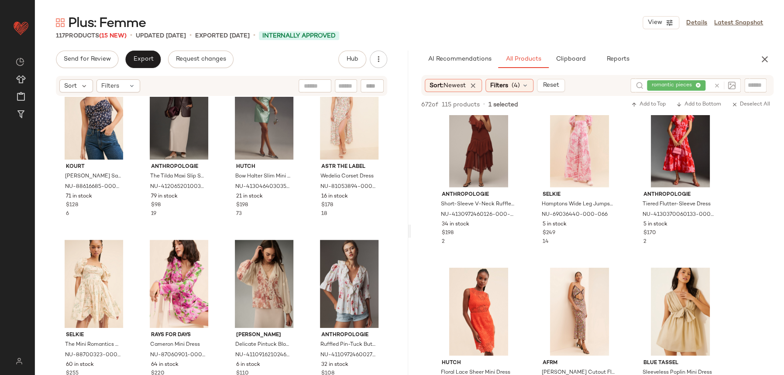
scroll to position [1306, 0]
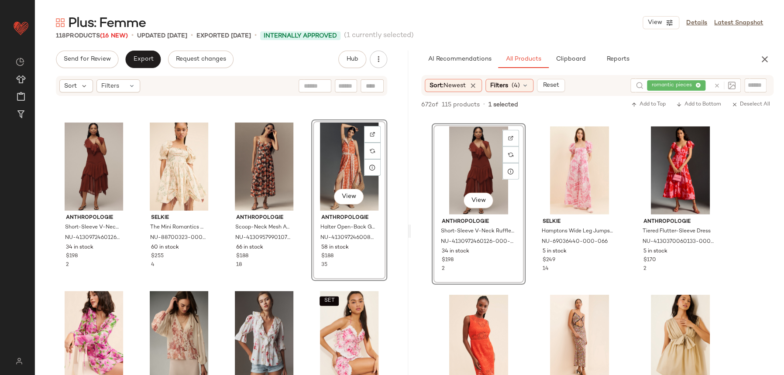
click at [301, 262] on div "Anthropologie Short-Sleeve V-Neck Ruffle Midi Dress NU-4130972460126-000-061 34…" at bounding box center [221, 249] width 373 height 305
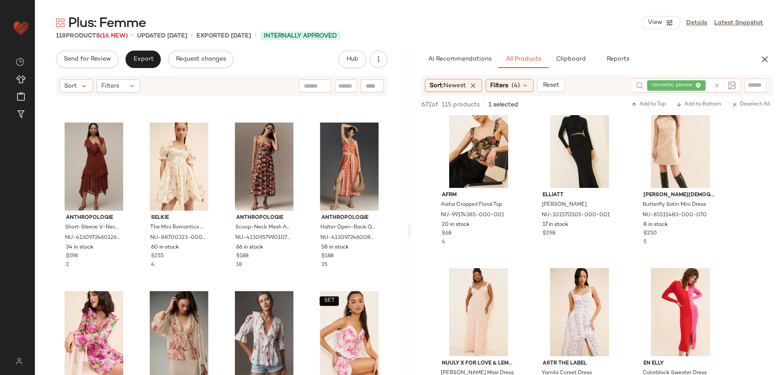
scroll to position [1539, 0]
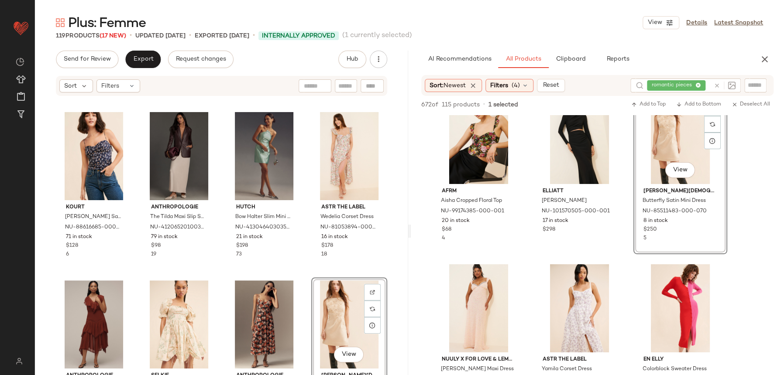
click at [303, 272] on div "[PERSON_NAME] Satin Corset Top NU-88616685-000-040 71 in stock $128 6 Anthropol…" at bounding box center [221, 249] width 373 height 305
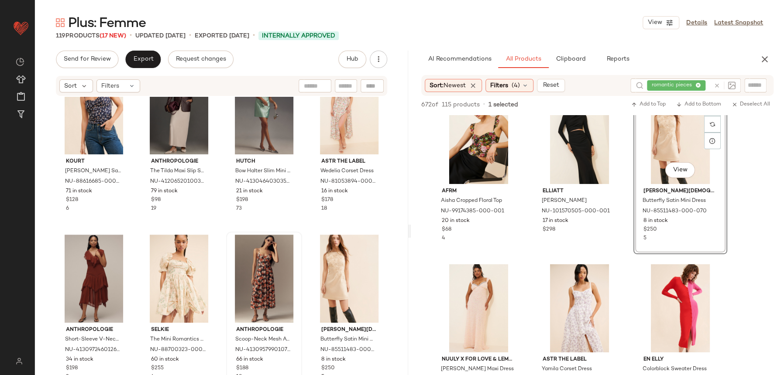
scroll to position [396, 0]
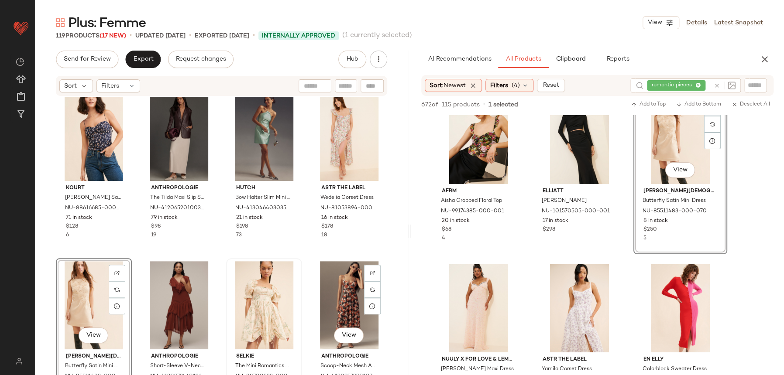
scroll to position [350, 0]
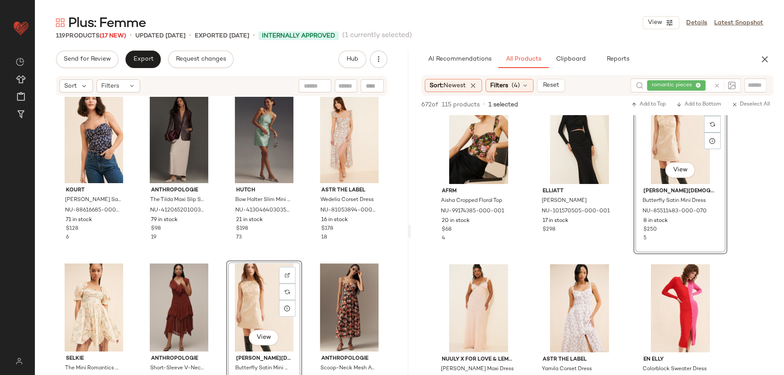
click at [302, 253] on div "[PERSON_NAME] Satin Corset Top NU-88616685-000-040 71 in stock $128 6 Anthropol…" at bounding box center [221, 249] width 373 height 305
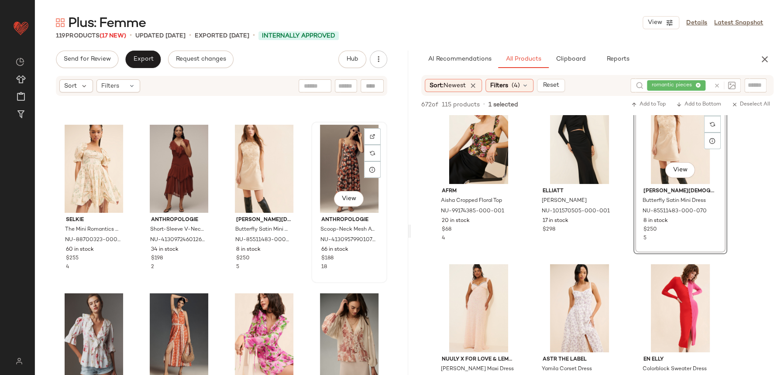
scroll to position [545, 0]
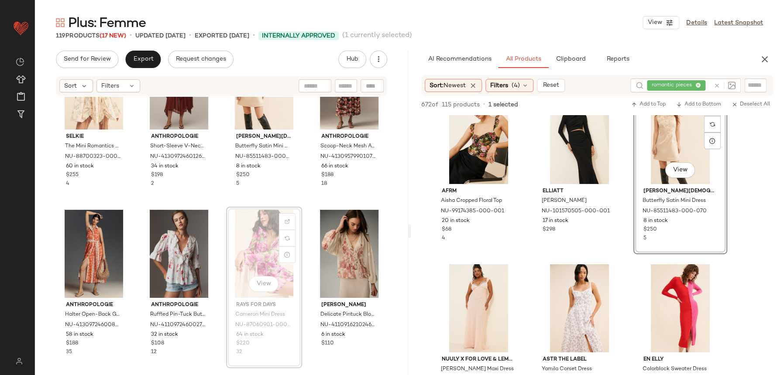
scroll to position [580, 0]
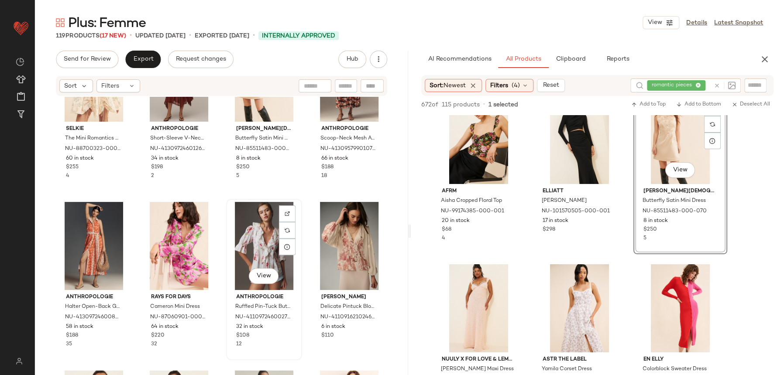
click at [227, 200] on div "View Anthropologie Ruffled Pin-Tuck Button-Front Blouse NU-4110972460027-000-26…" at bounding box center [264, 280] width 74 height 160
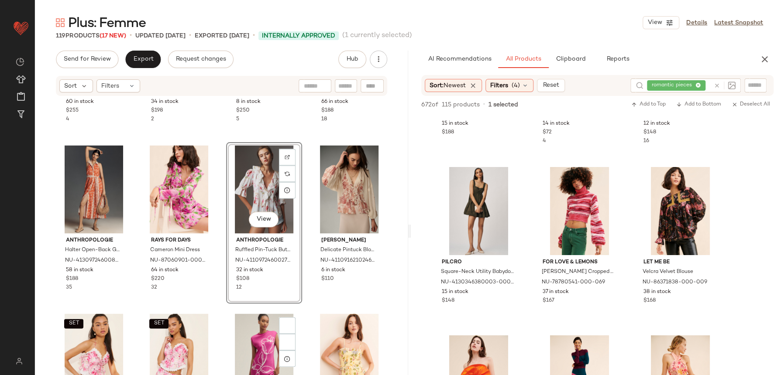
scroll to position [672, 0]
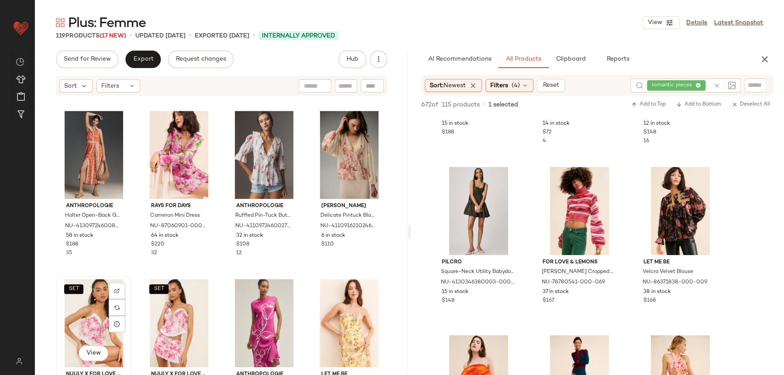
click at [105, 310] on div "SET View" at bounding box center [94, 323] width 70 height 88
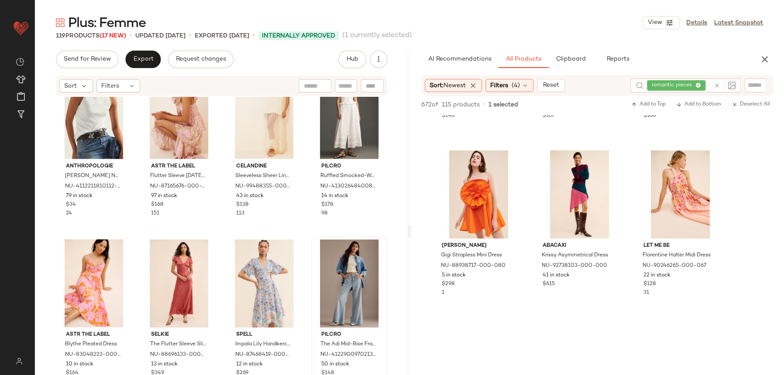
scroll to position [3510, 0]
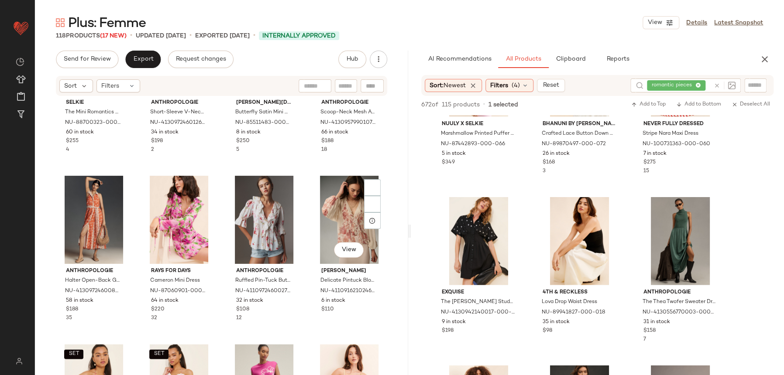
scroll to position [610, 0]
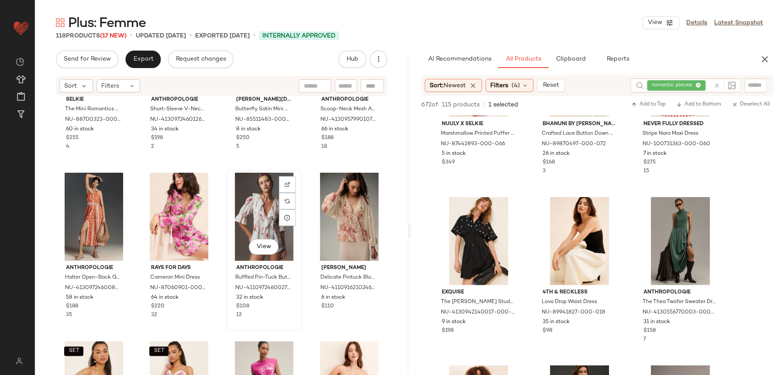
click at [265, 203] on div "View" at bounding box center [264, 217] width 70 height 88
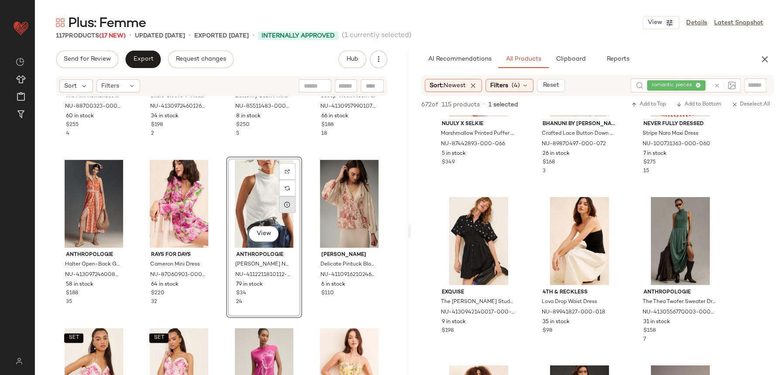
scroll to position [613, 0]
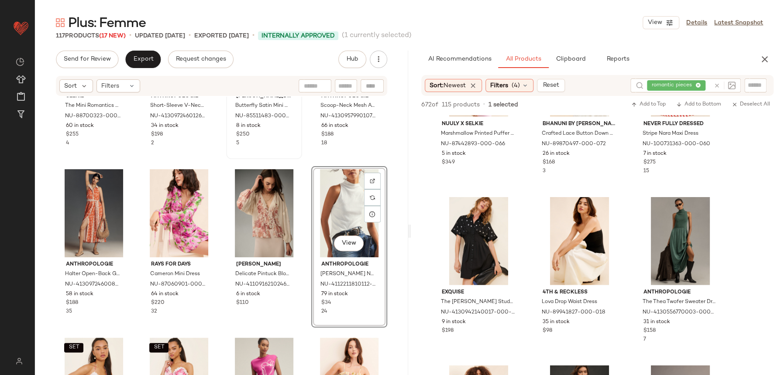
click at [292, 156] on div "View [PERSON_NAME] Butterfly Satin Mini Dress NU-85511483-000-070 8 in stock $2…" at bounding box center [264, 79] width 74 height 160
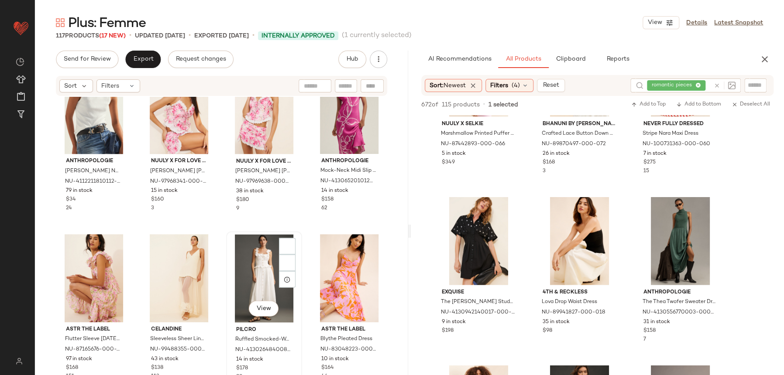
scroll to position [889, 0]
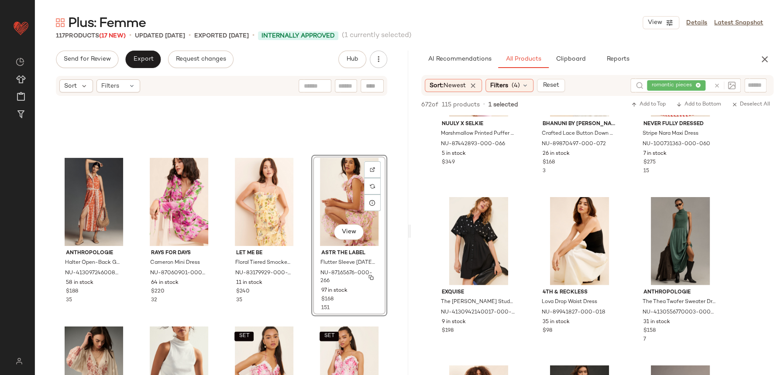
scroll to position [517, 0]
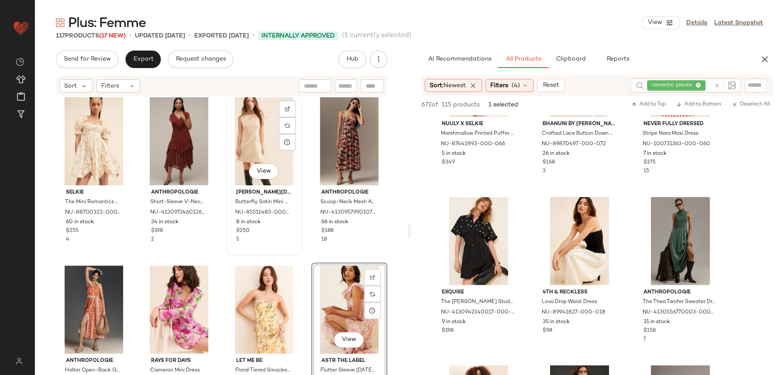
click at [294, 233] on div "[PERSON_NAME] Butterfly Satin Mini Dress NU-85511483-000-070 8 in stock $250 5" at bounding box center [264, 214] width 70 height 58
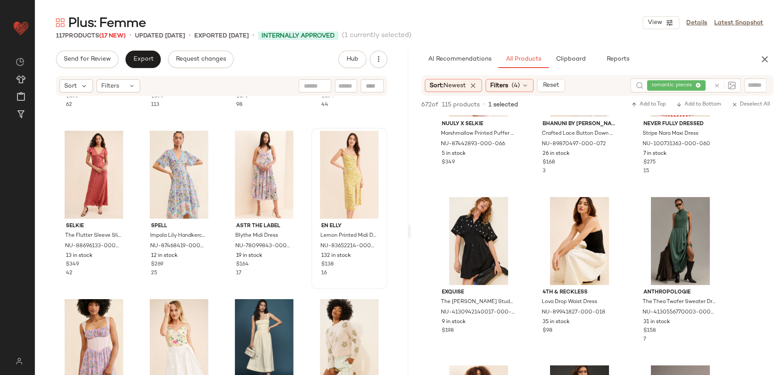
scroll to position [1197, 0]
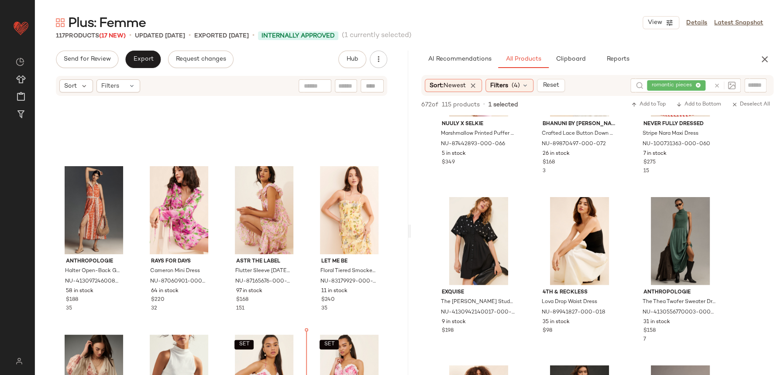
scroll to position [611, 0]
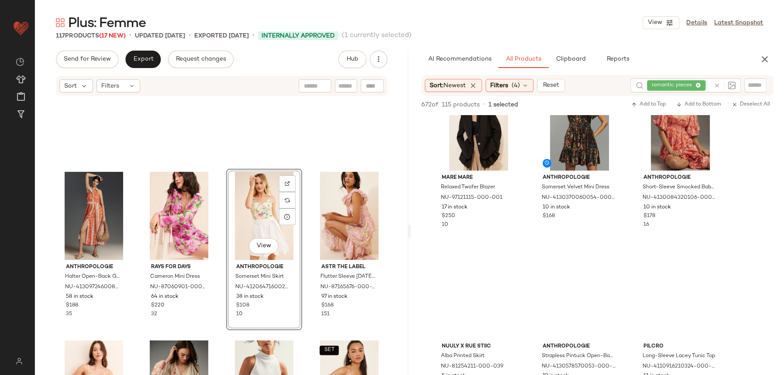
scroll to position [7974, 0]
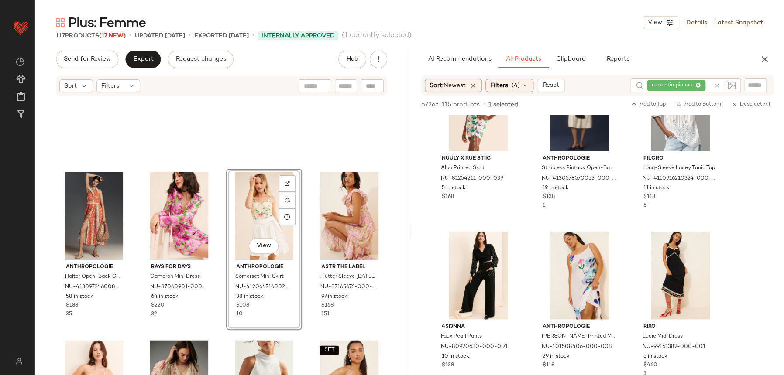
drag, startPoint x: 719, startPoint y: 81, endPoint x: 720, endPoint y: 86, distance: 5.0
click at [719, 82] on div at bounding box center [725, 86] width 22 height 8
click at [717, 86] on icon at bounding box center [717, 85] width 7 height 7
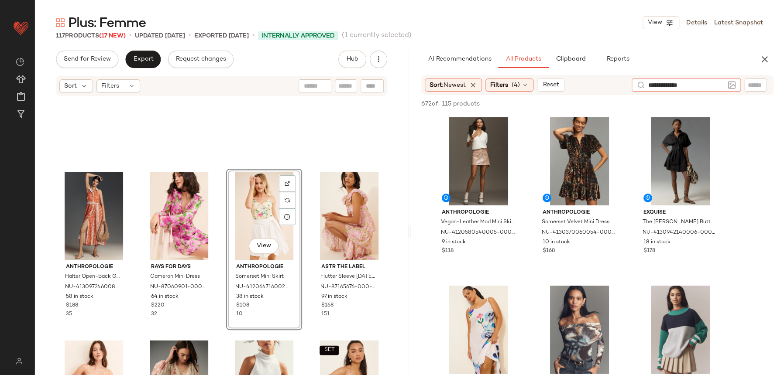
type input "**********"
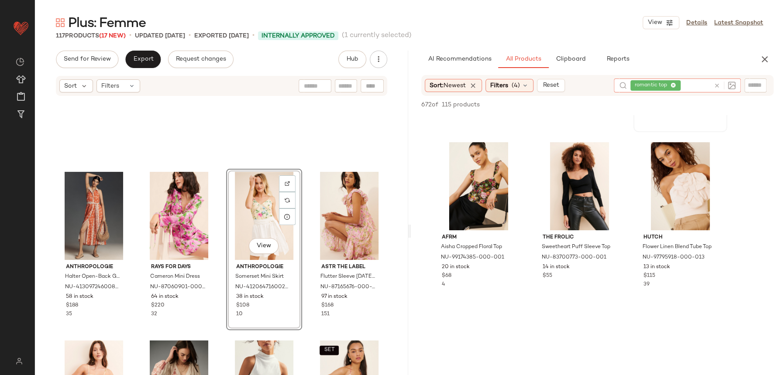
scroll to position [172, 0]
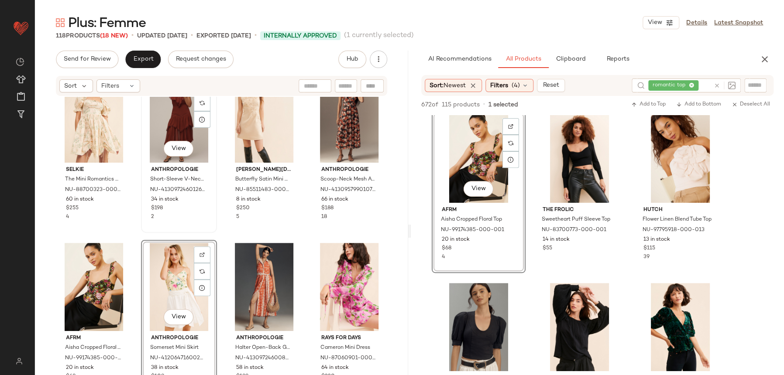
scroll to position [529, 0]
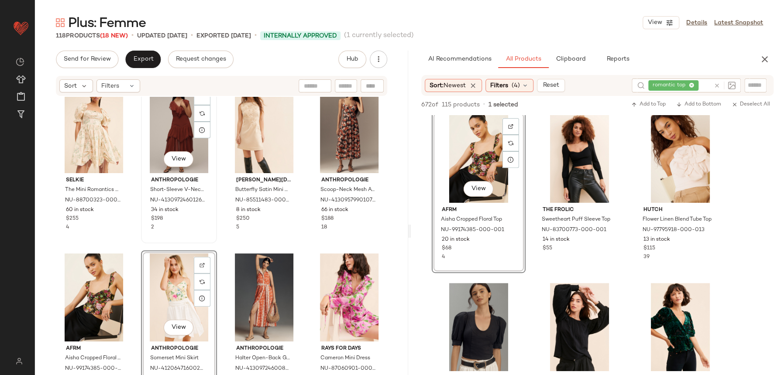
click at [214, 209] on div "View Anthropologie Short-Sleeve V-Neck Ruffle Midi Dress NU-4130972460126-000-0…" at bounding box center [179, 163] width 74 height 160
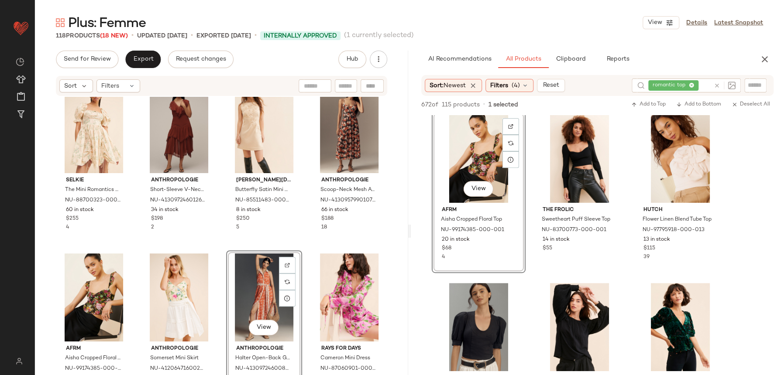
click at [218, 243] on div "Selkie The Mini Romantics Dress NU-88700323-000-012 60 in stock $255 4 Anthropo…" at bounding box center [221, 249] width 373 height 305
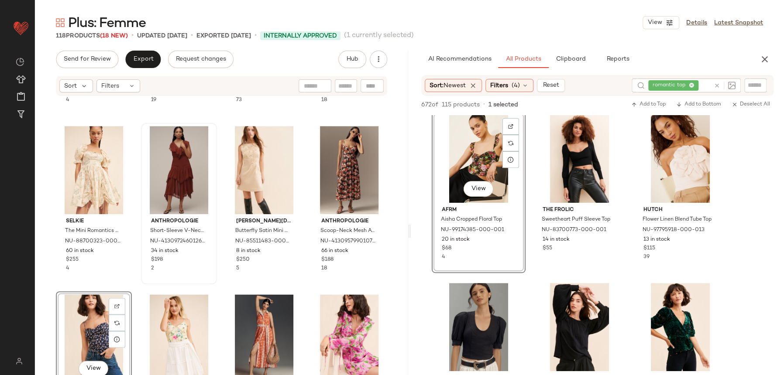
drag, startPoint x: 205, startPoint y: 283, endPoint x: 209, endPoint y: 279, distance: 5.3
click at [206, 283] on div "Anthropologie Short-Sleeve V-Neck Ruffle Midi Dress NU-4130972460126-000-061 34…" at bounding box center [179, 204] width 74 height 160
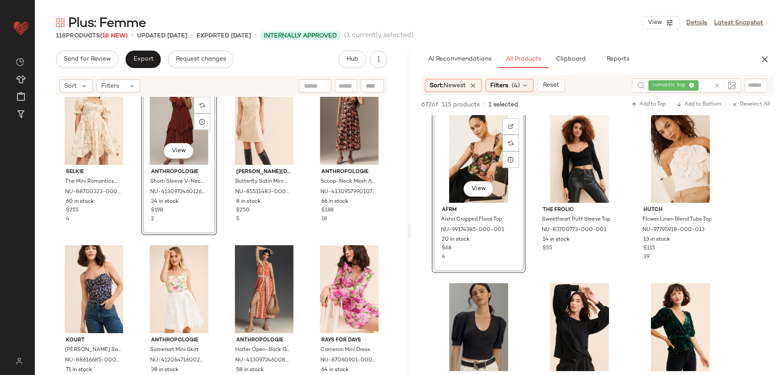
scroll to position [545, 0]
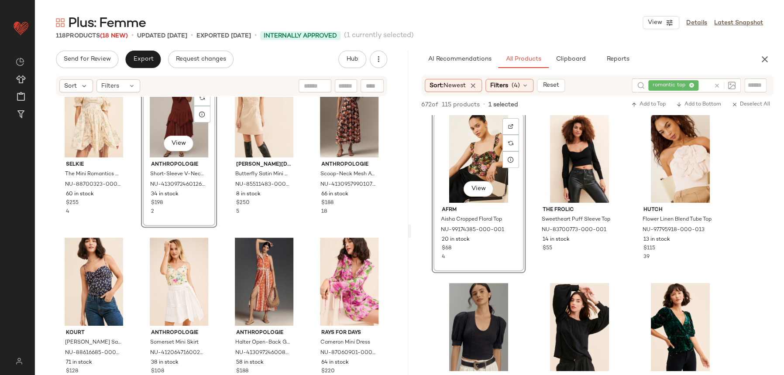
drag, startPoint x: 228, startPoint y: 231, endPoint x: 239, endPoint y: 232, distance: 11.4
click at [230, 231] on div "Selkie The Mini Romantics Dress NU-88700323-000-012 60 in stock $255 4 View Ant…" at bounding box center [221, 249] width 373 height 305
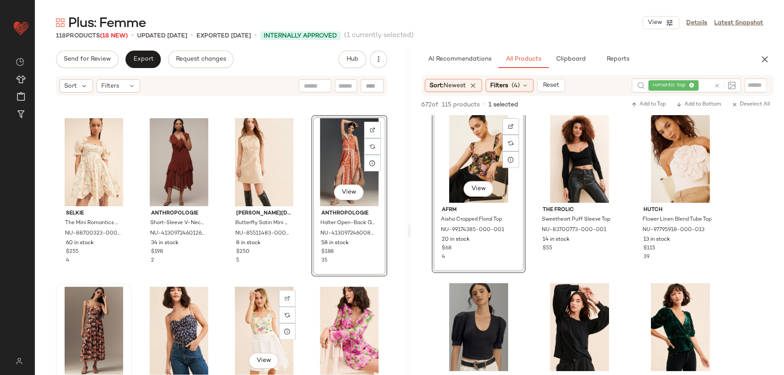
scroll to position [496, 0]
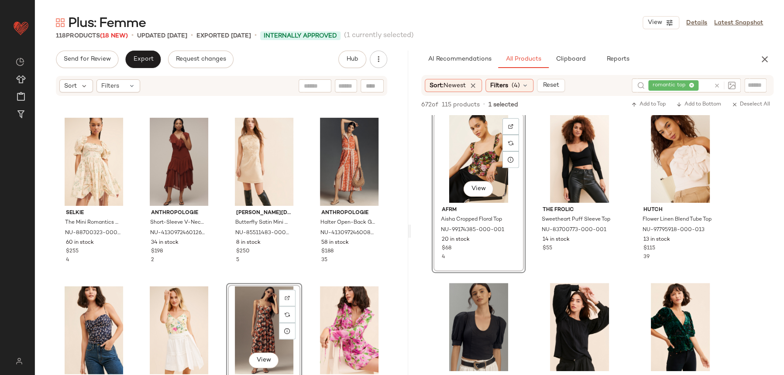
click at [312, 278] on div "Selkie The Mini Romantics Dress NU-88700323-000-012 60 in stock $255 4 Anthropo…" at bounding box center [221, 249] width 373 height 305
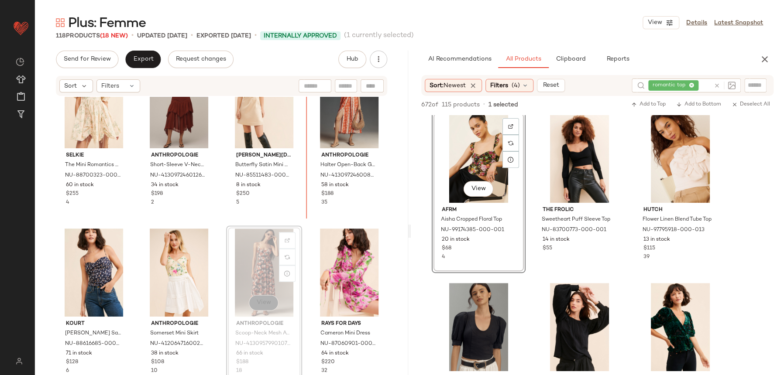
scroll to position [549, 0]
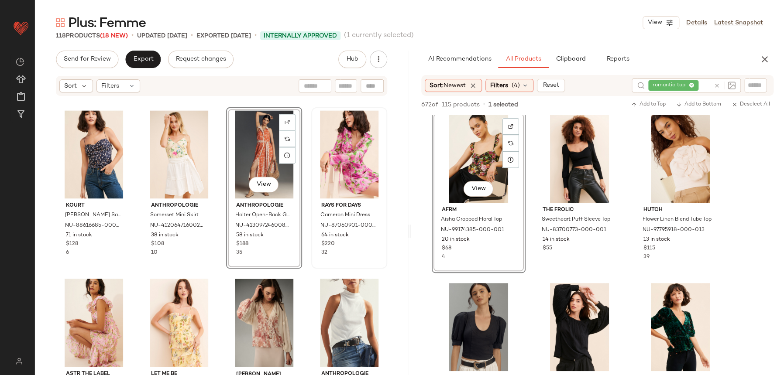
scroll to position [680, 0]
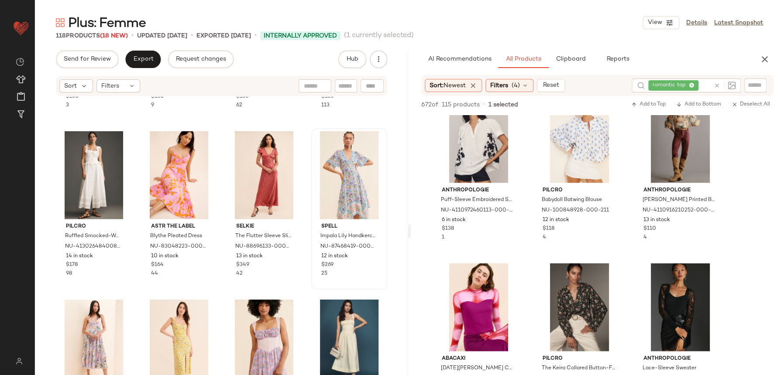
scroll to position [1000, 0]
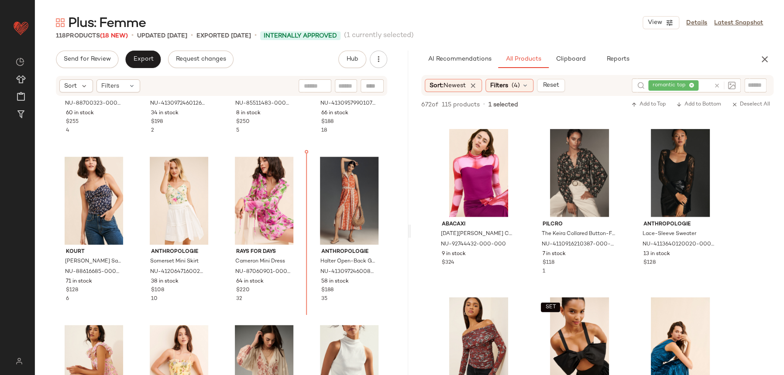
scroll to position [596, 0]
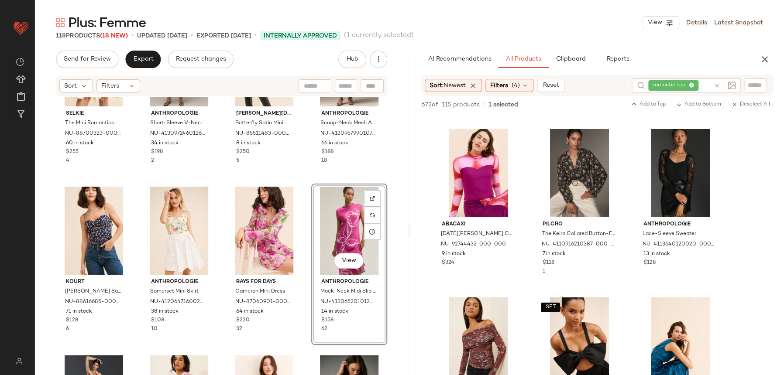
click at [300, 172] on div "Selkie The Mini Romantics Dress NU-88700323-000-012 60 in stock $255 4 Anthropo…" at bounding box center [221, 249] width 373 height 305
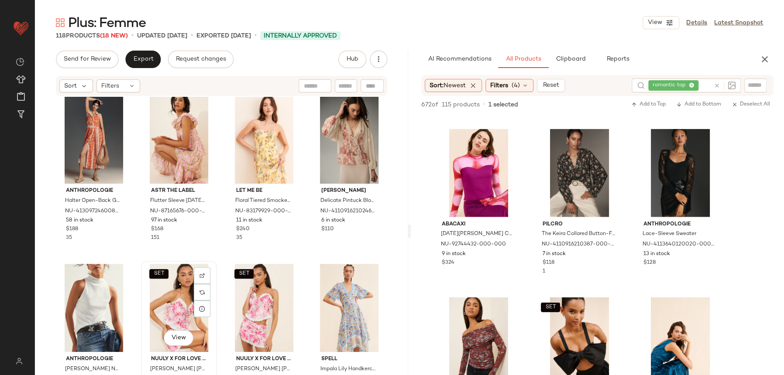
scroll to position [855, 0]
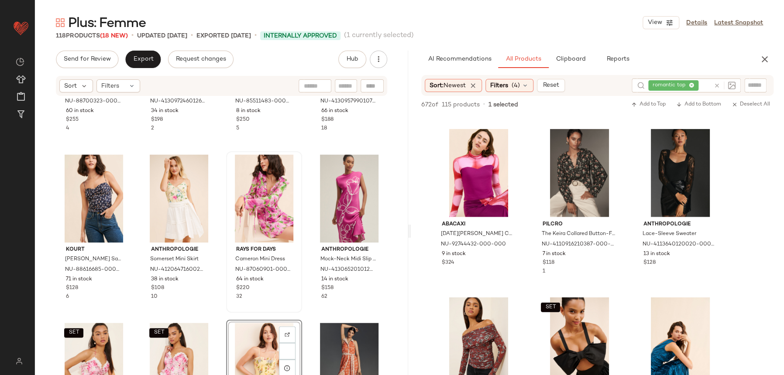
scroll to position [794, 0]
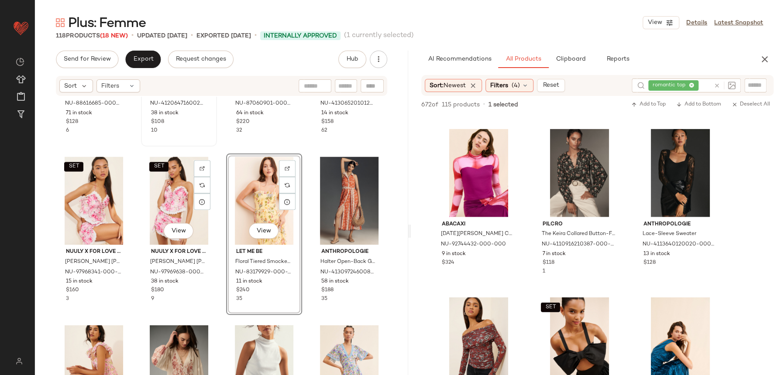
click at [207, 143] on div "Anthropologie Somerset Mini Skirt NU-4120647160028-000-010 38 in stock $108 10" at bounding box center [179, 66] width 74 height 160
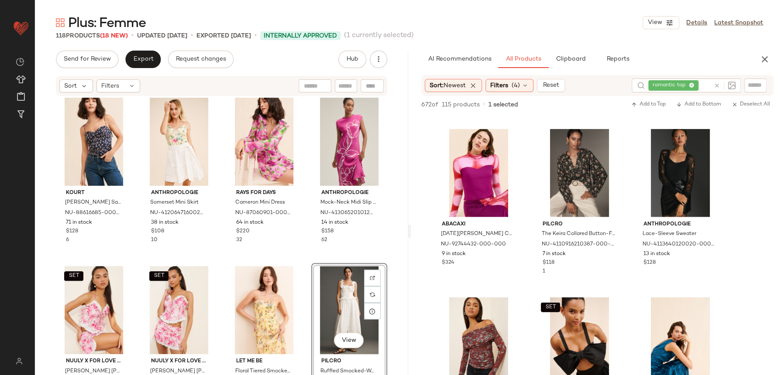
click at [308, 258] on div "[PERSON_NAME] Satin Corset Top NU-88616685-000-040 71 in stock $128 6 Anthropol…" at bounding box center [221, 249] width 373 height 305
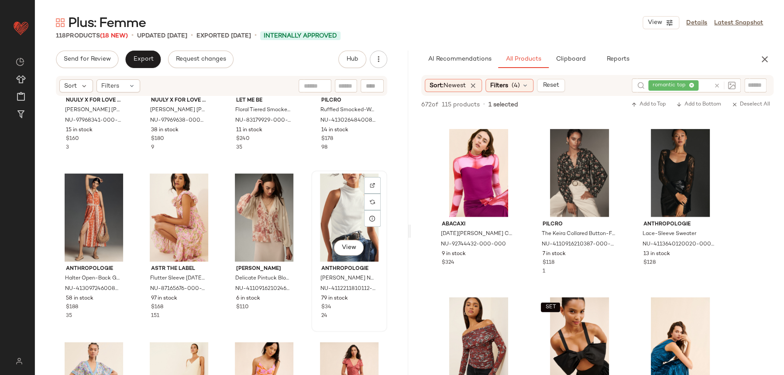
scroll to position [1011, 0]
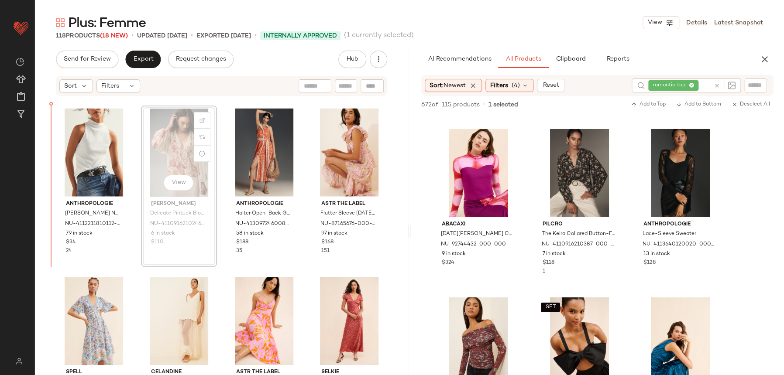
scroll to position [1000, 0]
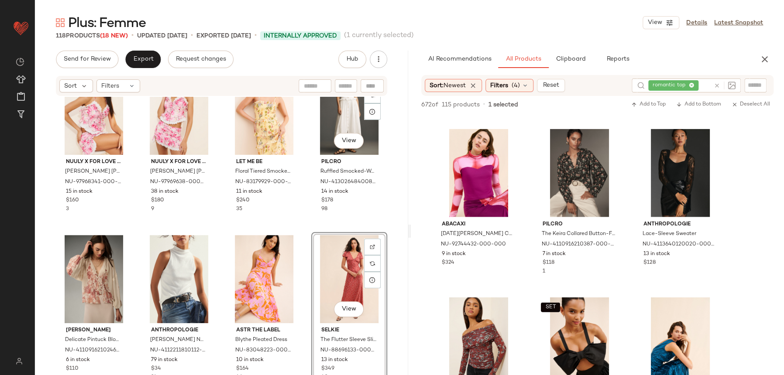
scroll to position [874, 0]
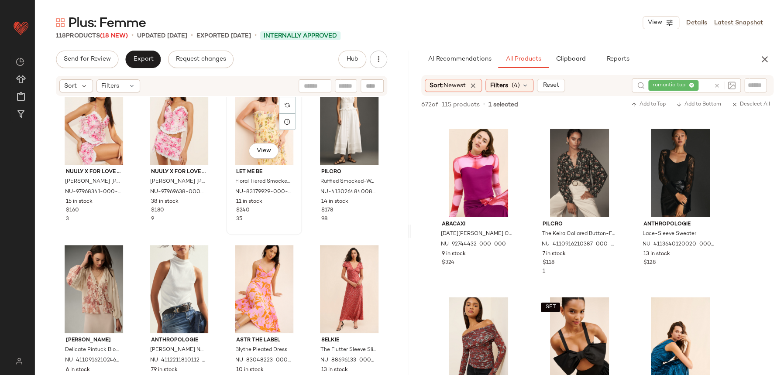
click at [297, 223] on div "View Let Me Be Floral Tiered Smocked Midi Dress NU-83179929-000-270 11 in stock…" at bounding box center [264, 155] width 74 height 160
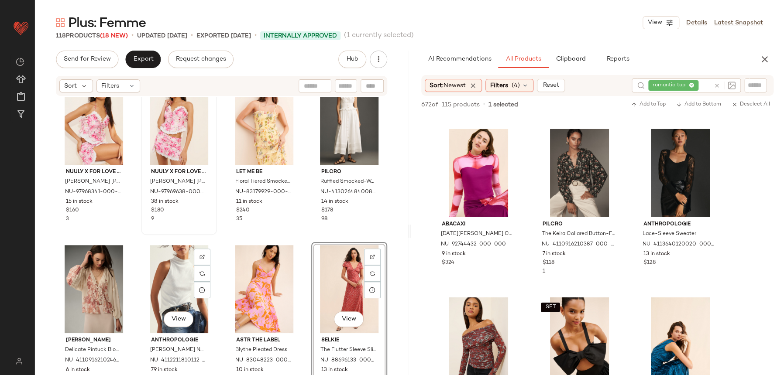
click at [207, 234] on div "SET Nuuly x For Love & [PERSON_NAME] [PERSON_NAME] Mini Skirt NU-97969638-000-0…" at bounding box center [179, 155] width 74 height 160
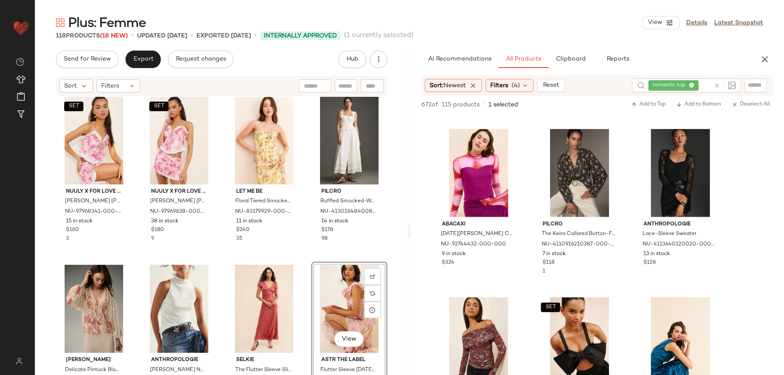
click at [299, 238] on div "SET Nuuly x For Love & [PERSON_NAME] [PERSON_NAME] Top NU-97968341-000-066 15 i…" at bounding box center [221, 249] width 373 height 305
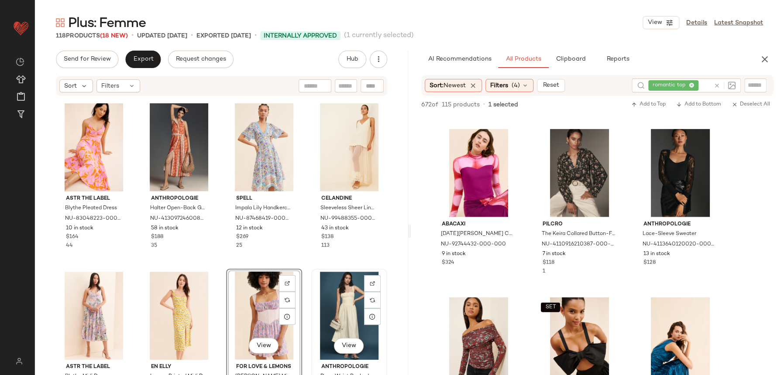
scroll to position [1197, 0]
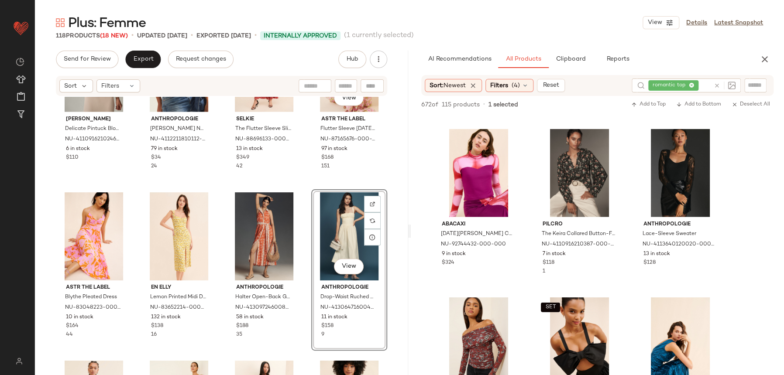
scroll to position [976, 0]
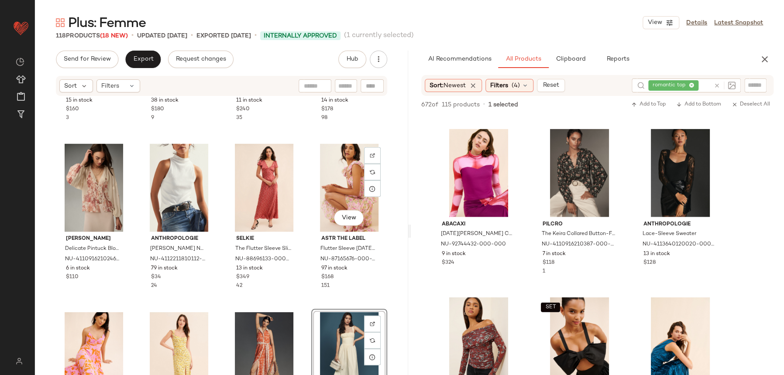
click at [304, 310] on div "SET Nuuly x For Love & [PERSON_NAME] [PERSON_NAME] Top NU-97968341-000-066 15 i…" at bounding box center [221, 249] width 373 height 305
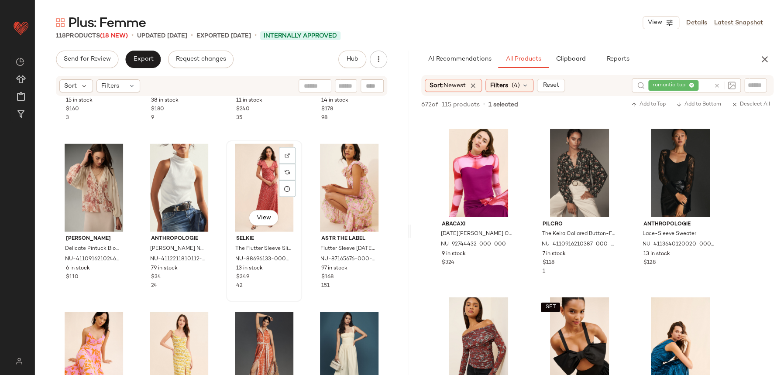
click at [298, 291] on div "View Selkie The Flutter Sleeve Slip Dress NU-88696133-000-060 13 in stock $349 …" at bounding box center [264, 221] width 76 height 161
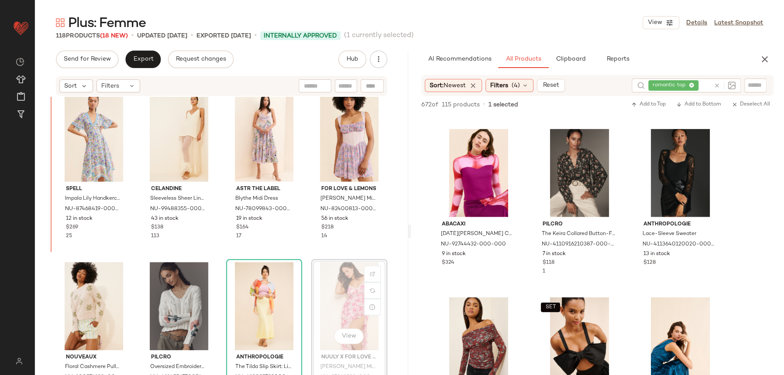
scroll to position [1358, 0]
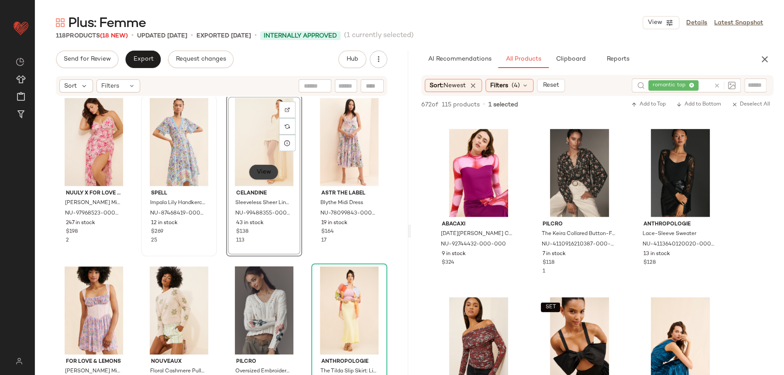
scroll to position [1355, 0]
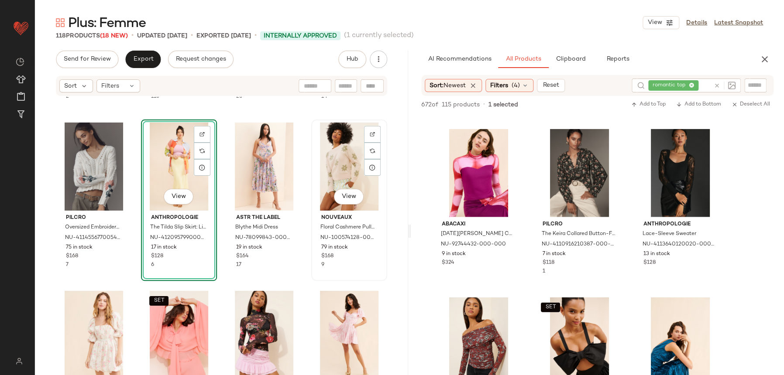
scroll to position [1514, 0]
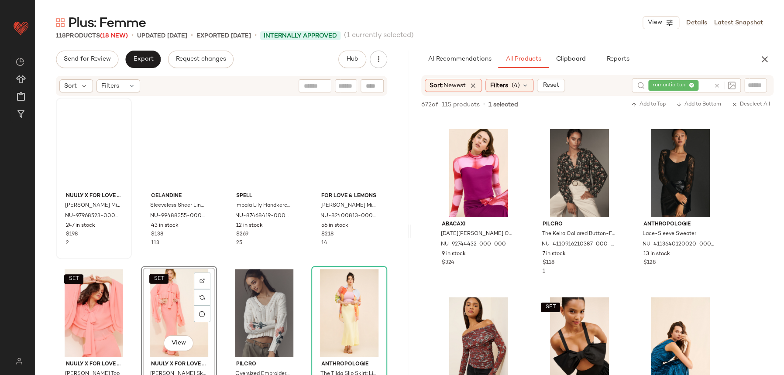
scroll to position [1319, 0]
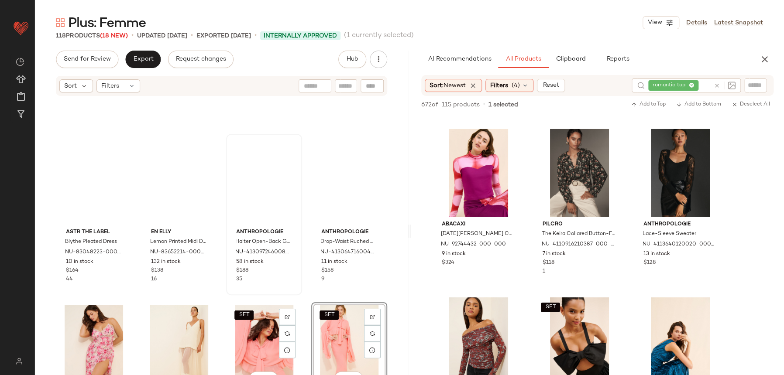
scroll to position [1150, 0]
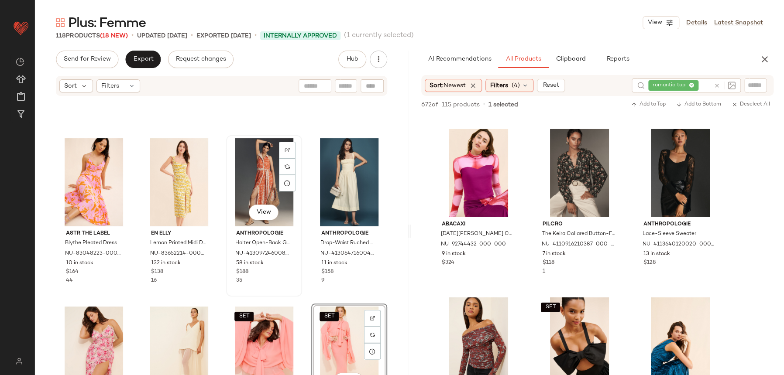
click at [227, 288] on div "View Anthropologie Halter Open-Back Godet Midi Shirt Dress NU-4130972460080-000…" at bounding box center [264, 216] width 74 height 160
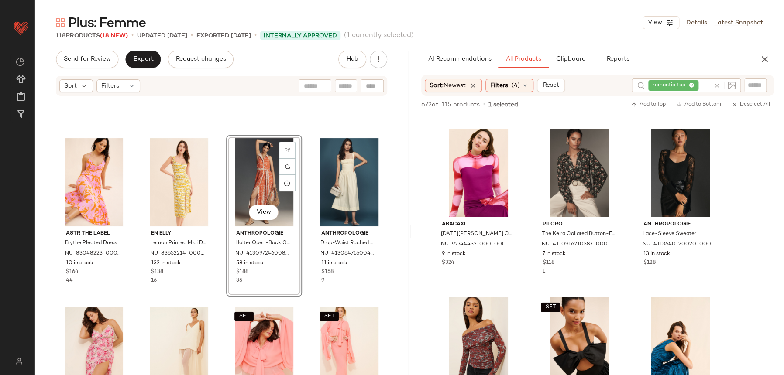
click at [216, 304] on div "ASTR The Label Blythe Pleated Dress NU-83048223-000-050 10 in stock $164 44 En …" at bounding box center [221, 249] width 373 height 305
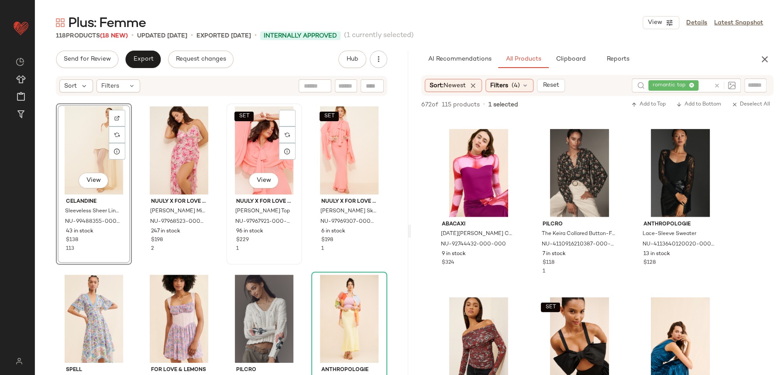
scroll to position [1346, 0]
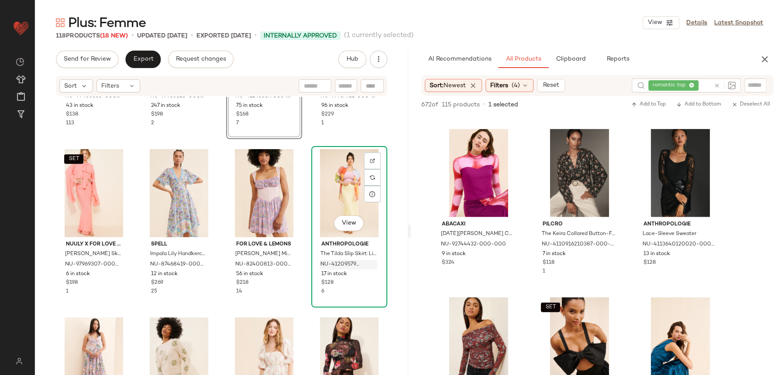
scroll to position [1477, 0]
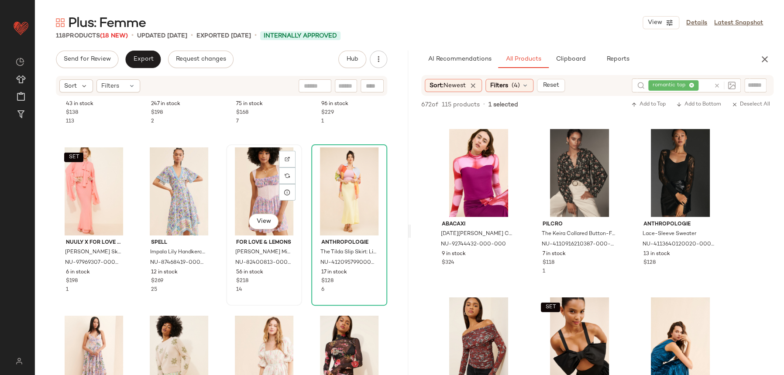
click at [244, 203] on div "View" at bounding box center [264, 192] width 70 height 88
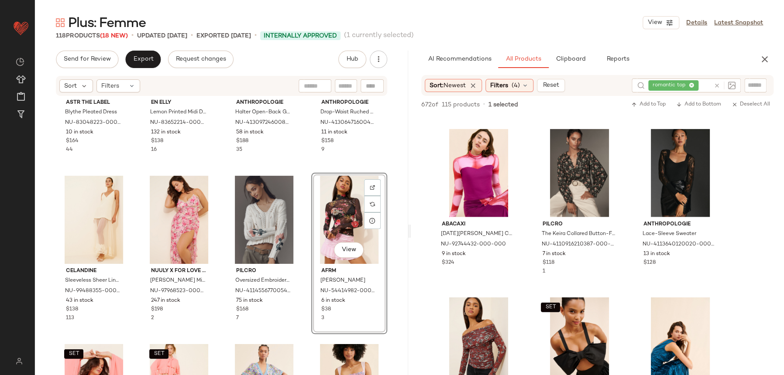
click at [302, 163] on div "ASTR The Label Blythe Pleated Dress NU-83048223-000-050 10 in stock $164 44 En …" at bounding box center [221, 249] width 373 height 305
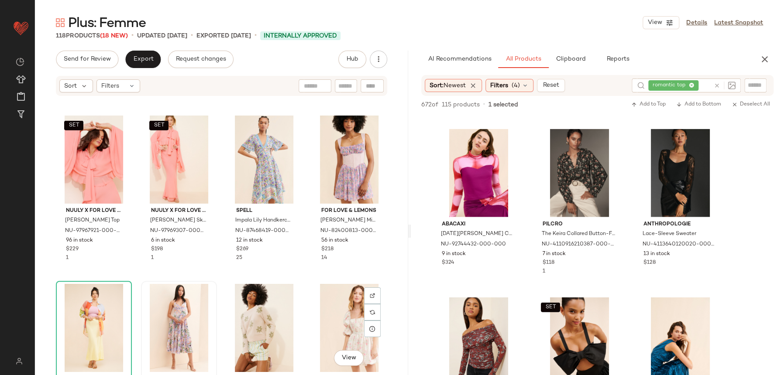
scroll to position [1511, 0]
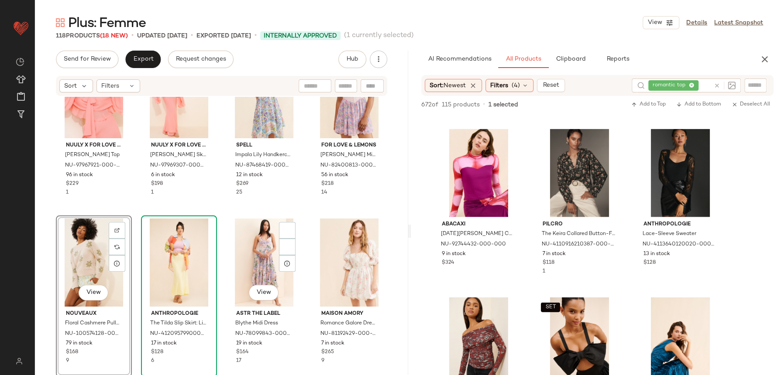
scroll to position [1590, 0]
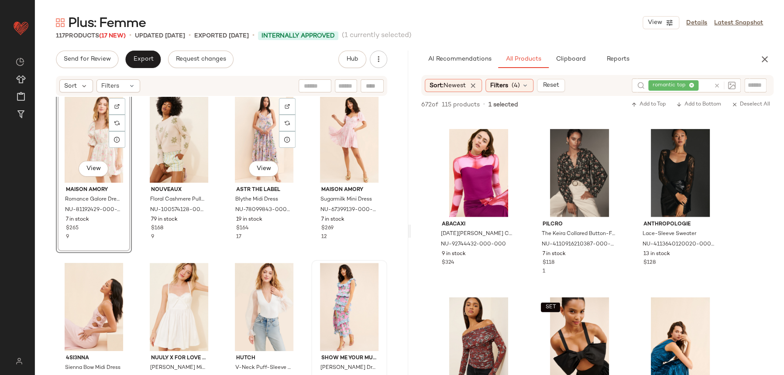
scroll to position [1704, 0]
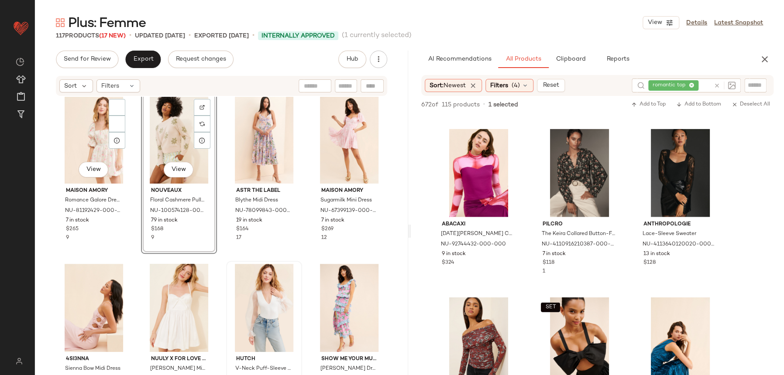
scroll to position [1696, 0]
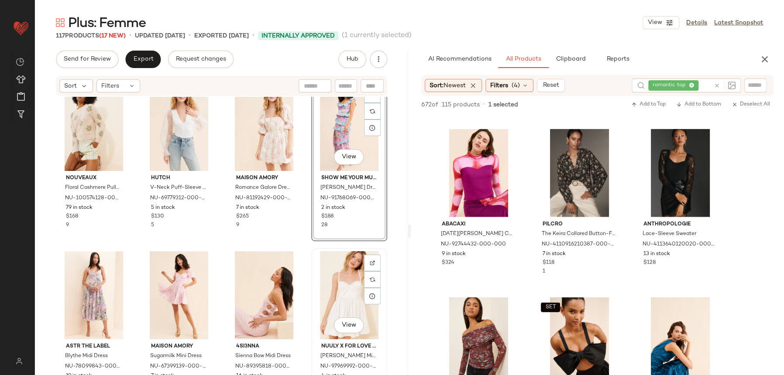
scroll to position [1725, 0]
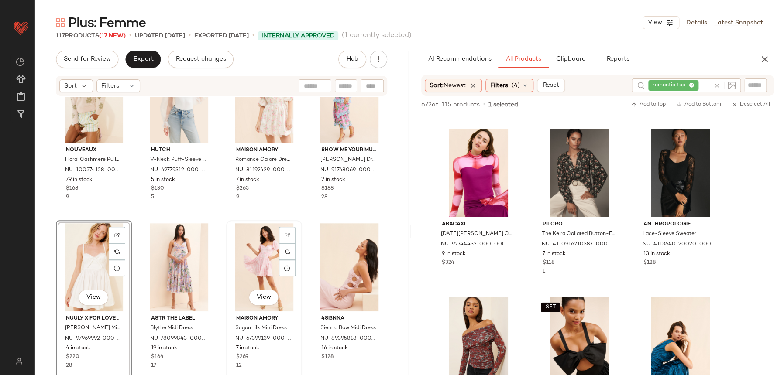
scroll to position [1741, 0]
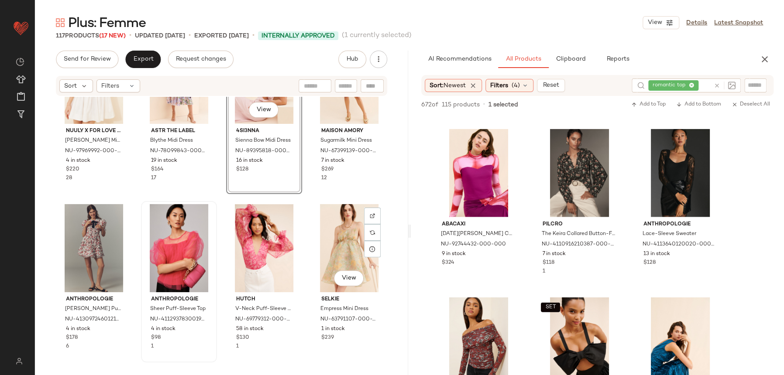
scroll to position [1927, 0]
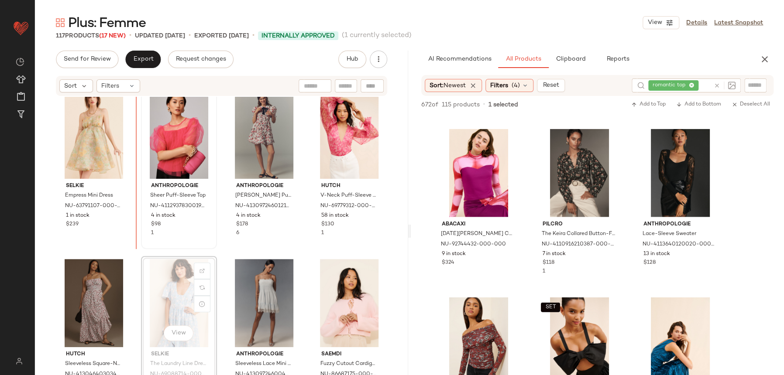
scroll to position [2030, 0]
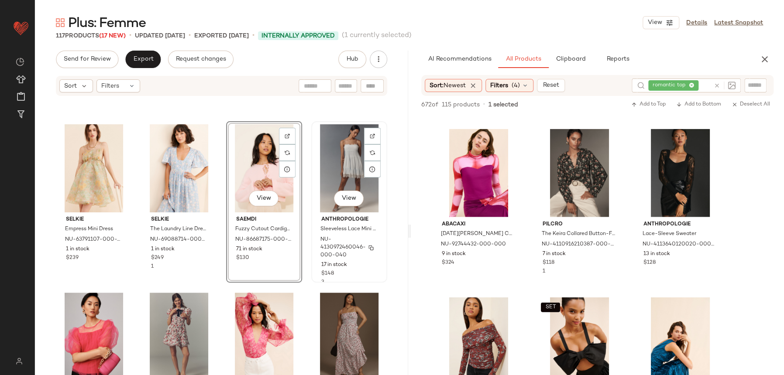
scroll to position [1905, 0]
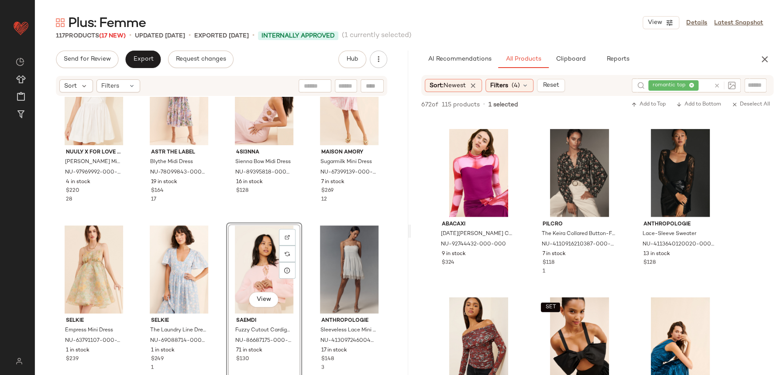
click at [217, 203] on div "Nuuly x For Love & [PERSON_NAME] Mini Dress NU-97969992-000-010 4 in stock $220…" at bounding box center [221, 249] width 373 height 305
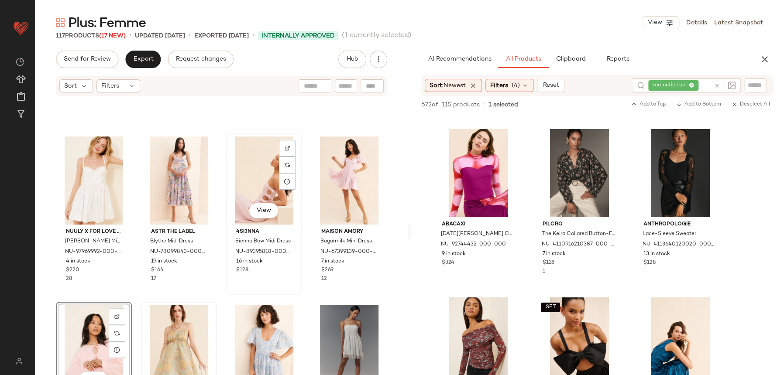
click at [230, 274] on div "4SI3NNA Sienna Bow Midi Dress NU-89395818-000-066 16 in stock $128" at bounding box center [264, 250] width 70 height 51
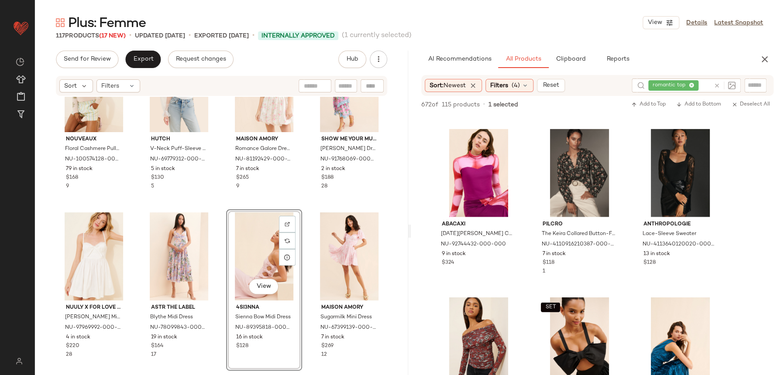
scroll to position [1816, 0]
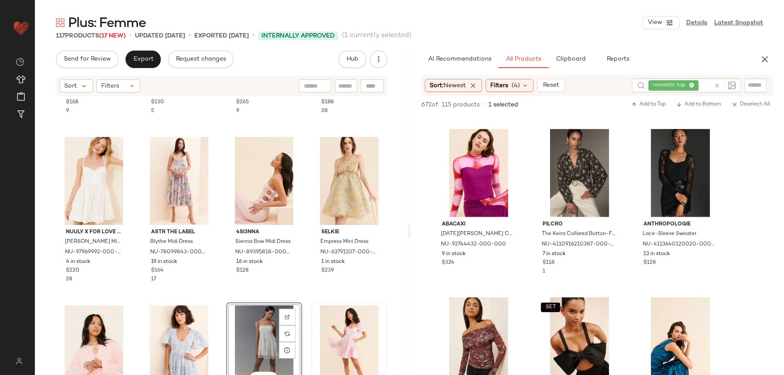
click at [294, 296] on div "Nouveaux Floral Cashmere Pullover Sweater NU-100574128-000-012 79 in stock $168…" at bounding box center [221, 249] width 373 height 305
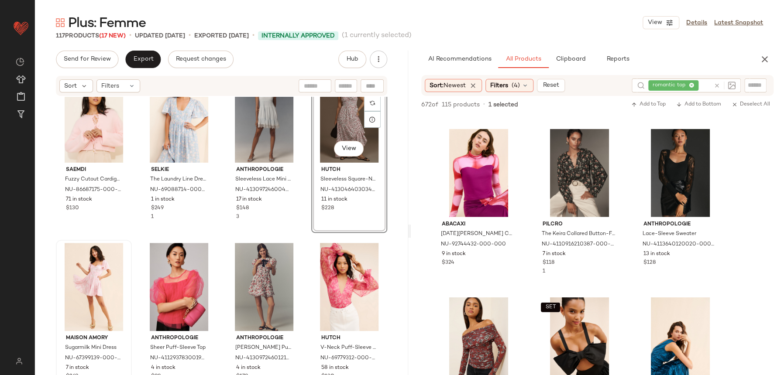
click at [312, 227] on div "View Hutch Sleeveless Square-Neck A-Line Maxi Dress NU-4130464030347-000-059 11…" at bounding box center [349, 152] width 74 height 160
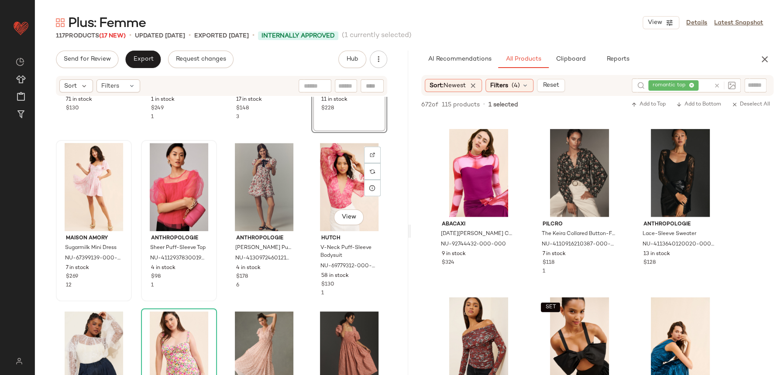
scroll to position [2168, 0]
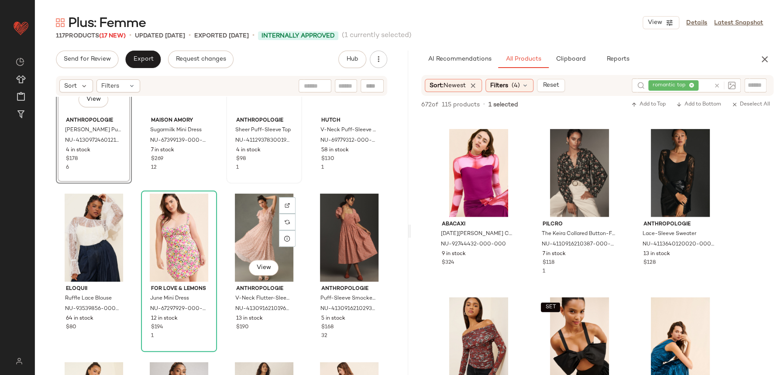
scroll to position [2126, 0]
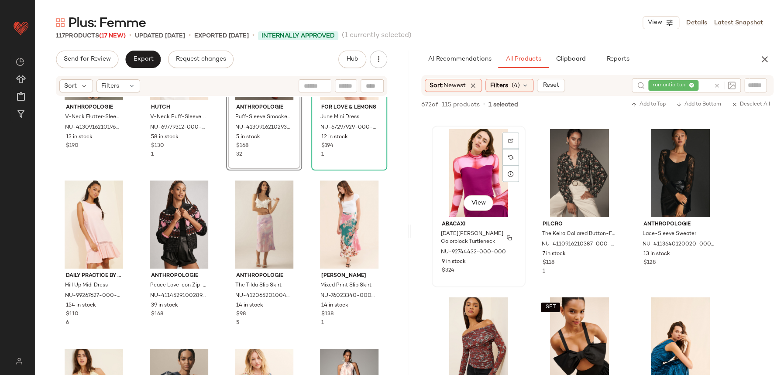
scroll to position [2457, 0]
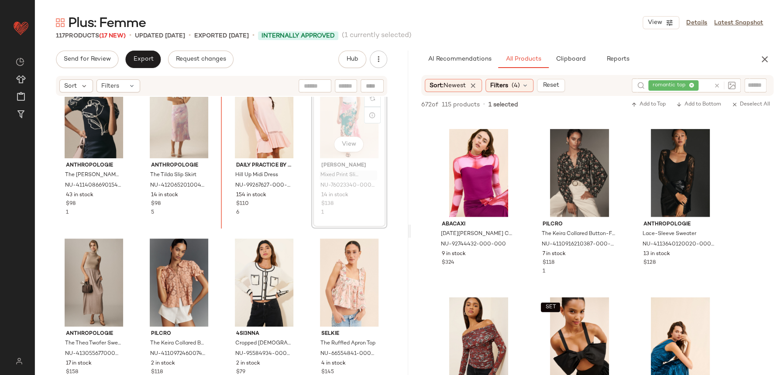
scroll to position [2731, 0]
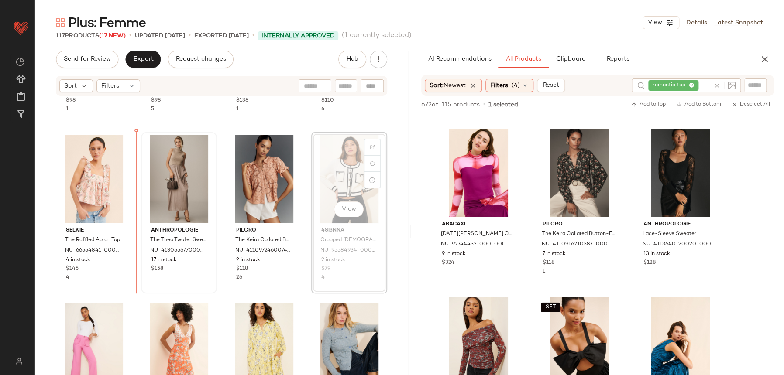
scroll to position [2835, 0]
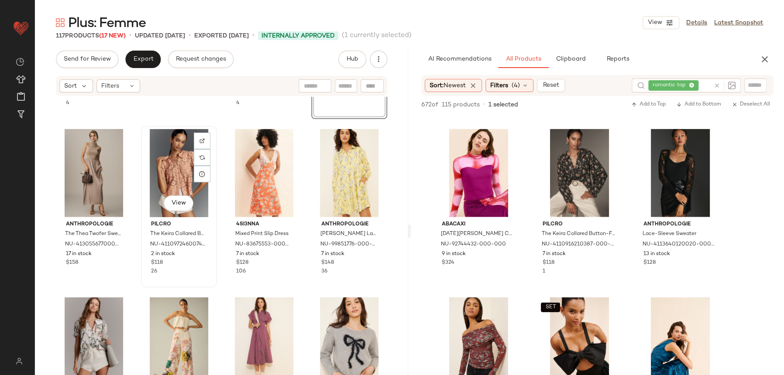
scroll to position [3010, 0]
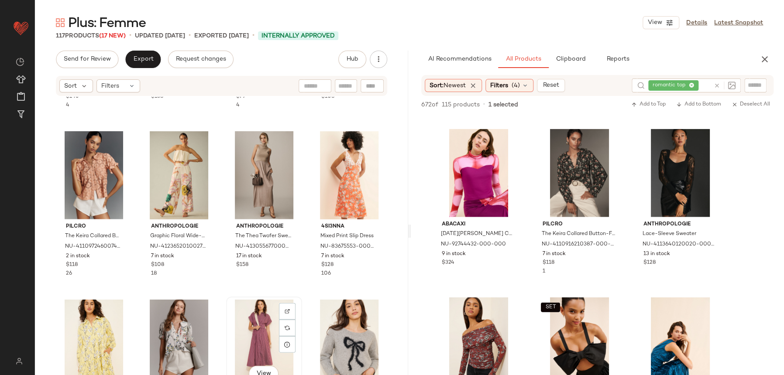
scroll to position [3010, 0]
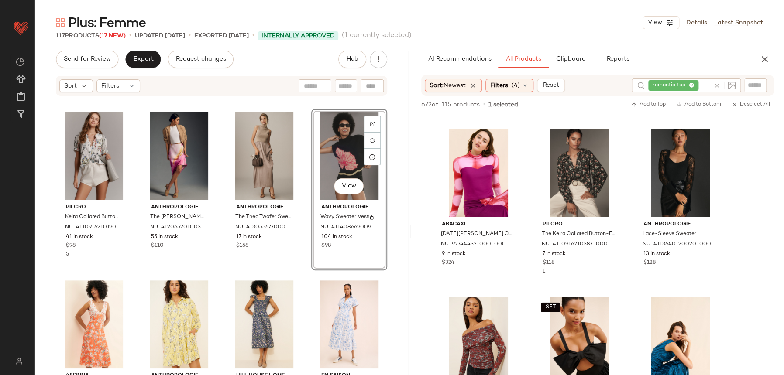
scroll to position [3203, 0]
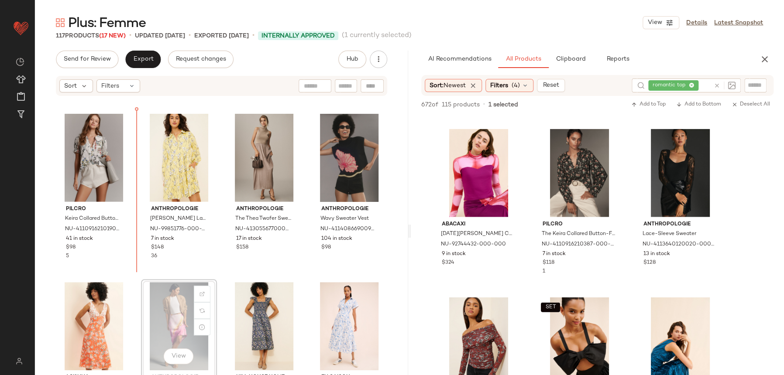
scroll to position [3190, 0]
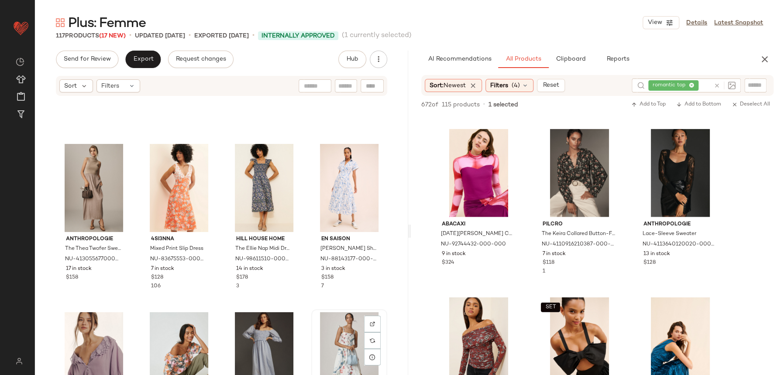
scroll to position [3394, 0]
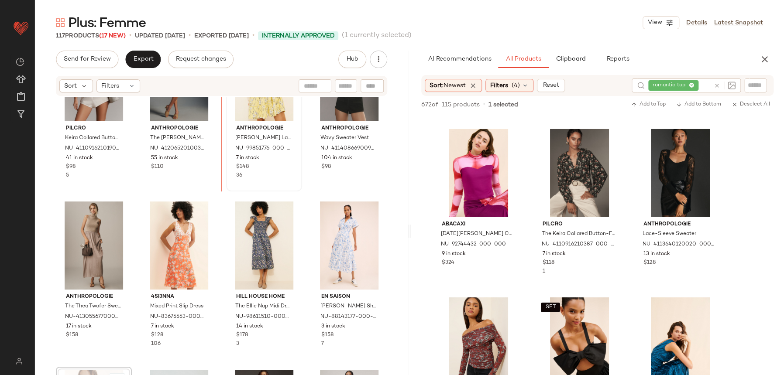
scroll to position [3237, 0]
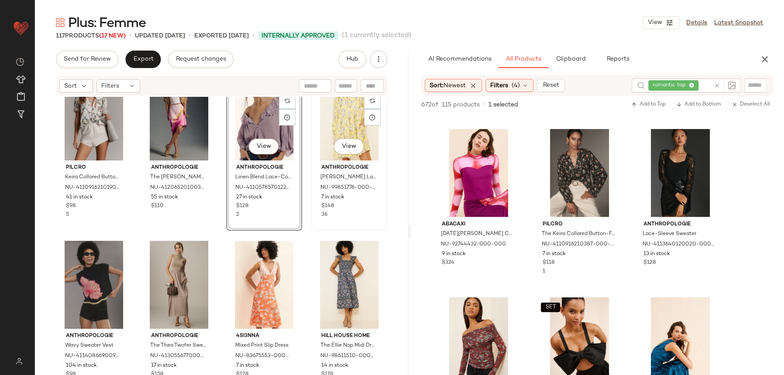
click at [325, 220] on div "View Anthropologie [PERSON_NAME] Ladder Lace Mini Dress NU-99851776-000-270 7 i…" at bounding box center [349, 150] width 74 height 160
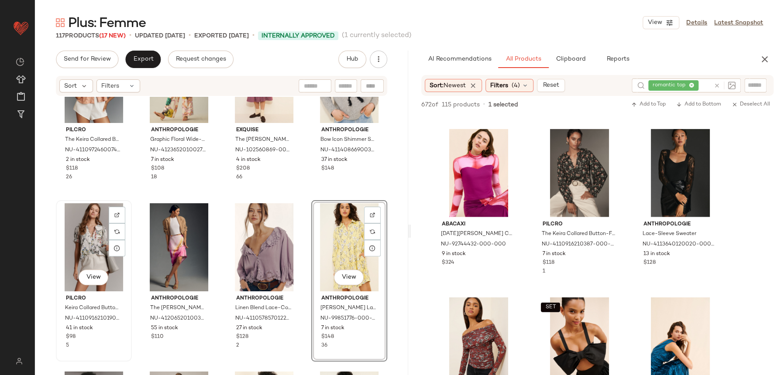
click at [75, 225] on div "View" at bounding box center [94, 247] width 70 height 88
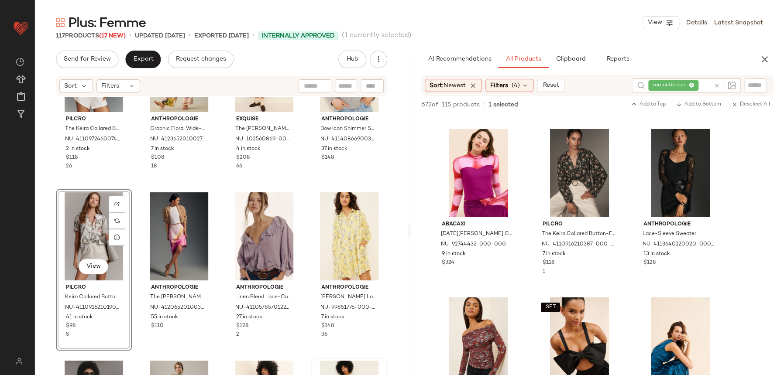
scroll to position [3300, 0]
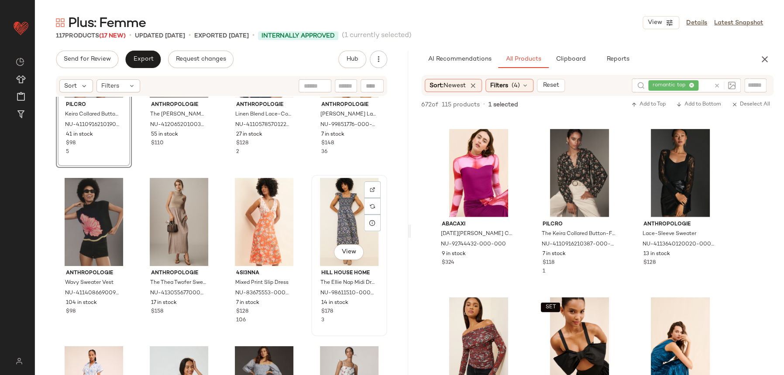
click at [336, 213] on div "View" at bounding box center [349, 222] width 70 height 88
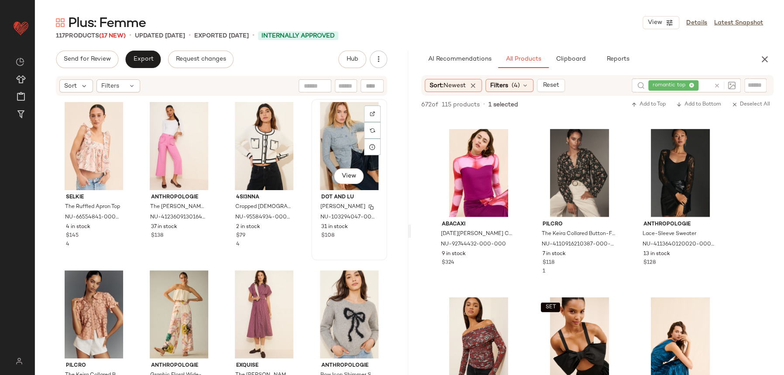
scroll to position [2867, 0]
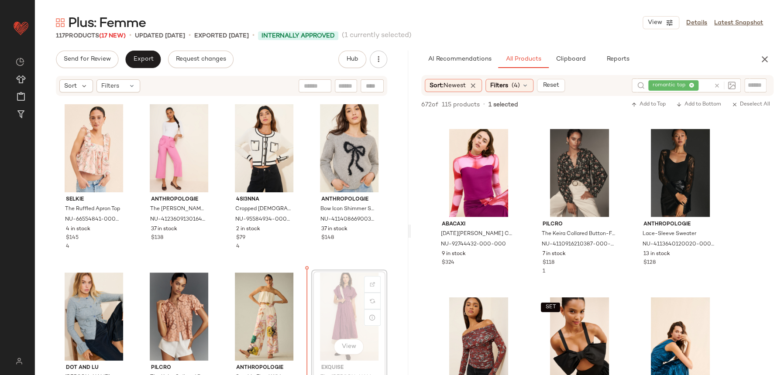
scroll to position [2870, 0]
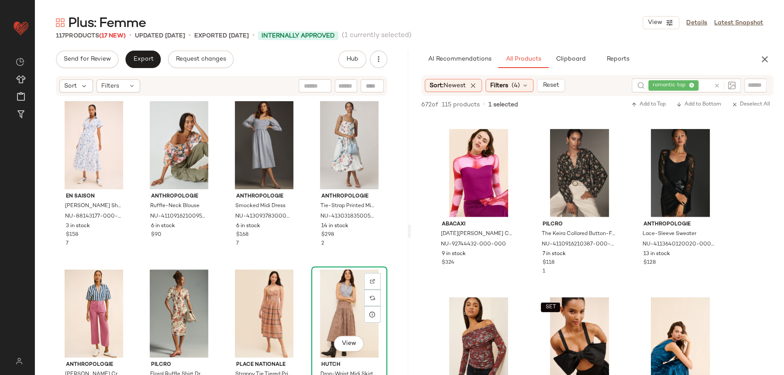
scroll to position [3191, 0]
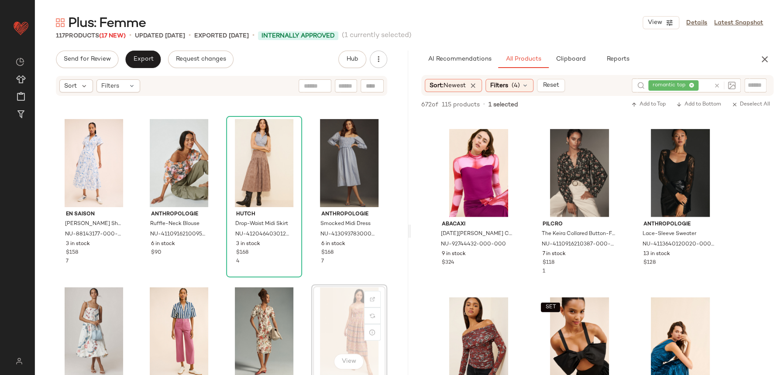
scroll to position [3191, 0]
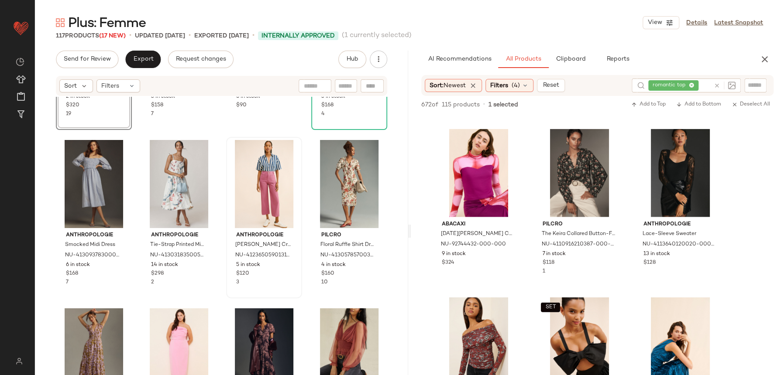
scroll to position [3343, 0]
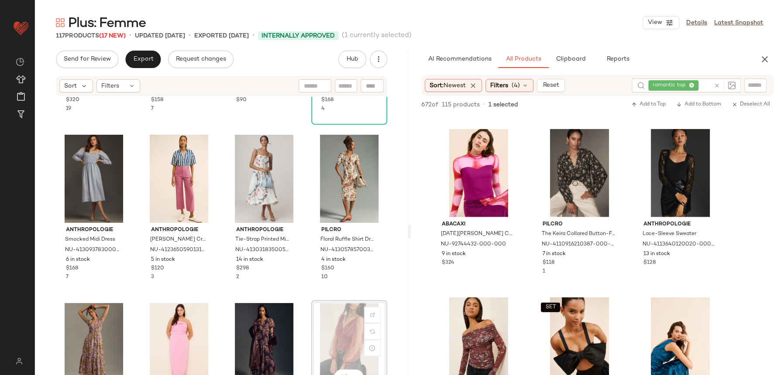
scroll to position [3344, 0]
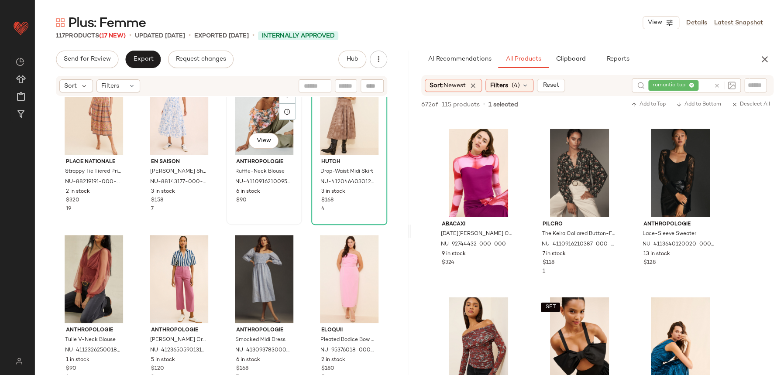
click at [295, 220] on div "View Anthropologie Ruffle-Neck Blouse NU-4110916210095-000-266 6 in stock $90" at bounding box center [264, 145] width 74 height 160
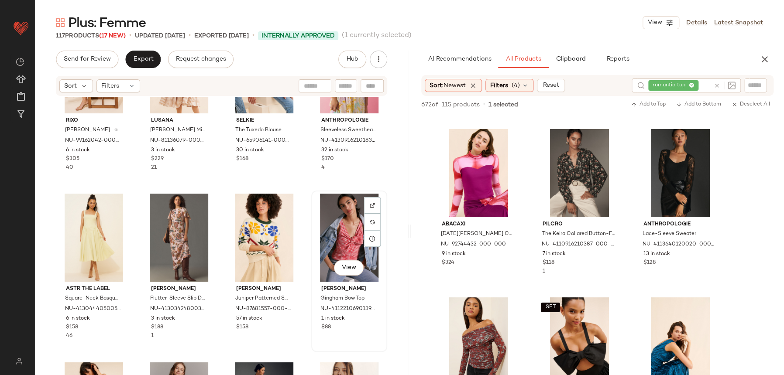
scroll to position [4312, 0]
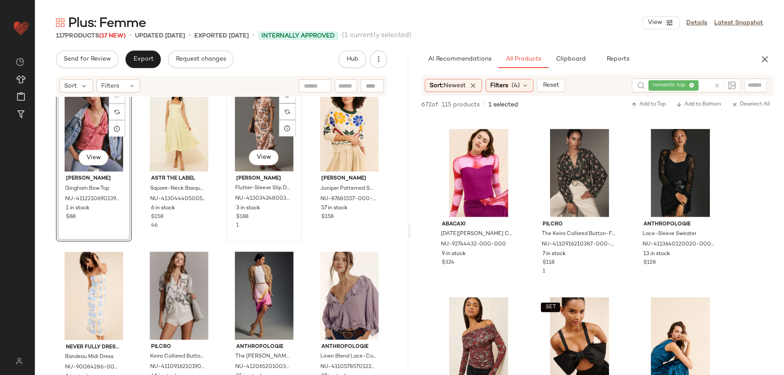
scroll to position [4410, 0]
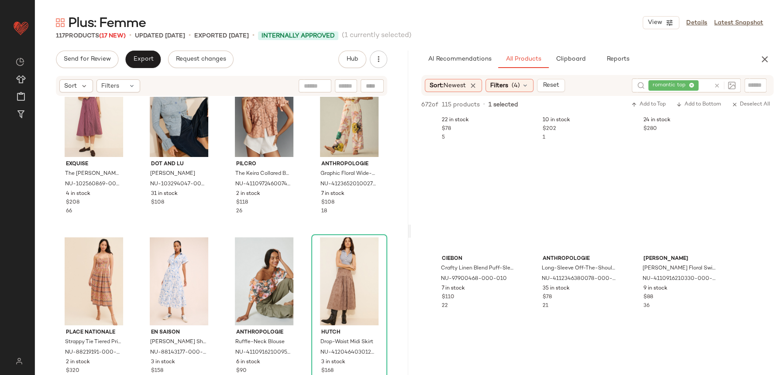
scroll to position [1649, 0]
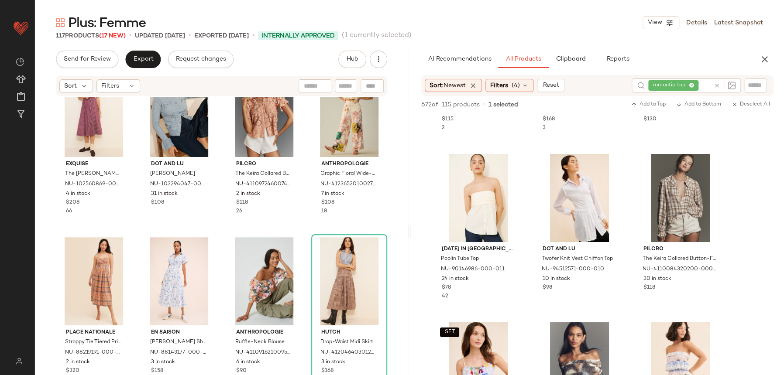
click at [720, 85] on div at bounding box center [725, 86] width 22 height 8
click at [716, 85] on icon at bounding box center [717, 85] width 7 height 7
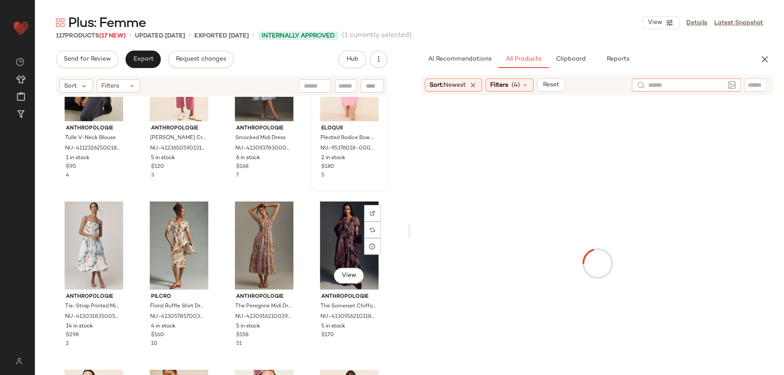
scroll to position [3426, 0]
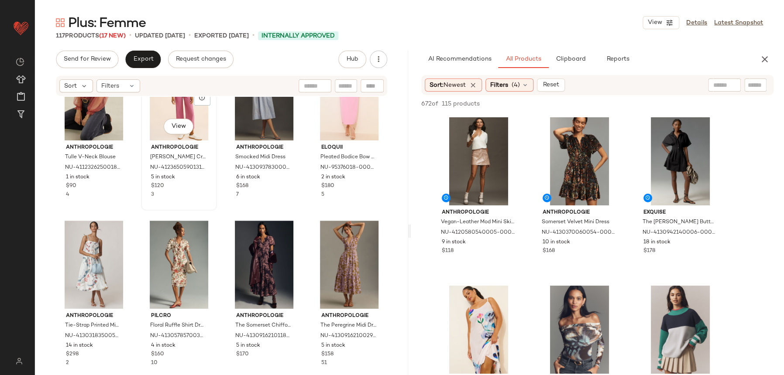
click at [213, 206] on div "View Anthropologie [PERSON_NAME] Cropped Wide-Leg Pants NU-4123650590131-000-02…" at bounding box center [179, 130] width 74 height 160
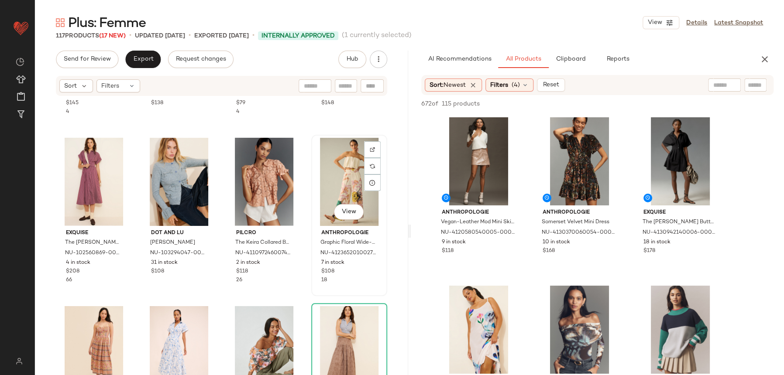
scroll to position [3090, 0]
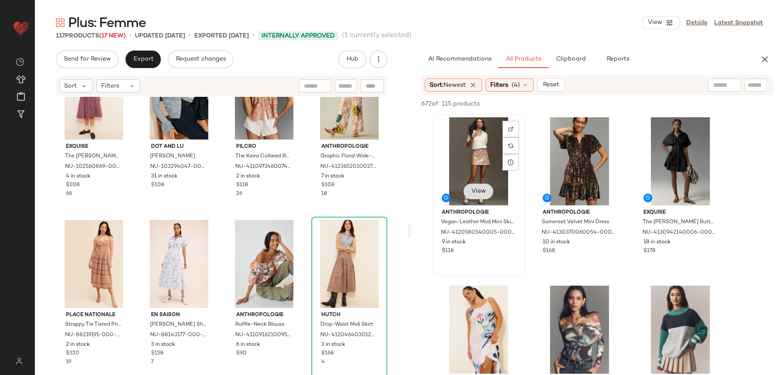
click at [486, 192] on button "View" at bounding box center [479, 192] width 30 height 16
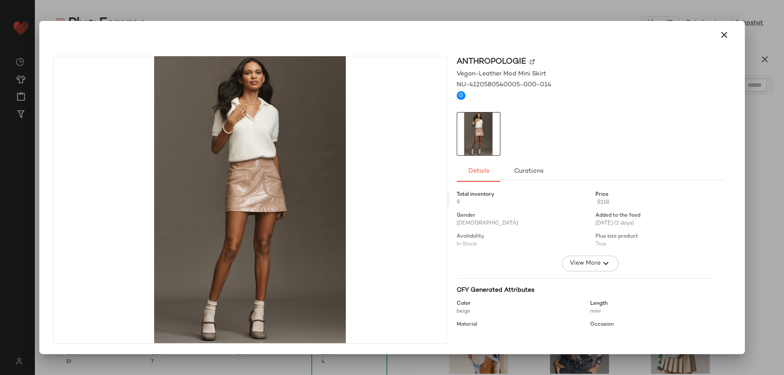
click at [732, 50] on div "Anthropologie Vegan-Leather Mod Mini Skirt NU-4120580540005-000-014 Details Cur…" at bounding box center [392, 202] width 698 height 306
click at [724, 34] on icon "button" at bounding box center [723, 35] width 10 height 10
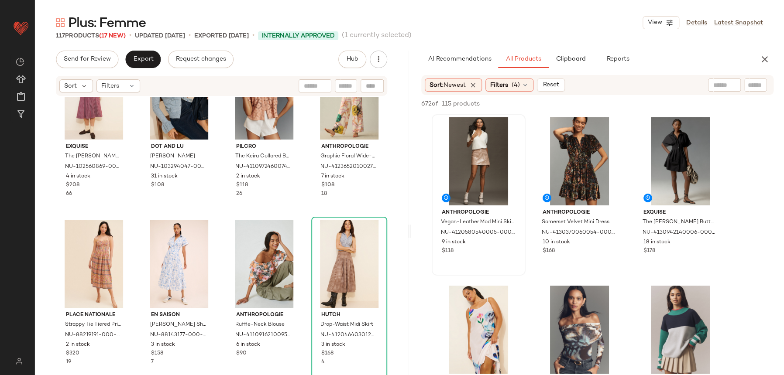
scroll to position [191, 0]
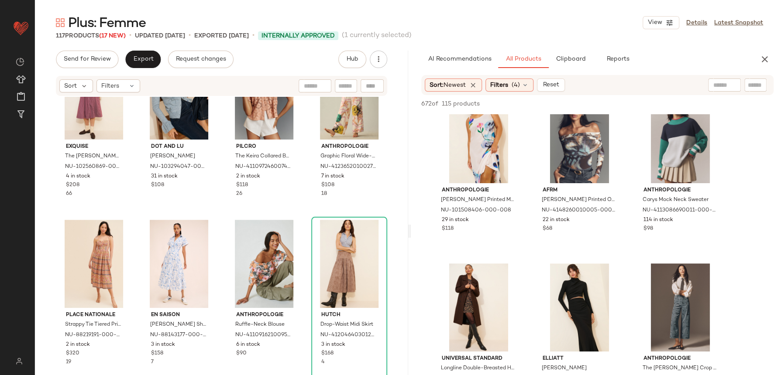
click at [722, 87] on input "text" at bounding box center [724, 85] width 22 height 9
type input "*"
type input "********"
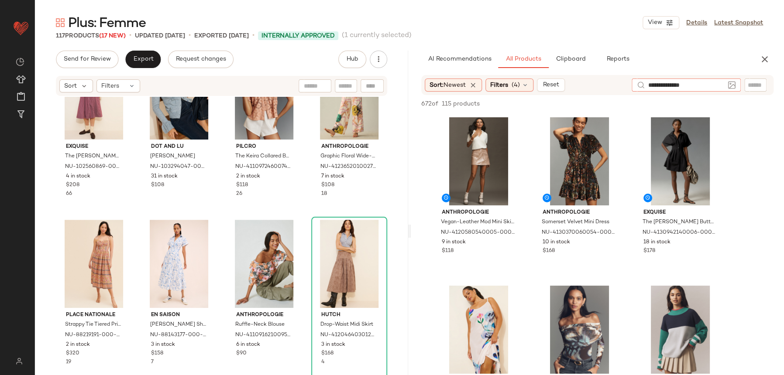
type input "**********"
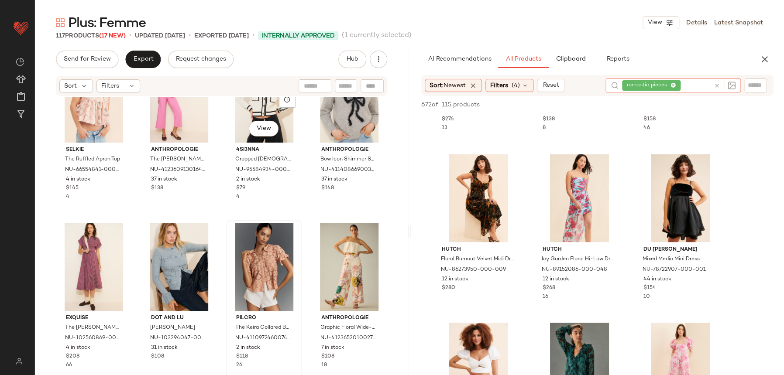
scroll to position [2908, 0]
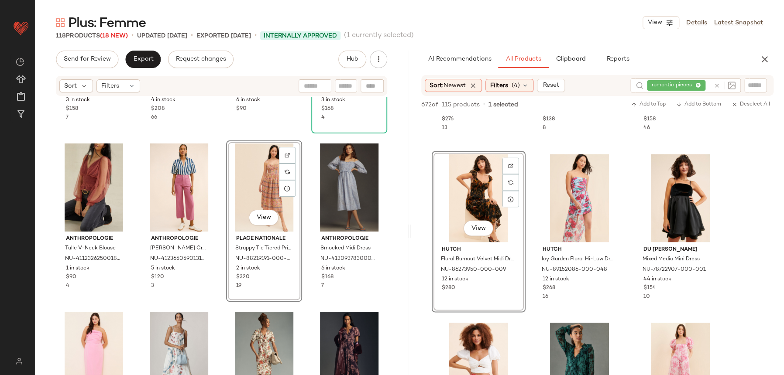
scroll to position [3346, 0]
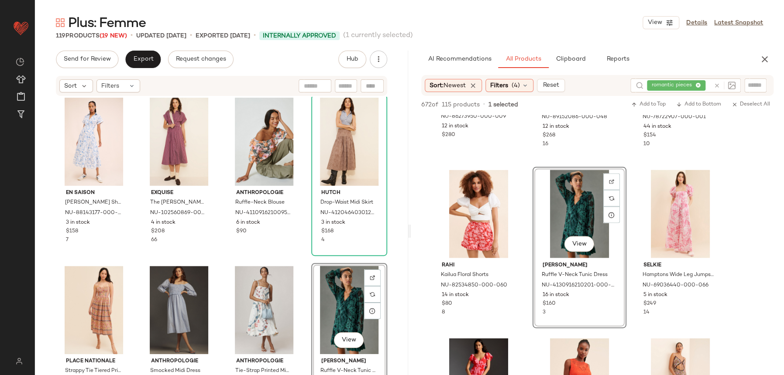
scroll to position [3201, 0]
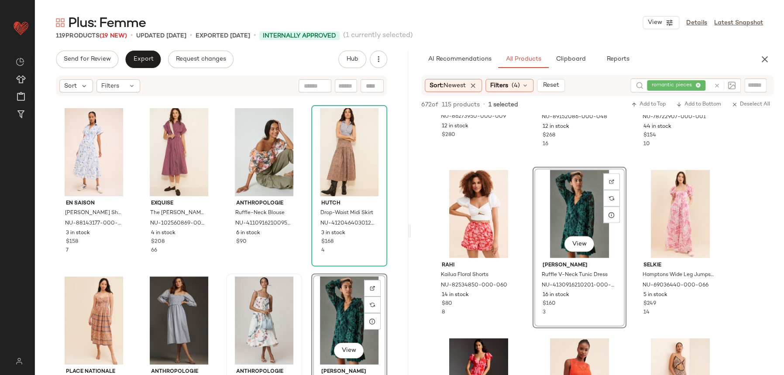
click at [297, 285] on div "Anthropologie Tie-Strap Printed Midi Dress NU-4130318350055-000-011 14 in stock…" at bounding box center [264, 355] width 74 height 160
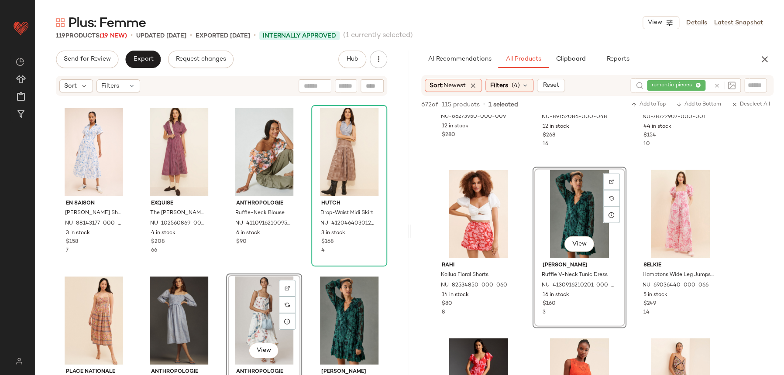
click at [305, 279] on div "En Saison [PERSON_NAME] Shirt Dress NU-88143177-000-048 3 in stock $158 7 Exqui…" at bounding box center [221, 249] width 373 height 305
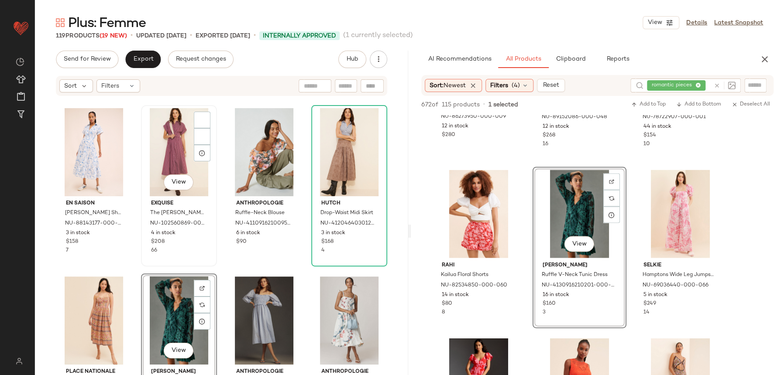
click at [209, 264] on div "View Exquise The [PERSON_NAME] Double Buckle Midi Dress NU-102560869-000-259 4 …" at bounding box center [179, 186] width 74 height 160
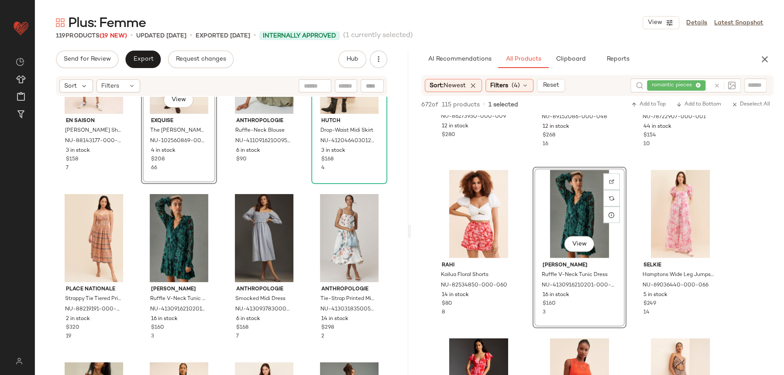
click at [309, 190] on div "En Saison [PERSON_NAME] Shirt Dress NU-88143177-000-048 3 in stock $158 7 View …" at bounding box center [221, 249] width 373 height 305
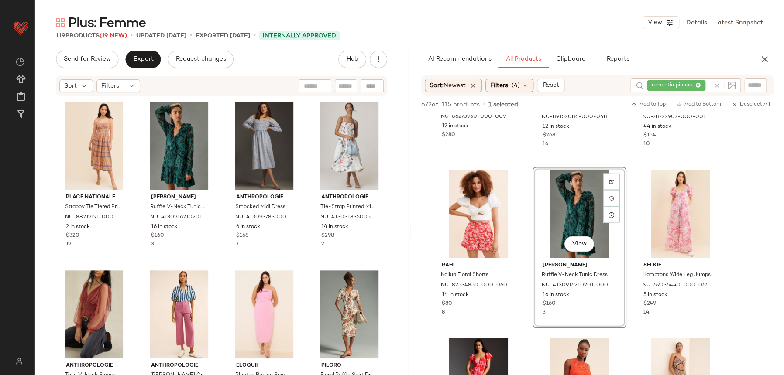
scroll to position [3441, 0]
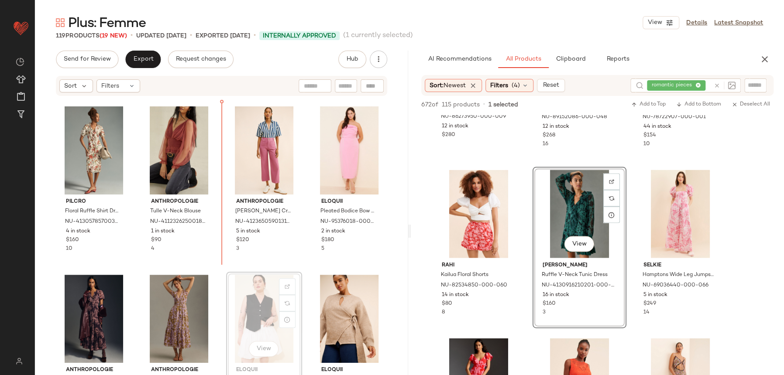
scroll to position [3541, 0]
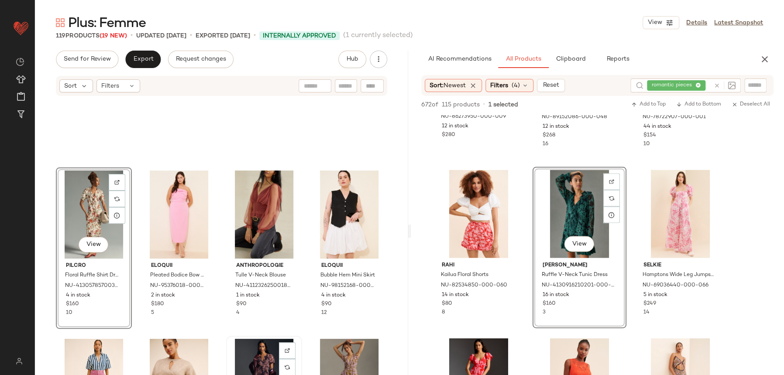
scroll to position [3657, 0]
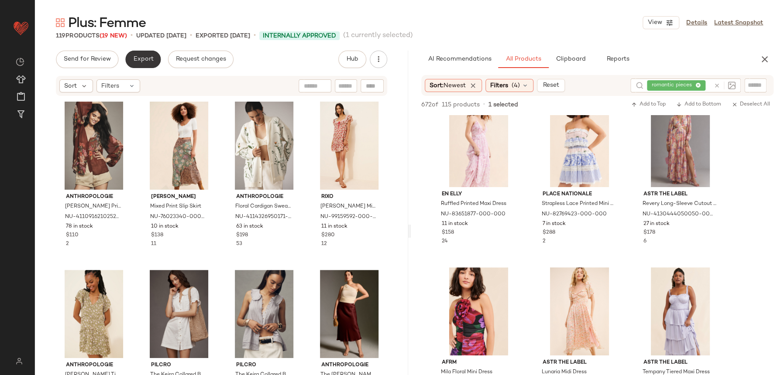
click at [143, 64] on button "Export" at bounding box center [142, 59] width 35 height 17
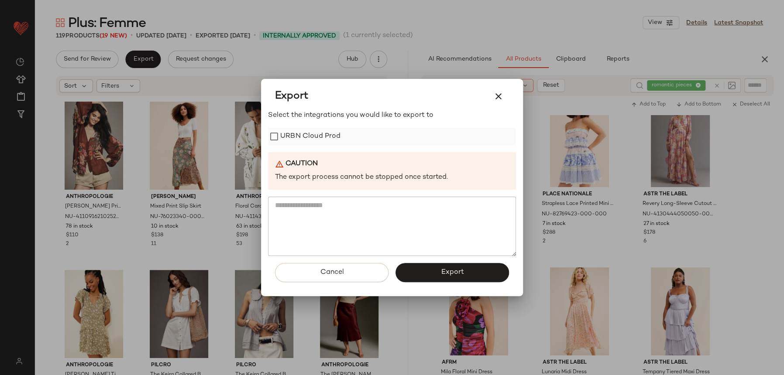
click at [323, 145] on label "URBN Cloud Prod" at bounding box center [310, 136] width 60 height 17
click at [439, 267] on button "Export" at bounding box center [451, 272] width 113 height 19
